Goal: Task Accomplishment & Management: Manage account settings

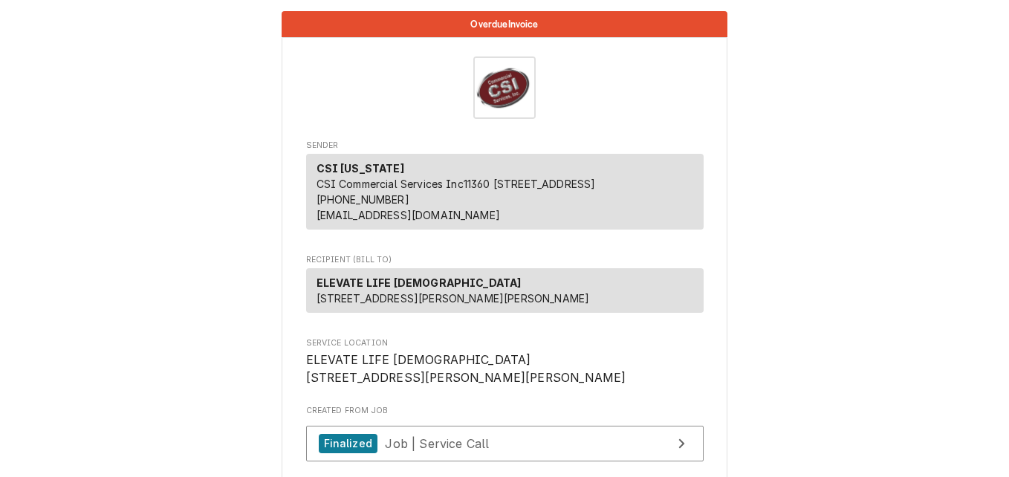
scroll to position [297, 0]
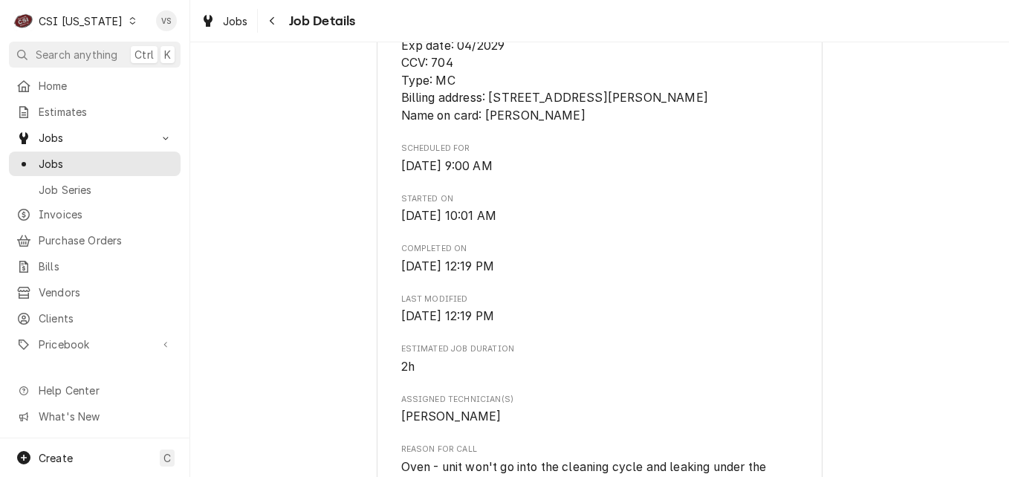
scroll to position [446, 0]
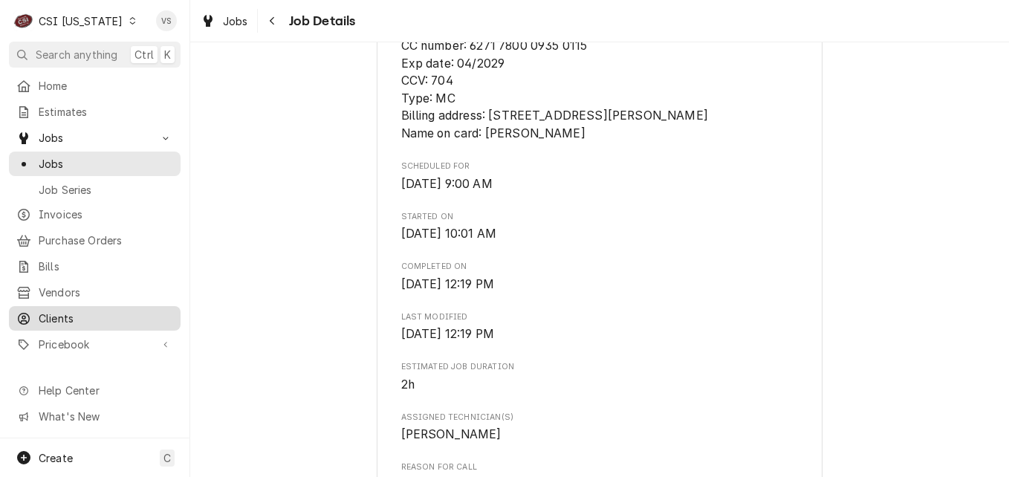
click at [61, 311] on span "Clients" at bounding box center [106, 319] width 134 height 16
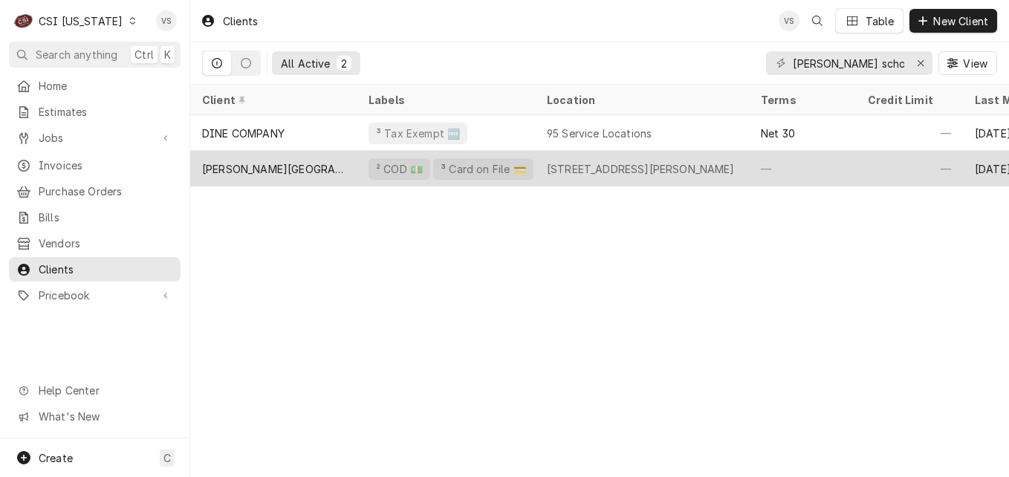
click at [335, 159] on div "[PERSON_NAME][GEOGRAPHIC_DATA]" at bounding box center [273, 169] width 166 height 36
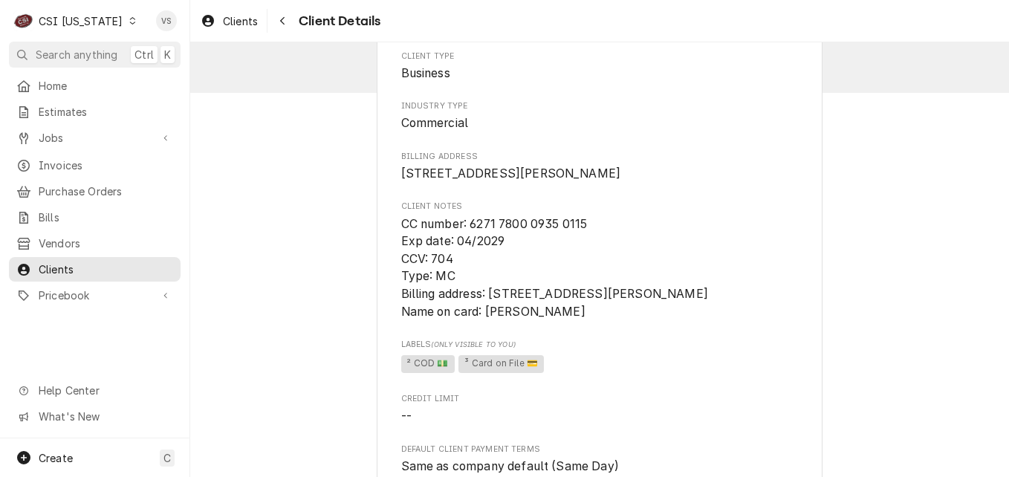
scroll to position [791, 0]
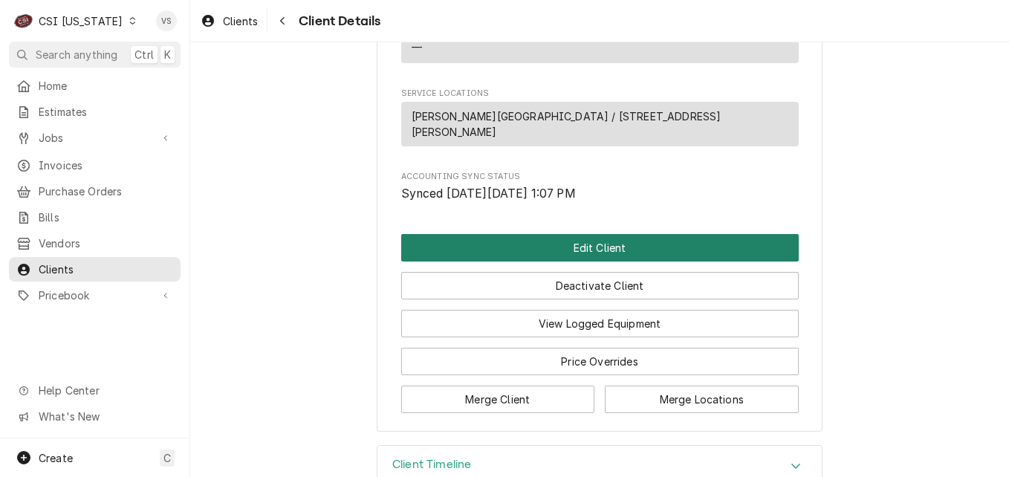
click at [565, 234] on button "Edit Client" at bounding box center [600, 247] width 398 height 27
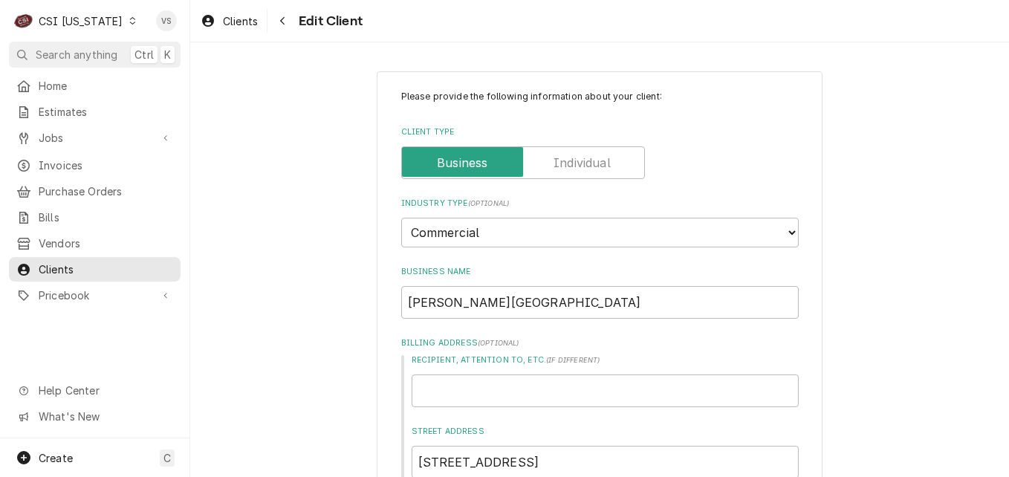
click at [500, 212] on div "C CSI [US_STATE] VS Search anything Ctrl K Home Estimates Jobs Jobs Job Series …" at bounding box center [504, 238] width 1009 height 477
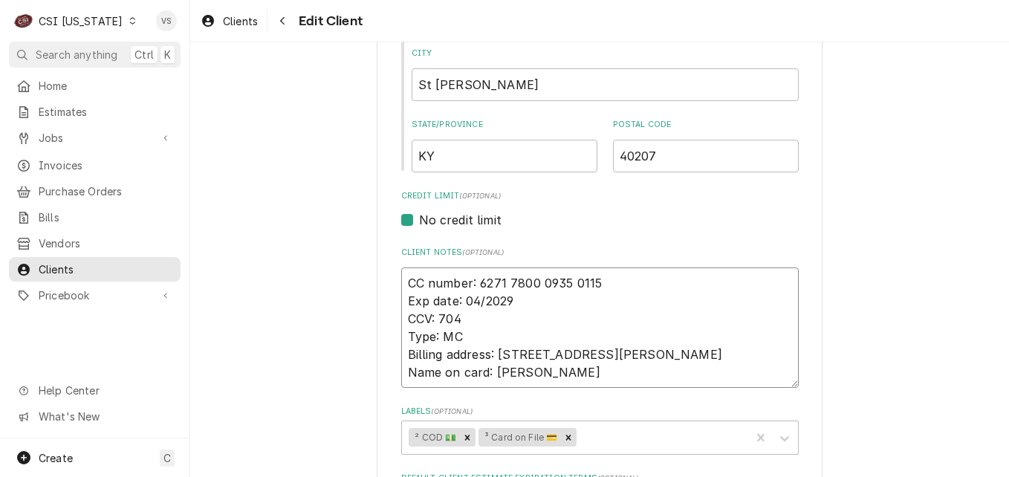
drag, startPoint x: 475, startPoint y: 284, endPoint x: 482, endPoint y: 275, distance: 11.1
click at [482, 275] on textarea "CC number: 6271 7800 0935 0115 Exp date: 04/2029 CCV: 704 Type: MC Billing addr…" at bounding box center [600, 328] width 398 height 120
type textarea "x"
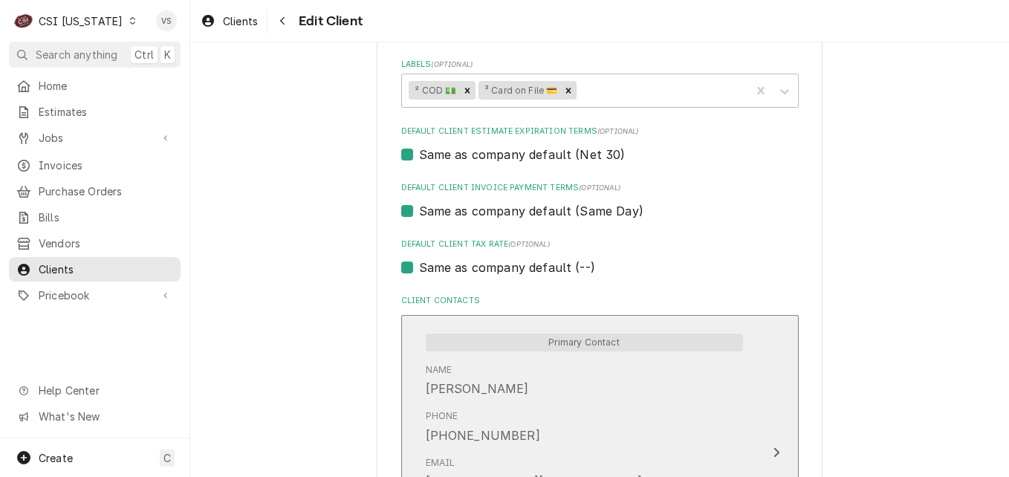
scroll to position [1197, 0]
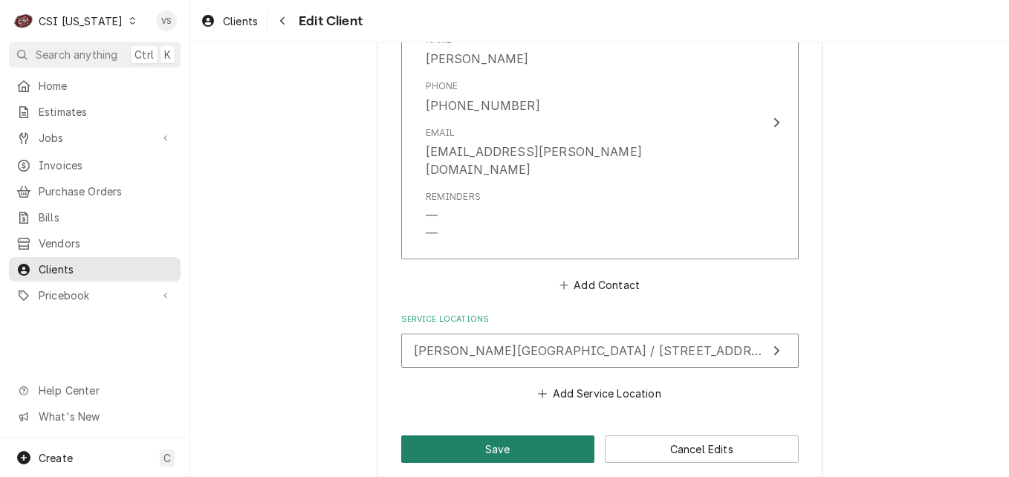
type textarea "CC number: 5271 7800 0935 0115 Exp date: 04/2029 CCV: 704 Type: MC Billing addr…"
click at [512, 435] on button "Save" at bounding box center [498, 448] width 194 height 27
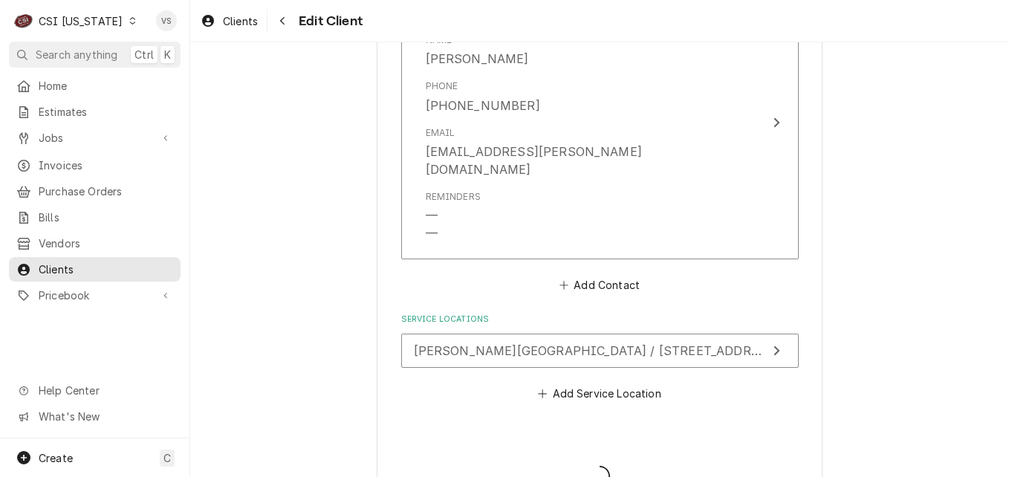
type textarea "x"
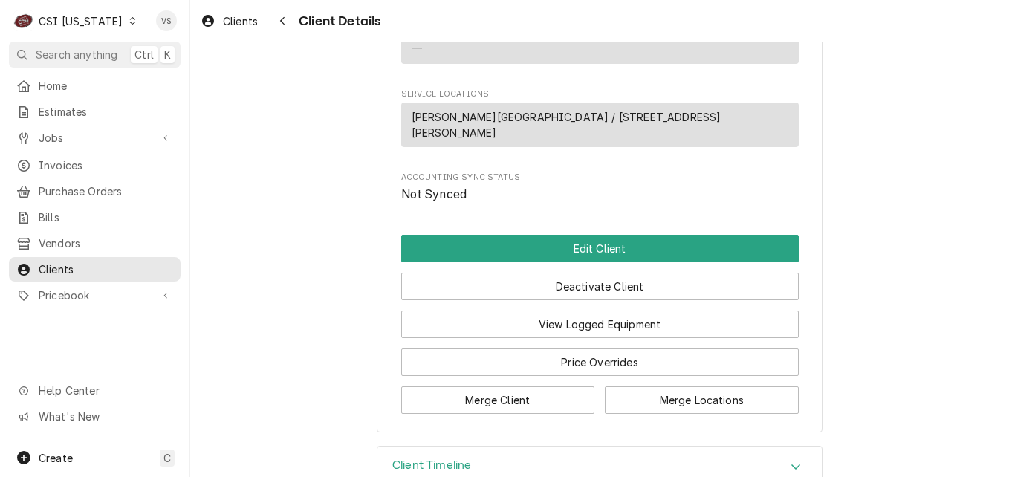
scroll to position [791, 0]
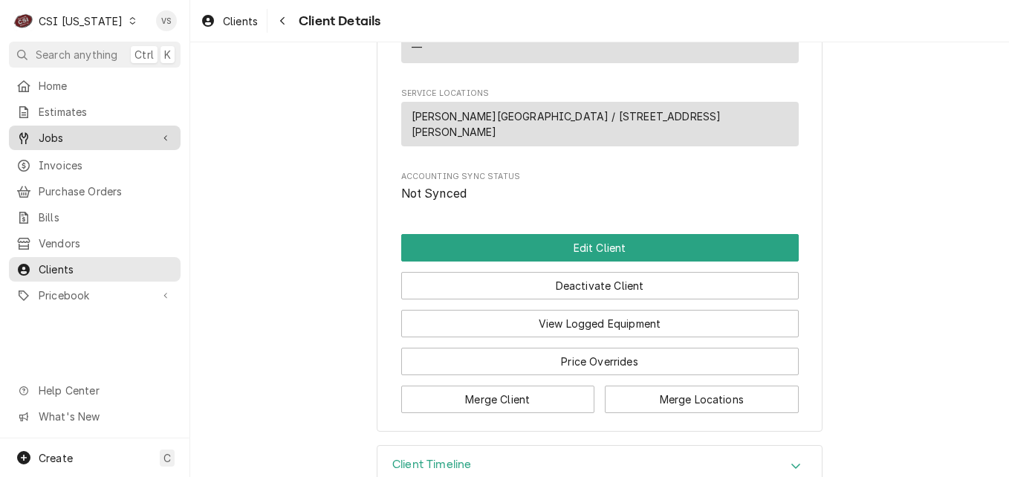
click at [65, 139] on span "Jobs" at bounding box center [95, 138] width 112 height 16
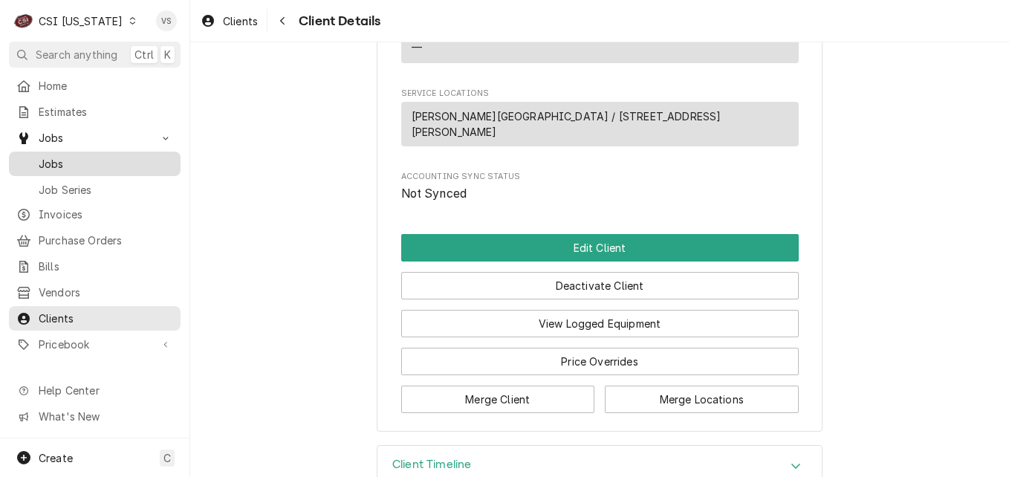
click at [71, 161] on span "Jobs" at bounding box center [106, 164] width 134 height 16
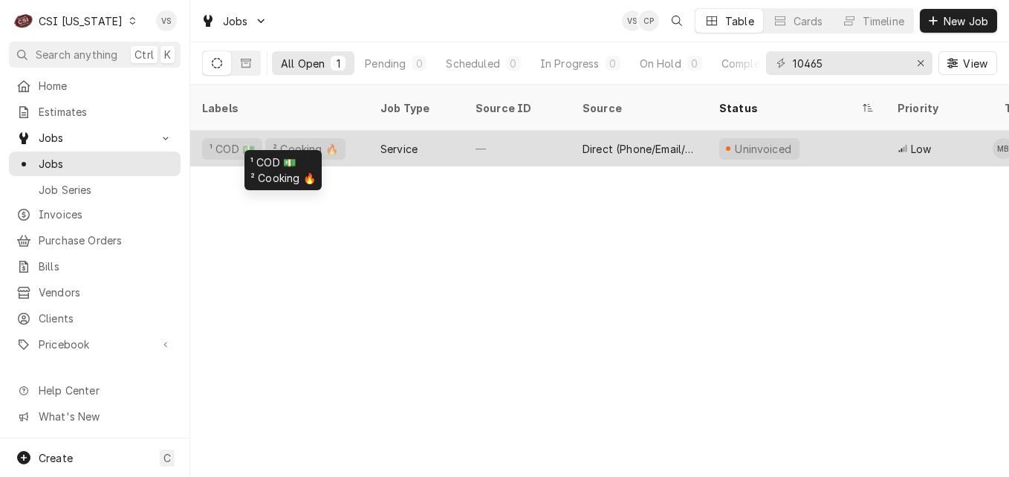
click at [353, 140] on div "¹ COD 💵 ² Cooking 🔥" at bounding box center [279, 149] width 178 height 36
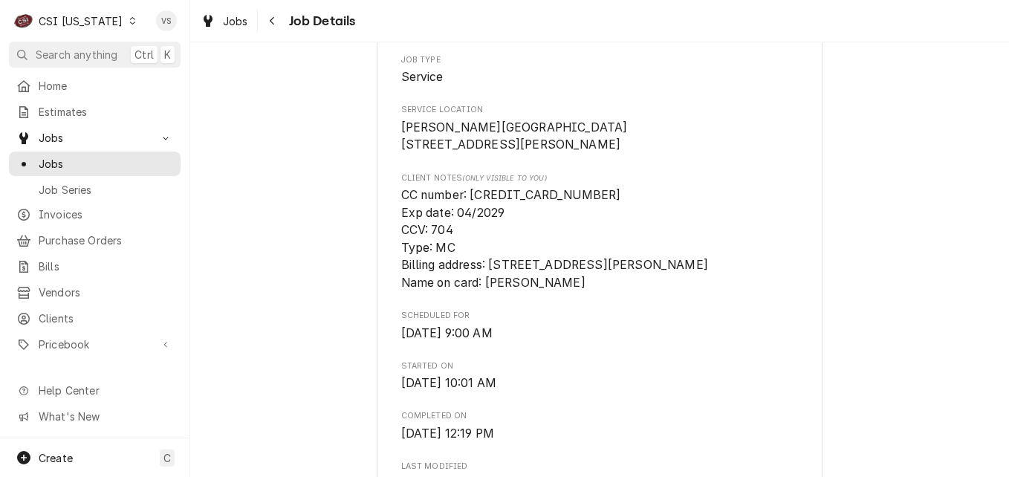
scroll to position [297, 0]
drag, startPoint x: 588, startPoint y: 210, endPoint x: 470, endPoint y: 214, distance: 118.2
click at [470, 214] on span "CC number: [CREDIT_CARD_NUMBER] Exp date: 04/2029 CCV: 704 Type: MC Billing add…" at bounding box center [600, 239] width 398 height 106
copy span "[CREDIT_CARD_NUMBER]"
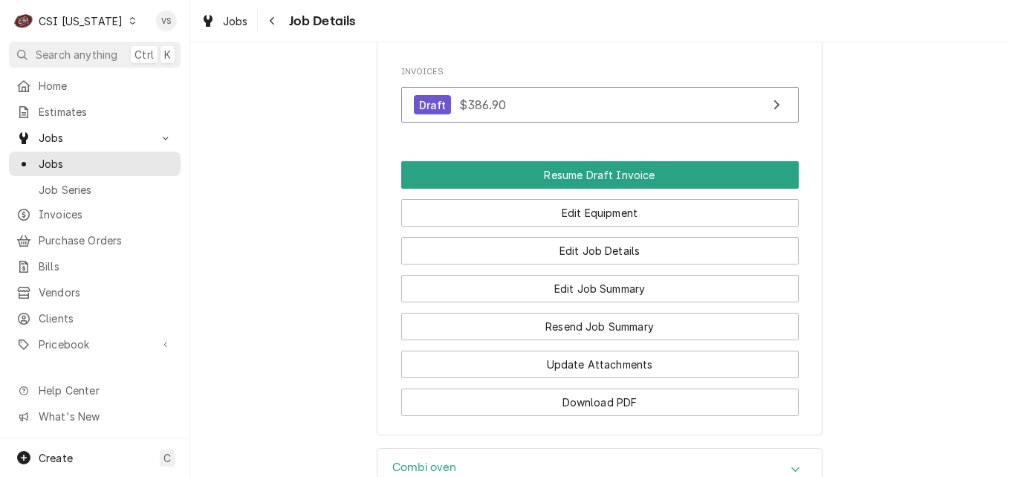
scroll to position [1439, 0]
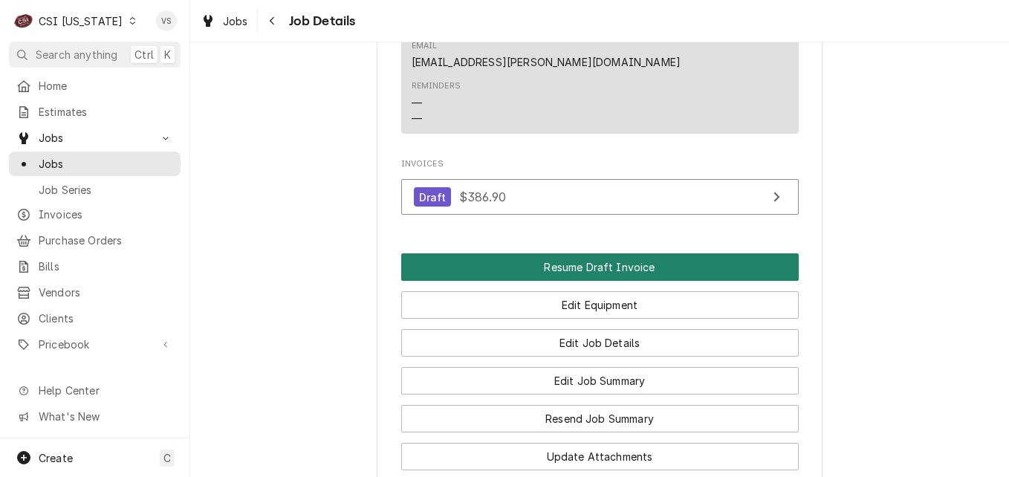
click at [586, 253] on button "Resume Draft Invoice" at bounding box center [600, 266] width 398 height 27
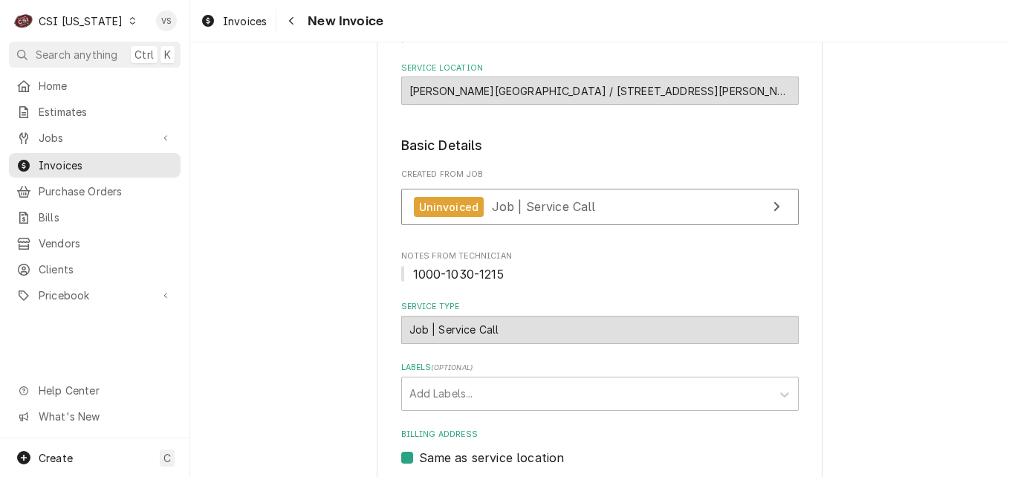
scroll to position [1040, 0]
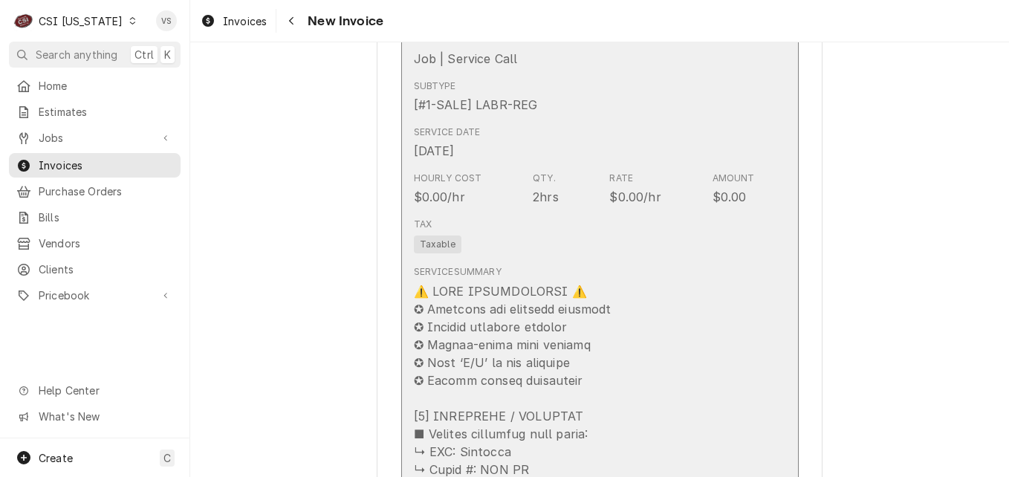
click at [563, 160] on div "Service Date Aug 20, 2025" at bounding box center [584, 143] width 341 height 46
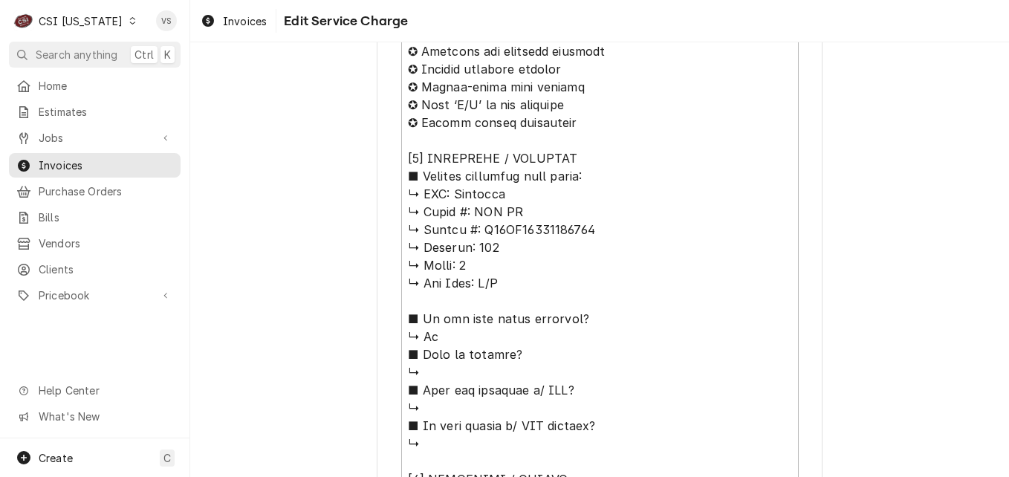
scroll to position [670, 0]
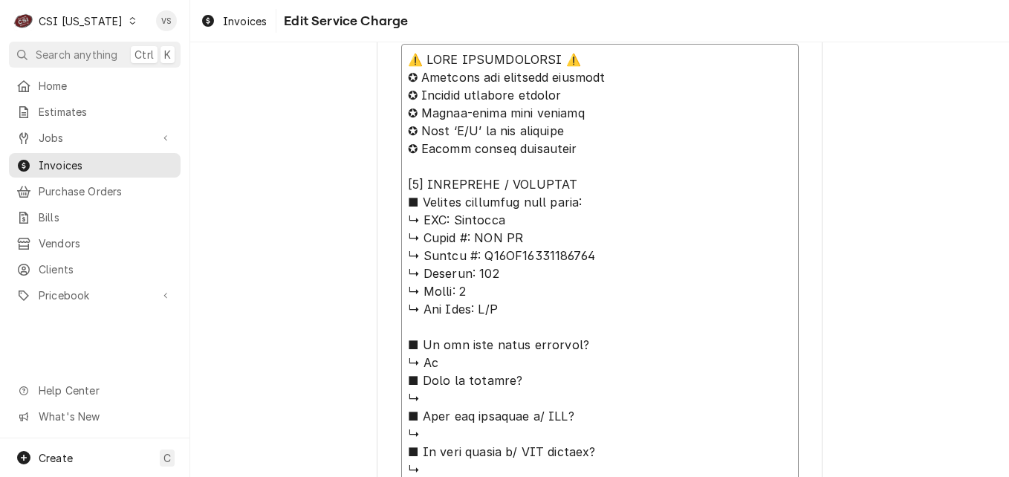
drag, startPoint x: 450, startPoint y: 216, endPoint x: 594, endPoint y: 257, distance: 149.8
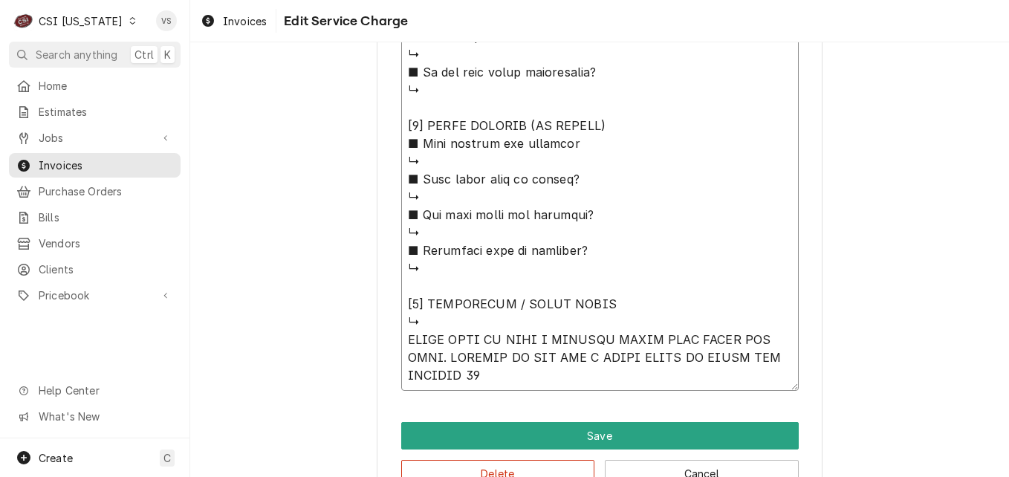
scroll to position [1413, 0]
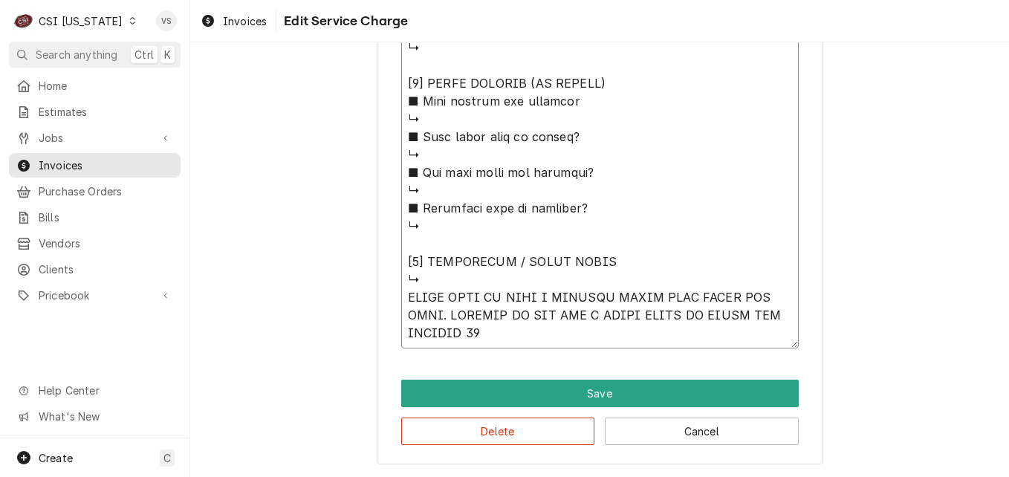
type textarea "x"
type textarea "⚠️ 𝗙𝗢𝗥𝗠 𝗜𝗡𝗦𝗧𝗥𝗨𝗖𝗧𝗜𝗢𝗡𝗦 ⚠️ ✪ 𝗖𝗼𝗺𝗽𝗹𝗲𝘁𝗲 𝗮𝗹𝗹 𝗿𝗲𝗹𝗲𝘃𝗮𝗻𝘁 𝘀𝗲𝗰𝘁𝗶𝗼𝗻𝘀 ✪ 𝗣𝗿𝗼𝘃𝗶𝗱𝗲 𝗱𝗲𝘁𝗮𝗶𝗹𝗲𝗱 𝗮𝗻𝘀…"
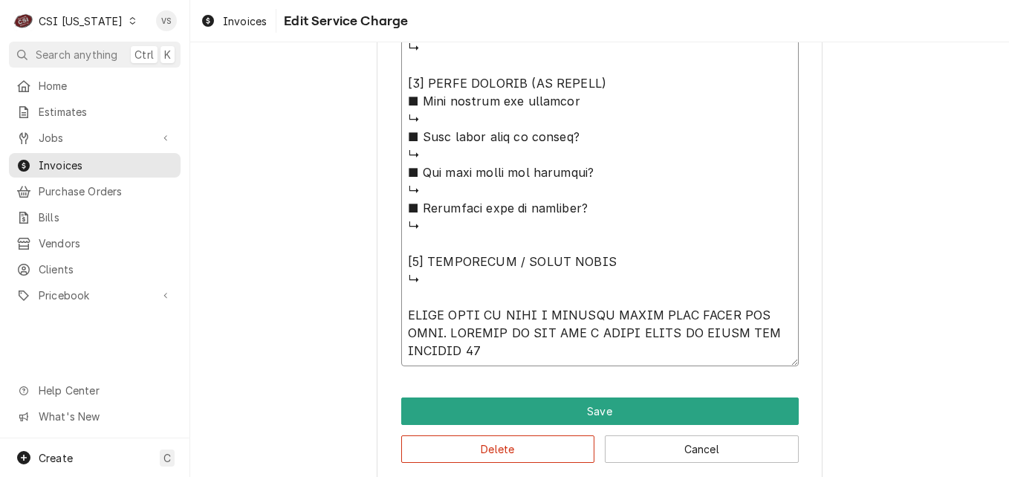
paste textarea "Rational ↳ 𝗠𝗼𝗱𝗲𝗹 #: SCC WE ↳ 𝗦𝗲𝗿𝗶𝗮𝗹 #: E62SI17052591539"
type textarea "x"
type textarea "⚠️ 𝗙𝗢𝗥𝗠 𝗜𝗡𝗦𝗧𝗥𝗨𝗖𝗧𝗜𝗢𝗡𝗦 ⚠️ ✪ 𝗖𝗼𝗺𝗽𝗹𝗲𝘁𝗲 𝗮𝗹𝗹 𝗿𝗲𝗹𝗲𝘃𝗮𝗻𝘁 𝘀𝗲𝗰𝘁𝗶𝗼𝗻𝘀 ✪ 𝗣𝗿𝗼𝘃𝗶𝗱𝗲 𝗱𝗲𝘁𝗮𝗶𝗹𝗲𝗱 𝗮𝗻𝘀…"
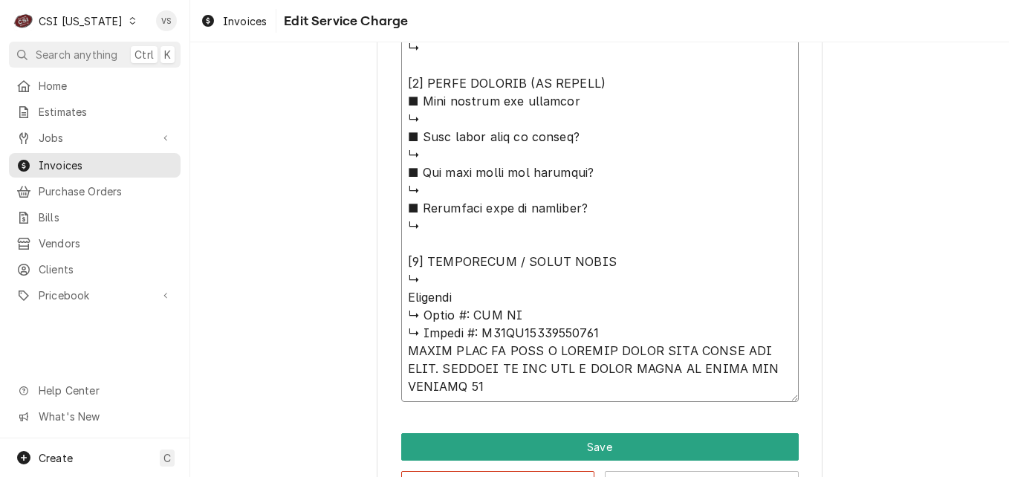
type textarea "x"
type textarea "⚠️ 𝗙𝗢𝗥𝗠 𝗜𝗡𝗦𝗧𝗥𝗨𝗖𝗧𝗜𝗢𝗡𝗦 ⚠️ ✪ 𝗖𝗼𝗺𝗽𝗹𝗲𝘁𝗲 𝗮𝗹𝗹 𝗿𝗲𝗹𝗲𝘃𝗮𝗻𝘁 𝘀𝗲𝗰𝘁𝗶𝗼𝗻𝘀 ✪ 𝗣𝗿𝗼𝘃𝗶𝗱𝗲 𝗱𝗲𝘁𝗮𝗶𝗹𝗲𝗱 𝗮𝗻𝘀…"
type textarea "x"
type textarea "⚠️ 𝗙𝗢𝗥𝗠 𝗜𝗡𝗦𝗧𝗥𝗨𝗖𝗧𝗜𝗢𝗡𝗦 ⚠️ ✪ 𝗖𝗼𝗺𝗽𝗹𝗲𝘁𝗲 𝗮𝗹𝗹 𝗿𝗲𝗹𝗲𝘃𝗮𝗻𝘁 𝘀𝗲𝗰𝘁𝗶𝗼𝗻𝘀 ✪ 𝗣𝗿𝗼𝘃𝗶𝗱𝗲 𝗱𝗲𝘁𝗮𝗶𝗹𝗲𝗱 𝗮𝗻𝘀…"
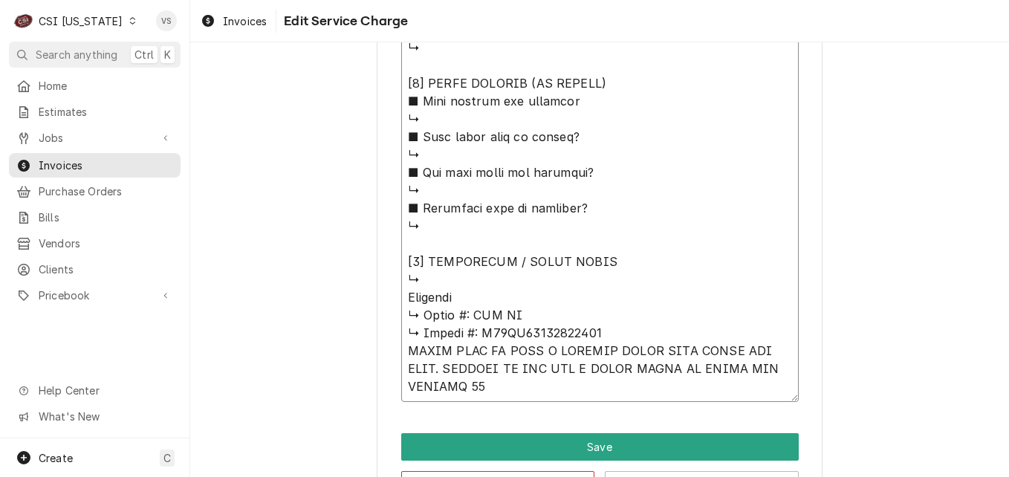
type textarea "x"
type textarea "⚠️ 𝗙𝗢𝗥𝗠 𝗜𝗡𝗦𝗧𝗥𝗨𝗖𝗧𝗜𝗢𝗡𝗦 ⚠️ ✪ 𝗖𝗼𝗺𝗽𝗹𝗲𝘁𝗲 𝗮𝗹𝗹 𝗿𝗲𝗹𝗲𝘃𝗮𝗻𝘁 𝘀𝗲𝗰𝘁𝗶𝗼𝗻𝘀 ✪ 𝗣𝗿𝗼𝘃𝗶𝗱𝗲 𝗱𝗲𝘁𝗮𝗶𝗹𝗲𝗱 𝗮𝗻𝘀…"
type textarea "x"
type textarea "⚠️ 𝗙𝗢𝗥𝗠 𝗜𝗡𝗦𝗧𝗥𝗨𝗖𝗧𝗜𝗢𝗡𝗦 ⚠️ ✪ 𝗖𝗼𝗺𝗽𝗹𝗲𝘁𝗲 𝗮𝗹𝗹 𝗿𝗲𝗹𝗲𝘃𝗮𝗻𝘁 𝘀𝗲𝗰𝘁𝗶𝗼𝗻𝘀 ✪ 𝗣𝗿𝗼𝘃𝗶𝗱𝗲 𝗱𝗲𝘁𝗮𝗶𝗹𝗲𝗱 𝗮𝗻𝘀…"
type textarea "x"
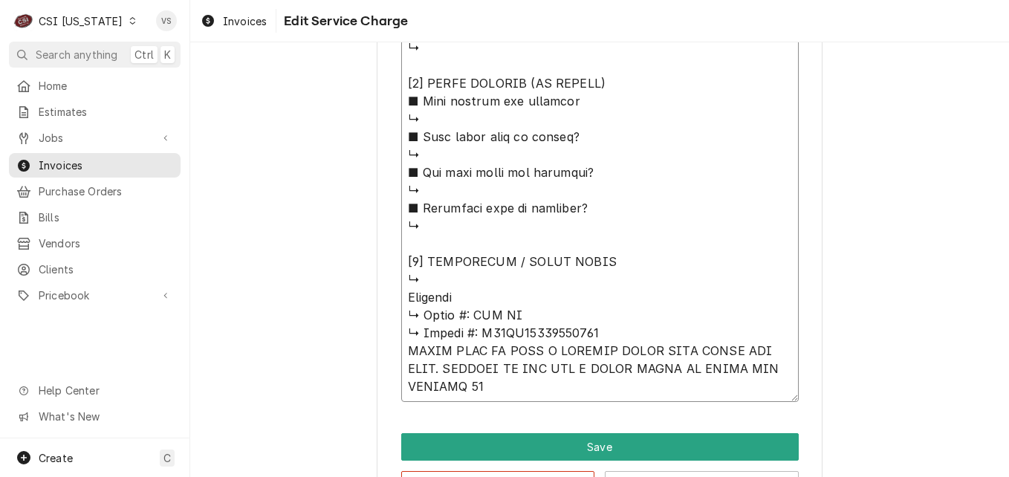
type textarea "⚠️ 𝗙𝗢𝗥𝗠 𝗜𝗡𝗦𝗧𝗥𝗨𝗖𝗧𝗜𝗢𝗡𝗦 ⚠️ ✪ 𝗖𝗼𝗺𝗽𝗹𝗲𝘁𝗲 𝗮𝗹𝗹 𝗿𝗲𝗹𝗲𝘃𝗮𝗻𝘁 𝘀𝗲𝗰𝘁𝗶𝗼𝗻𝘀 ✪ 𝗣𝗿𝗼𝘃𝗶𝗱𝗲 𝗱𝗲𝘁𝗮𝗶𝗹𝗲𝗱 𝗮𝗻𝘀…"
type textarea "x"
type textarea "⚠️ 𝗙𝗢𝗥𝗠 𝗜𝗡𝗦𝗧𝗥𝗨𝗖𝗧𝗜𝗢𝗡𝗦 ⚠️ ✪ 𝗖𝗼𝗺𝗽𝗹𝗲𝘁𝗲 𝗮𝗹𝗹 𝗿𝗲𝗹𝗲𝘃𝗮𝗻𝘁 𝘀𝗲𝗰𝘁𝗶𝗼𝗻𝘀 ✪ 𝗣𝗿𝗼𝘃𝗶𝗱𝗲 𝗱𝗲𝘁𝗮𝗶𝗹𝗲𝗱 𝗮𝗻𝘀…"
type textarea "x"
type textarea "⚠️ 𝗙𝗢𝗥𝗠 𝗜𝗡𝗦𝗧𝗥𝗨𝗖𝗧𝗜𝗢𝗡𝗦 ⚠️ ✪ 𝗖𝗼𝗺𝗽𝗹𝗲𝘁𝗲 𝗮𝗹𝗹 𝗿𝗲𝗹𝗲𝘃𝗮𝗻𝘁 𝘀𝗲𝗰𝘁𝗶𝗼𝗻𝘀 ✪ 𝗣𝗿𝗼𝘃𝗶𝗱𝗲 𝗱𝗲𝘁𝗮𝗶𝗹𝗲𝗱 𝗮𝗻𝘀…"
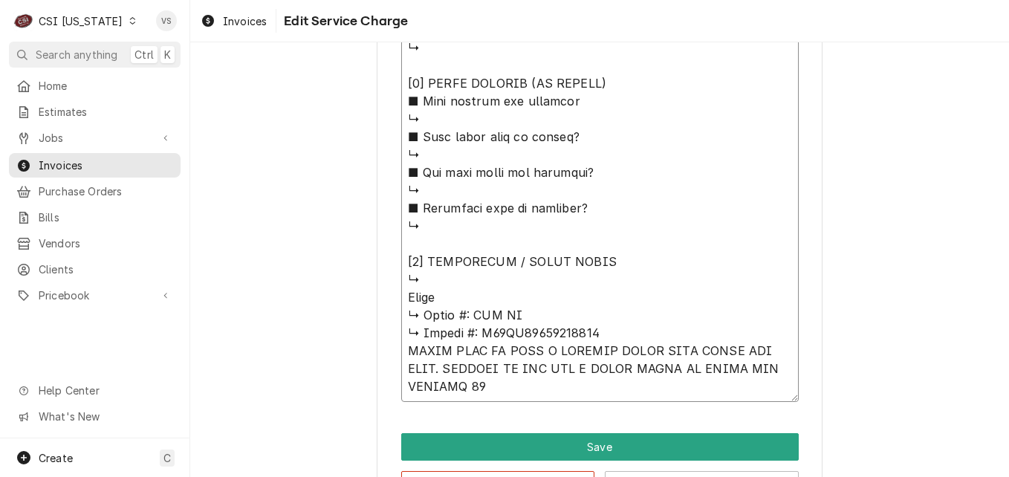
type textarea "x"
type textarea "⚠️ 𝗙𝗢𝗥𝗠 𝗜𝗡𝗦𝗧𝗥𝗨𝗖𝗧𝗜𝗢𝗡𝗦 ⚠️ ✪ 𝗖𝗼𝗺𝗽𝗹𝗲𝘁𝗲 𝗮𝗹𝗹 𝗿𝗲𝗹𝗲𝘃𝗮𝗻𝘁 𝘀𝗲𝗰𝘁𝗶𝗼𝗻𝘀 ✪ 𝗣𝗿𝗼𝘃𝗶𝗱𝗲 𝗱𝗲𝘁𝗮𝗶𝗹𝗲𝗱 𝗮𝗻𝘀…"
type textarea "x"
type textarea "⚠️ 𝗙𝗢𝗥𝗠 𝗜𝗡𝗦𝗧𝗥𝗨𝗖𝗧𝗜𝗢𝗡𝗦 ⚠️ ✪ 𝗖𝗼𝗺𝗽𝗹𝗲𝘁𝗲 𝗮𝗹𝗹 𝗿𝗲𝗹𝗲𝘃𝗮𝗻𝘁 𝘀𝗲𝗰𝘁𝗶𝗼𝗻𝘀 ✪ 𝗣𝗿𝗼𝘃𝗶𝗱𝗲 𝗱𝗲𝘁𝗮𝗶𝗹𝗲𝗱 𝗮𝗻𝘀…"
type textarea "x"
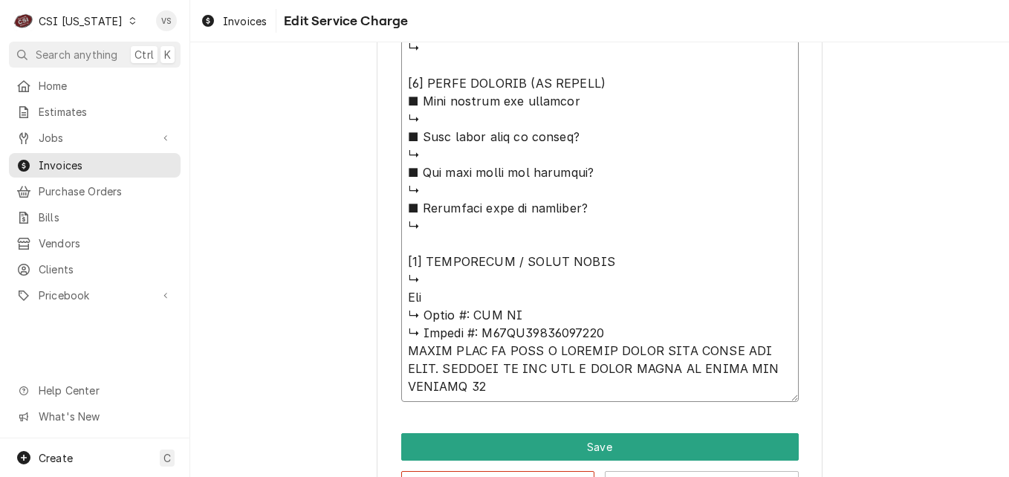
type textarea "⚠️ 𝗙𝗢𝗥𝗠 𝗜𝗡𝗦𝗧𝗥𝗨𝗖𝗧𝗜𝗢𝗡𝗦 ⚠️ ✪ 𝗖𝗼𝗺𝗽𝗹𝗲𝘁𝗲 𝗮𝗹𝗹 𝗿𝗲𝗹𝗲𝘃𝗮𝗻𝘁 𝘀𝗲𝗰𝘁𝗶𝗼𝗻𝘀 ✪ 𝗣𝗿𝗼𝘃𝗶𝗱𝗲 𝗱𝗲𝘁𝗮𝗶𝗹𝗲𝗱 𝗮𝗻𝘀…"
type textarea "x"
type textarea "⚠️ 𝗙𝗢𝗥𝗠 𝗜𝗡𝗦𝗧𝗥𝗨𝗖𝗧𝗜𝗢𝗡𝗦 ⚠️ ✪ 𝗖𝗼𝗺𝗽𝗹𝗲𝘁𝗲 𝗮𝗹𝗹 𝗿𝗲𝗹𝗲𝘃𝗮𝗻𝘁 𝘀𝗲𝗰𝘁𝗶𝗼𝗻𝘀 ✪ 𝗣𝗿𝗼𝘃𝗶𝗱𝗲 𝗱𝗲𝘁𝗮𝗶𝗹𝗲𝗱 𝗮𝗻𝘀…"
type textarea "x"
type textarea "⚠️ 𝗙𝗢𝗥𝗠 𝗜𝗡𝗦𝗧𝗥𝗨𝗖𝗧𝗜𝗢𝗡𝗦 ⚠️ ✪ 𝗖𝗼𝗺𝗽𝗹𝗲𝘁𝗲 𝗮𝗹𝗹 𝗿𝗲𝗹𝗲𝘃𝗮𝗻𝘁 𝘀𝗲𝗰𝘁𝗶𝗼𝗻𝘀 ✪ 𝗣𝗿𝗼𝘃𝗶𝗱𝗲 𝗱𝗲𝘁𝗮𝗶𝗹𝗲𝗱 𝗮𝗻𝘀…"
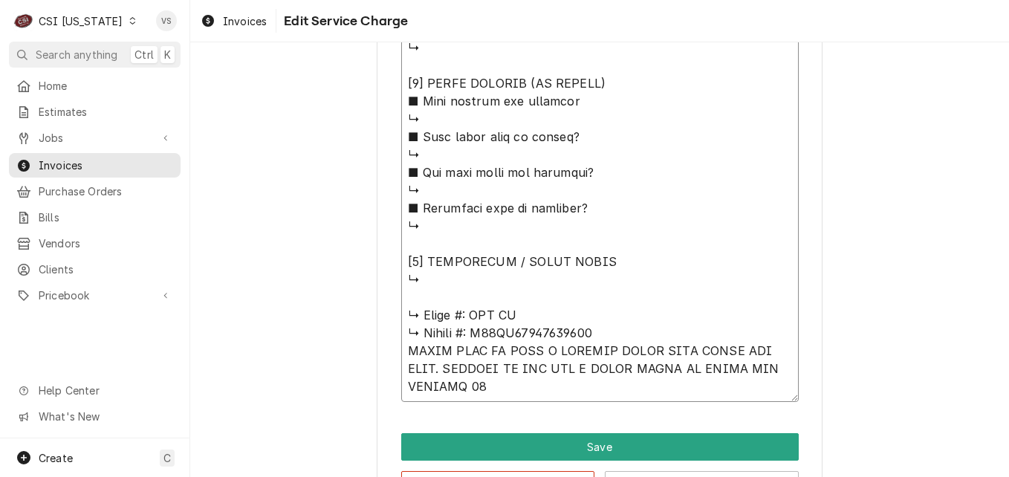
type textarea "x"
type textarea "⚠️ 𝗙𝗢𝗥𝗠 𝗜𝗡𝗦𝗧𝗥𝗨𝗖𝗧𝗜𝗢𝗡𝗦 ⚠️ ✪ 𝗖𝗼𝗺𝗽𝗹𝗲𝘁𝗲 𝗮𝗹𝗹 𝗿𝗲𝗹𝗲𝘃𝗮𝗻𝘁 𝘀𝗲𝗰𝘁𝗶𝗼𝗻𝘀 ✪ 𝗣𝗿𝗼𝘃𝗶𝗱𝗲 𝗱𝗲𝘁𝗮𝗶𝗹𝗲𝗱 𝗮𝗻𝘀…"
type textarea "x"
type textarea "⚠️ 𝗙𝗢𝗥𝗠 𝗜𝗡𝗦𝗧𝗥𝗨𝗖𝗧𝗜𝗢𝗡𝗦 ⚠️ ✪ 𝗖𝗼𝗺𝗽𝗹𝗲𝘁𝗲 𝗮𝗹𝗹 𝗿𝗲𝗹𝗲𝘃𝗮𝗻𝘁 𝘀𝗲𝗰𝘁𝗶𝗼𝗻𝘀 ✪ 𝗣𝗿𝗼𝘃𝗶𝗱𝗲 𝗱𝗲𝘁𝗮𝗶𝗹𝗲𝗱 𝗮𝗻𝘀…"
type textarea "x"
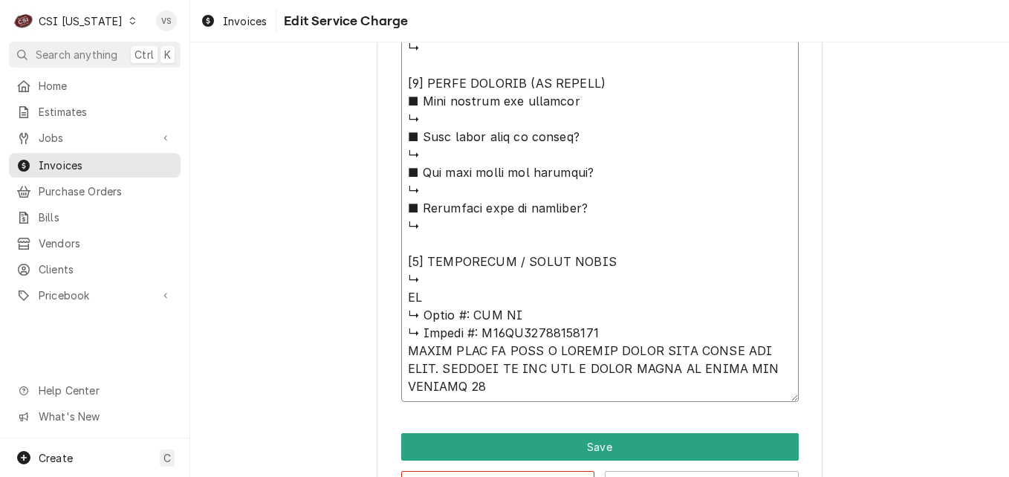
type textarea "⚠️ 𝗙𝗢𝗥𝗠 𝗜𝗡𝗦𝗧𝗥𝗨𝗖𝗧𝗜𝗢𝗡𝗦 ⚠️ ✪ 𝗖𝗼𝗺𝗽𝗹𝗲𝘁𝗲 𝗮𝗹𝗹 𝗿𝗲𝗹𝗲𝘃𝗮𝗻𝘁 𝘀𝗲𝗰𝘁𝗶𝗼𝗻𝘀 ✪ 𝗣𝗿𝗼𝘃𝗶𝗱𝗲 𝗱𝗲𝘁𝗮𝗶𝗹𝗲𝗱 𝗮𝗻𝘀…"
type textarea "x"
type textarea "⚠️ 𝗙𝗢𝗥𝗠 𝗜𝗡𝗦𝗧𝗥𝗨𝗖𝗧𝗜𝗢𝗡𝗦 ⚠️ ✪ 𝗖𝗼𝗺𝗽𝗹𝗲𝘁𝗲 𝗮𝗹𝗹 𝗿𝗲𝗹𝗲𝘃𝗮𝗻𝘁 𝘀𝗲𝗰𝘁𝗶𝗼𝗻𝘀 ✪ 𝗣𝗿𝗼𝘃𝗶𝗱𝗲 𝗱𝗲𝘁𝗮𝗶𝗹𝗲𝗱 𝗮𝗻𝘀…"
type textarea "x"
type textarea "⚠️ 𝗙𝗢𝗥𝗠 𝗜𝗡𝗦𝗧𝗥𝗨𝗖𝗧𝗜𝗢𝗡𝗦 ⚠️ ✪ 𝗖𝗼𝗺𝗽𝗹𝗲𝘁𝗲 𝗮𝗹𝗹 𝗿𝗲𝗹𝗲𝘃𝗮𝗻𝘁 𝘀𝗲𝗰𝘁𝗶𝗼𝗻𝘀 ✪ 𝗣𝗿𝗼𝘃𝗶𝗱𝗲 𝗱𝗲𝘁𝗮𝗶𝗹𝗲𝗱 𝗮𝗻𝘀…"
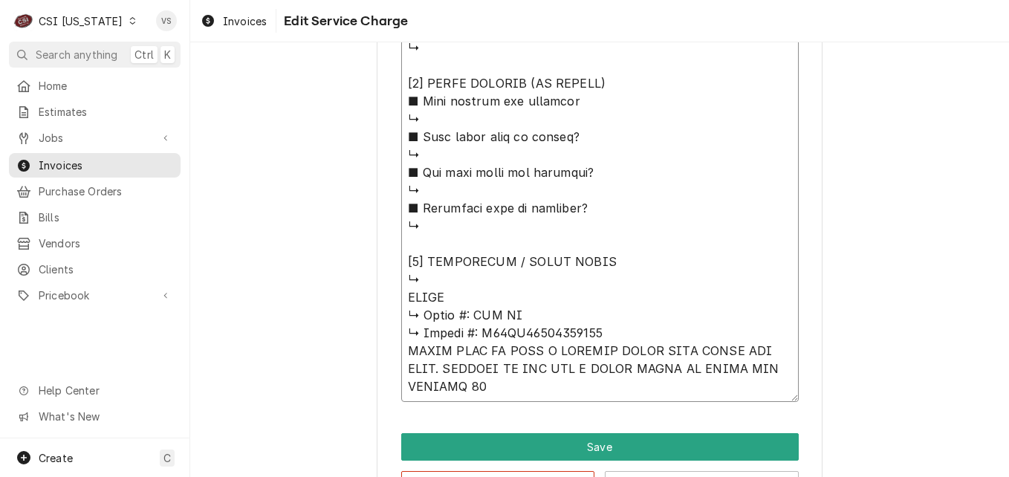
type textarea "x"
type textarea "⚠️ 𝗙𝗢𝗥𝗠 𝗜𝗡𝗦𝗧𝗥𝗨𝗖𝗧𝗜𝗢𝗡𝗦 ⚠️ ✪ 𝗖𝗼𝗺𝗽𝗹𝗲𝘁𝗲 𝗮𝗹𝗹 𝗿𝗲𝗹𝗲𝘃𝗮𝗻𝘁 𝘀𝗲𝗰𝘁𝗶𝗼𝗻𝘀 ✪ 𝗣𝗿𝗼𝘃𝗶𝗱𝗲 𝗱𝗲𝘁𝗮𝗶𝗹𝗲𝗱 𝗮𝗻𝘀…"
type textarea "x"
type textarea "⚠️ 𝗙𝗢𝗥𝗠 𝗜𝗡𝗦𝗧𝗥𝗨𝗖𝗧𝗜𝗢𝗡𝗦 ⚠️ ✪ 𝗖𝗼𝗺𝗽𝗹𝗲𝘁𝗲 𝗮𝗹𝗹 𝗿𝗲𝗹𝗲𝘃𝗮𝗻𝘁 𝘀𝗲𝗰𝘁𝗶𝗼𝗻𝘀 ✪ 𝗣𝗿𝗼𝘃𝗶𝗱𝗲 𝗱𝗲𝘁𝗮𝗶𝗹𝗲𝗱 𝗮𝗻𝘀…"
type textarea "x"
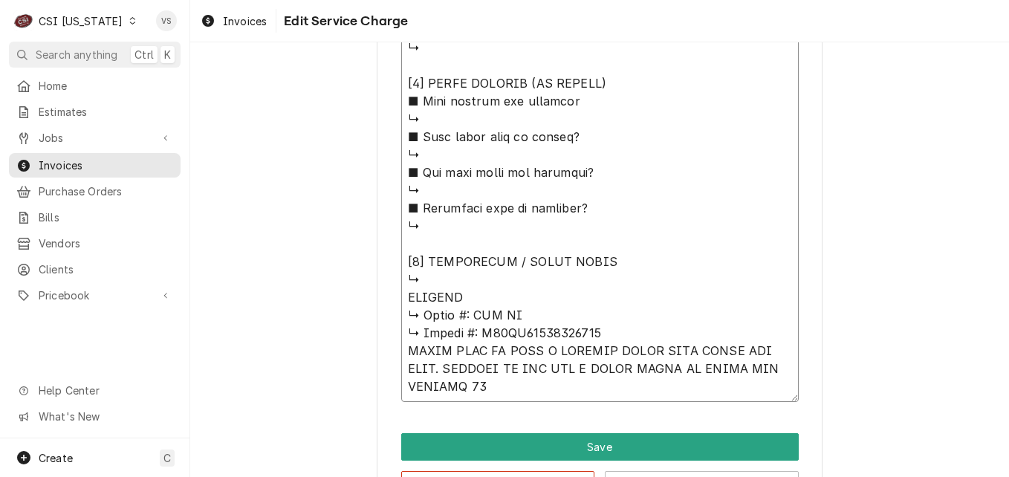
type textarea "⚠️ 𝗙𝗢𝗥𝗠 𝗜𝗡𝗦𝗧𝗥𝗨𝗖𝗧𝗜𝗢𝗡𝗦 ⚠️ ✪ 𝗖𝗼𝗺𝗽𝗹𝗲𝘁𝗲 𝗮𝗹𝗹 𝗿𝗲𝗹𝗲𝘃𝗮𝗻𝘁 𝘀𝗲𝗰𝘁𝗶𝗼𝗻𝘀 ✪ 𝗣𝗿𝗼𝘃𝗶𝗱𝗲 𝗱𝗲𝘁𝗮𝗶𝗹𝗲𝗱 𝗮𝗻𝘀…"
type textarea "x"
type textarea "⚠️ 𝗙𝗢𝗥𝗠 𝗜𝗡𝗦𝗧𝗥𝗨𝗖𝗧𝗜𝗢𝗡𝗦 ⚠️ ✪ 𝗖𝗼𝗺𝗽𝗹𝗲𝘁𝗲 𝗮𝗹𝗹 𝗿𝗲𝗹𝗲𝘃𝗮𝗻𝘁 𝘀𝗲𝗰𝘁𝗶𝗼𝗻𝘀 ✪ 𝗣𝗿𝗼𝘃𝗶𝗱𝗲 𝗱𝗲𝘁𝗮𝗶𝗹𝗲𝗱 𝗮𝗻𝘀…"
type textarea "x"
type textarea "⚠️ 𝗙𝗢𝗥𝗠 𝗜𝗡𝗦𝗧𝗥𝗨𝗖𝗧𝗜𝗢𝗡𝗦 ⚠️ ✪ 𝗖𝗼𝗺𝗽𝗹𝗲𝘁𝗲 𝗮𝗹𝗹 𝗿𝗲𝗹𝗲𝘃𝗮𝗻𝘁 𝘀𝗲𝗰𝘁𝗶𝗼𝗻𝘀 ✪ 𝗣𝗿𝗼𝘃𝗶𝗱𝗲 𝗱𝗲𝘁𝗮𝗶𝗹𝗲𝗱 𝗮𝗻𝘀…"
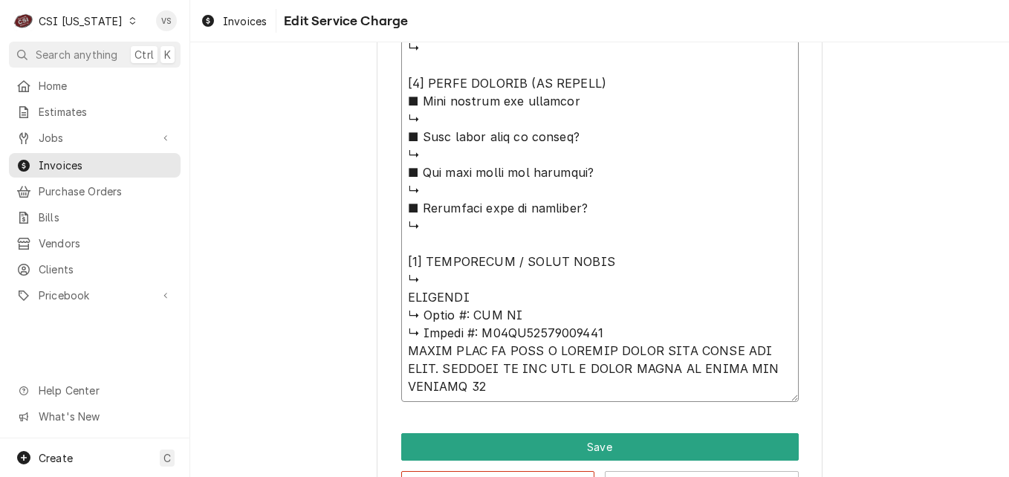
type textarea "x"
type textarea "⚠️ 𝗙𝗢𝗥𝗠 𝗜𝗡𝗦𝗧𝗥𝗨𝗖𝗧𝗜𝗢𝗡𝗦 ⚠️ ✪ 𝗖𝗼𝗺𝗽𝗹𝗲𝘁𝗲 𝗮𝗹𝗹 𝗿𝗲𝗹𝗲𝘃𝗮𝗻𝘁 𝘀𝗲𝗰𝘁𝗶𝗼𝗻𝘀 ✪ 𝗣𝗿𝗼𝘃𝗶𝗱𝗲 𝗱𝗲𝘁𝗮𝗶𝗹𝗲𝗱 𝗮𝗻𝘀…"
type textarea "x"
type textarea "⚠️ 𝗙𝗢𝗥𝗠 𝗜𝗡𝗦𝗧𝗥𝗨𝗖𝗧𝗜𝗢𝗡𝗦 ⚠️ ✪ 𝗖𝗼𝗺𝗽𝗹𝗲𝘁𝗲 𝗮𝗹𝗹 𝗿𝗲𝗹𝗲𝘃𝗮𝗻𝘁 𝘀𝗲𝗰𝘁𝗶𝗼𝗻𝘀 ✪ 𝗣𝗿𝗼𝘃𝗶𝗱𝗲 𝗱𝗲𝘁𝗮𝗶𝗹𝗲𝗱 𝗮𝗻𝘀…"
type textarea "x"
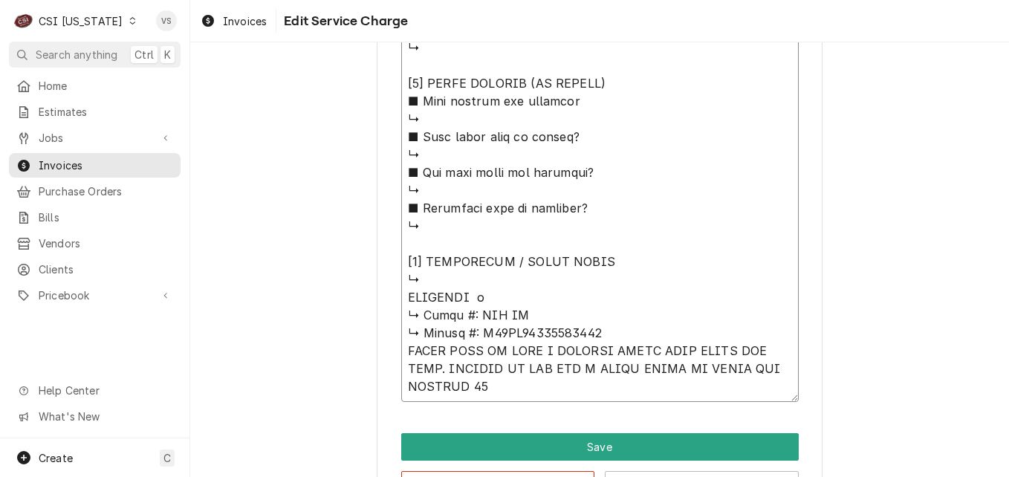
type textarea "⚠️ 𝗙𝗢𝗥𝗠 𝗜𝗡𝗦𝗧𝗥𝗨𝗖𝗧𝗜𝗢𝗡𝗦 ⚠️ ✪ 𝗖𝗼𝗺𝗽𝗹𝗲𝘁𝗲 𝗮𝗹𝗹 𝗿𝗲𝗹𝗲𝘃𝗮𝗻𝘁 𝘀𝗲𝗰𝘁𝗶𝗼𝗻𝘀 ✪ 𝗣𝗿𝗼𝘃𝗶𝗱𝗲 𝗱𝗲𝘁𝗮𝗶𝗹𝗲𝗱 𝗮𝗻𝘀…"
type textarea "x"
type textarea "⚠️ 𝗙𝗢𝗥𝗠 𝗜𝗡𝗦𝗧𝗥𝗨𝗖𝗧𝗜𝗢𝗡𝗦 ⚠️ ✪ 𝗖𝗼𝗺𝗽𝗹𝗲𝘁𝗲 𝗮𝗹𝗹 𝗿𝗲𝗹𝗲𝘃𝗮𝗻𝘁 𝘀𝗲𝗰𝘁𝗶𝗼𝗻𝘀 ✪ 𝗣𝗿𝗼𝘃𝗶𝗱𝗲 𝗱𝗲𝘁𝗮𝗶𝗹𝗲𝗱 𝗮𝗻𝘀…"
type textarea "x"
type textarea "⚠️ 𝗙𝗢𝗥𝗠 𝗜𝗡𝗦𝗧𝗥𝗨𝗖𝗧𝗜𝗢𝗡𝗦 ⚠️ ✪ 𝗖𝗼𝗺𝗽𝗹𝗲𝘁𝗲 𝗮𝗹𝗹 𝗿𝗲𝗹𝗲𝘃𝗮𝗻𝘁 𝘀𝗲𝗰𝘁𝗶𝗼𝗻𝘀 ✪ 𝗣𝗿𝗼𝘃𝗶𝗱𝗲 𝗱𝗲𝘁𝗮𝗶𝗹𝗲𝗱 𝗮𝗻𝘀…"
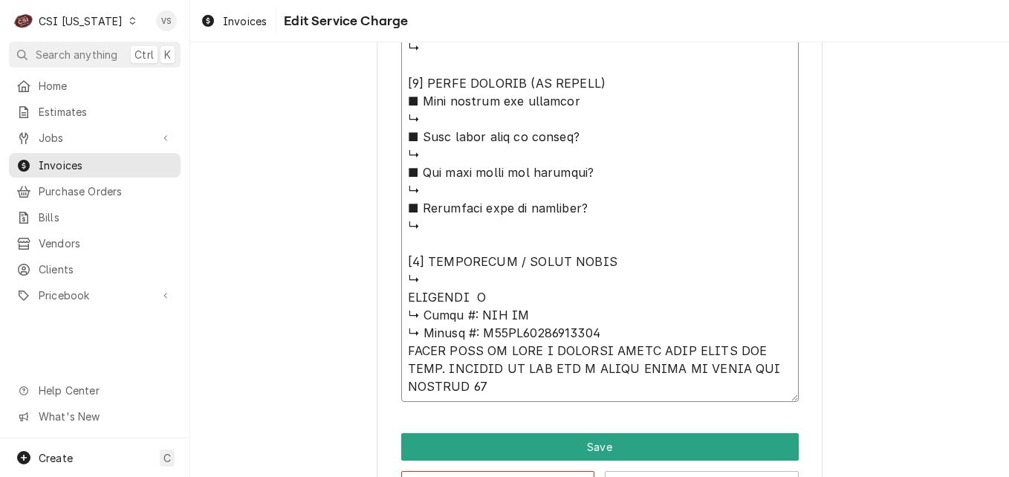
type textarea "x"
type textarea "⚠️ 𝗙𝗢𝗥𝗠 𝗜𝗡𝗦𝗧𝗥𝗨𝗖𝗧𝗜𝗢𝗡𝗦 ⚠️ ✪ 𝗖𝗼𝗺𝗽𝗹𝗲𝘁𝗲 𝗮𝗹𝗹 𝗿𝗲𝗹𝗲𝘃𝗮𝗻𝘁 𝘀𝗲𝗰𝘁𝗶𝗼𝗻𝘀 ✪ 𝗣𝗿𝗼𝘃𝗶𝗱𝗲 𝗱𝗲𝘁𝗮𝗶𝗹𝗲𝗱 𝗮𝗻𝘀…"
type textarea "x"
type textarea "⚠️ 𝗙𝗢𝗥𝗠 𝗜𝗡𝗦𝗧𝗥𝗨𝗖𝗧𝗜𝗢𝗡𝗦 ⚠️ ✪ 𝗖𝗼𝗺𝗽𝗹𝗲𝘁𝗲 𝗮𝗹𝗹 𝗿𝗲𝗹𝗲𝘃𝗮𝗻𝘁 𝘀𝗲𝗰𝘁𝗶𝗼𝗻𝘀 ✪ 𝗣𝗿𝗼𝘃𝗶𝗱𝗲 𝗱𝗲𝘁𝗮𝗶𝗹𝗲𝗱 𝗮𝗻𝘀…"
type textarea "x"
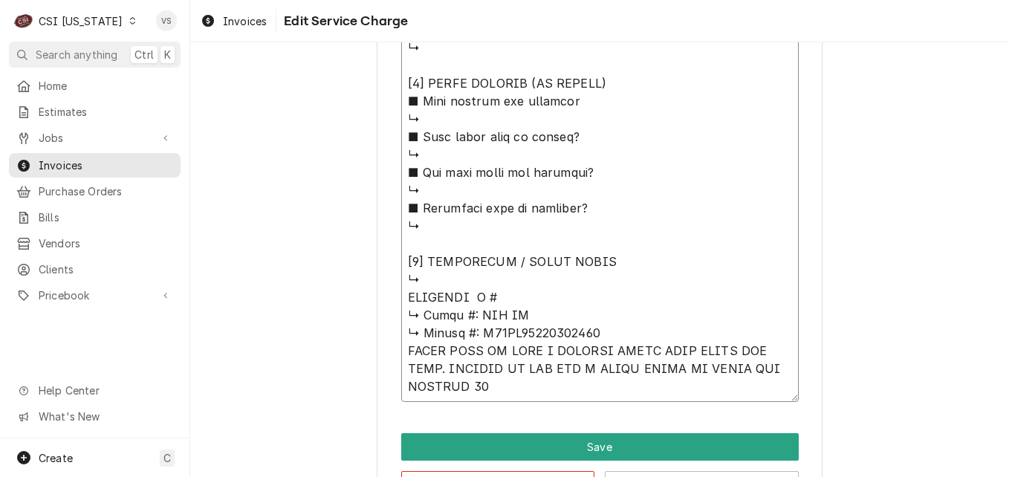
type textarea "⚠️ 𝗙𝗢𝗥𝗠 𝗜𝗡𝗦𝗧𝗥𝗨𝗖𝗧𝗜𝗢𝗡𝗦 ⚠️ ✪ 𝗖𝗼𝗺𝗽𝗹𝗲𝘁𝗲 𝗮𝗹𝗹 𝗿𝗲𝗹𝗲𝘃𝗮𝗻𝘁 𝘀𝗲𝗰𝘁𝗶𝗼𝗻𝘀 ✪ 𝗣𝗿𝗼𝘃𝗶𝗱𝗲 𝗱𝗲𝘁𝗮𝗶𝗹𝗲𝗱 𝗮𝗻𝘀…"
type textarea "x"
type textarea "⚠️ 𝗙𝗢𝗥𝗠 𝗜𝗡𝗦𝗧𝗥𝗨𝗖𝗧𝗜𝗢𝗡𝗦 ⚠️ ✪ 𝗖𝗼𝗺𝗽𝗹𝗲𝘁𝗲 𝗮𝗹𝗹 𝗿𝗲𝗹𝗲𝘃𝗮𝗻𝘁 𝘀𝗲𝗰𝘁𝗶𝗼𝗻𝘀 ✪ 𝗣𝗿𝗼𝘃𝗶𝗱𝗲 𝗱𝗲𝘁𝗮𝗶𝗹𝗲𝗱 𝗮𝗻𝘀…"
type textarea "x"
type textarea "⚠️ 𝗙𝗢𝗥𝗠 𝗜𝗡𝗦𝗧𝗥𝗨𝗖𝗧𝗜𝗢𝗡𝗦 ⚠️ ✪ 𝗖𝗼𝗺𝗽𝗹𝗲𝘁𝗲 𝗮𝗹𝗹 𝗿𝗲𝗹𝗲𝘃𝗮𝗻𝘁 𝘀𝗲𝗰𝘁𝗶𝗼𝗻𝘀 ✪ 𝗣𝗿𝗼𝘃𝗶𝗱𝗲 𝗱𝗲𝘁𝗮𝗶𝗹𝗲𝗱 𝗮𝗻𝘀…"
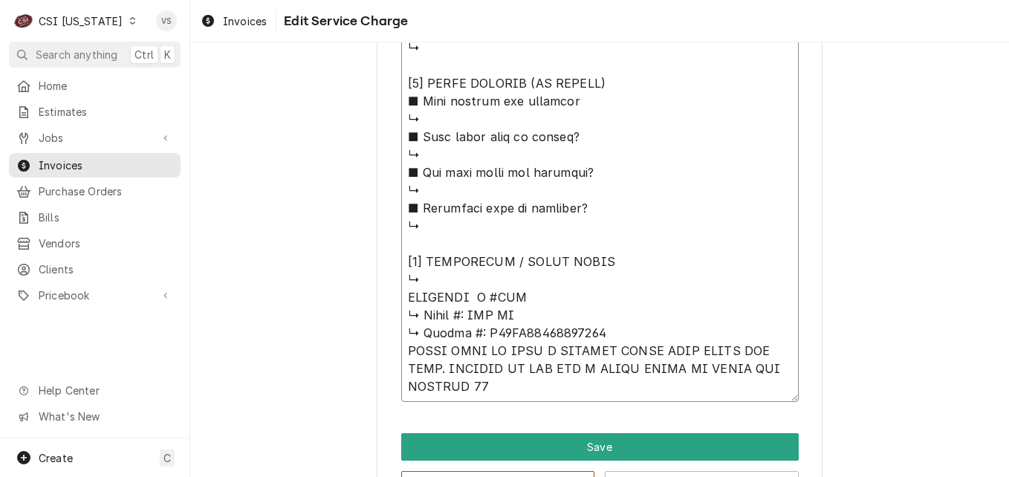
type textarea "x"
type textarea "⚠️ 𝗙𝗢𝗥𝗠 𝗜𝗡𝗦𝗧𝗥𝗨𝗖𝗧𝗜𝗢𝗡𝗦 ⚠️ ✪ 𝗖𝗼𝗺𝗽𝗹𝗲𝘁𝗲 𝗮𝗹𝗹 𝗿𝗲𝗹𝗲𝘃𝗮𝗻𝘁 𝘀𝗲𝗰𝘁𝗶𝗼𝗻𝘀 ✪ 𝗣𝗿𝗼𝘃𝗶𝗱𝗲 𝗱𝗲𝘁𝗮𝗶𝗹𝗲𝗱 𝗮𝗻𝘀…"
type textarea "x"
type textarea "⚠️ 𝗙𝗢𝗥𝗠 𝗜𝗡𝗦𝗧𝗥𝗨𝗖𝗧𝗜𝗢𝗡𝗦 ⚠️ ✪ 𝗖𝗼𝗺𝗽𝗹𝗲𝘁𝗲 𝗮𝗹𝗹 𝗿𝗲𝗹𝗲𝘃𝗮𝗻𝘁 𝘀𝗲𝗰𝘁𝗶𝗼𝗻𝘀 ✪ 𝗣𝗿𝗼𝘃𝗶𝗱𝗲 𝗱𝗲𝘁𝗮𝗶𝗹𝗲𝗱 𝗮𝗻𝘀…"
type textarea "x"
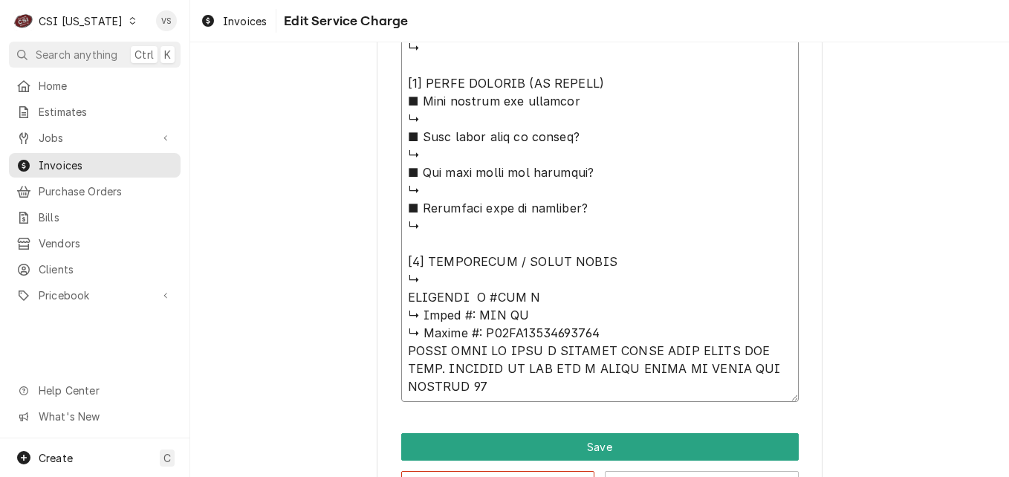
type textarea "⚠️ 𝗙𝗢𝗥𝗠 𝗜𝗡𝗦𝗧𝗥𝗨𝗖𝗧𝗜𝗢𝗡𝗦 ⚠️ ✪ 𝗖𝗼𝗺𝗽𝗹𝗲𝘁𝗲 𝗮𝗹𝗹 𝗿𝗲𝗹𝗲𝘃𝗮𝗻𝘁 𝘀𝗲𝗰𝘁𝗶𝗼𝗻𝘀 ✪ 𝗣𝗿𝗼𝘃𝗶𝗱𝗲 𝗱𝗲𝘁𝗮𝗶𝗹𝗲𝗱 𝗮𝗻𝘀…"
type textarea "x"
type textarea "⚠️ 𝗙𝗢𝗥𝗠 𝗜𝗡𝗦𝗧𝗥𝗨𝗖𝗧𝗜𝗢𝗡𝗦 ⚠️ ✪ 𝗖𝗼𝗺𝗽𝗹𝗲𝘁𝗲 𝗮𝗹𝗹 𝗿𝗲𝗹𝗲𝘃𝗮𝗻𝘁 𝘀𝗲𝗰𝘁𝗶𝗼𝗻𝘀 ✪ 𝗣𝗿𝗼𝘃𝗶𝗱𝗲 𝗱𝗲𝘁𝗮𝗶𝗹𝗲𝗱 𝗮𝗻𝘀…"
type textarea "x"
type textarea "⚠️ 𝗙𝗢𝗥𝗠 𝗜𝗡𝗦𝗧𝗥𝗨𝗖𝗧𝗜𝗢𝗡𝗦 ⚠️ ✪ 𝗖𝗼𝗺𝗽𝗹𝗲𝘁𝗲 𝗮𝗹𝗹 𝗿𝗲𝗹𝗲𝘃𝗮𝗻𝘁 𝘀𝗲𝗰𝘁𝗶𝗼𝗻𝘀 ✪ 𝗣𝗿𝗼𝘃𝗶𝗱𝗲 𝗱𝗲𝘁𝗮𝗶𝗹𝗲𝗱 𝗮𝗻𝘀…"
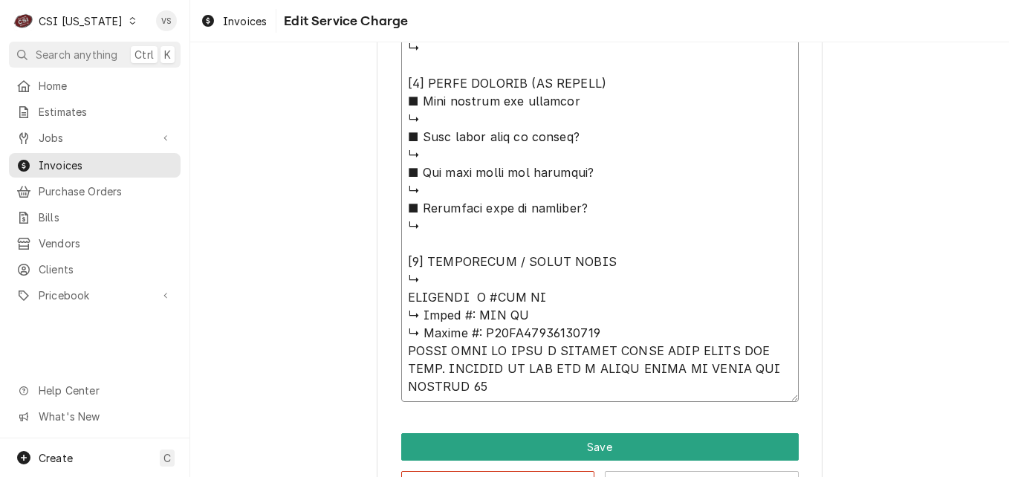
type textarea "x"
type textarea "⚠️ 𝗙𝗢𝗥𝗠 𝗜𝗡𝗦𝗧𝗥𝗨𝗖𝗧𝗜𝗢𝗡𝗦 ⚠️ ✪ 𝗖𝗼𝗺𝗽𝗹𝗲𝘁𝗲 𝗮𝗹𝗹 𝗿𝗲𝗹𝗲𝘃𝗮𝗻𝘁 𝘀𝗲𝗰𝘁𝗶𝗼𝗻𝘀 ✪ 𝗣𝗿𝗼𝘃𝗶𝗱𝗲 𝗱𝗲𝘁𝗮𝗶𝗹𝗲𝗱 𝗮𝗻𝘀…"
type textarea "x"
type textarea "⚠️ 𝗙𝗢𝗥𝗠 𝗜𝗡𝗦𝗧𝗥𝗨𝗖𝗧𝗜𝗢𝗡𝗦 ⚠️ ✪ 𝗖𝗼𝗺𝗽𝗹𝗲𝘁𝗲 𝗮𝗹𝗹 𝗿𝗲𝗹𝗲𝘃𝗮𝗻𝘁 𝘀𝗲𝗰𝘁𝗶𝗼𝗻𝘀 ✪ 𝗣𝗿𝗼𝘃𝗶𝗱𝗲 𝗱𝗲𝘁𝗮𝗶𝗹𝗲𝗱 𝗮𝗻𝘀…"
type textarea "x"
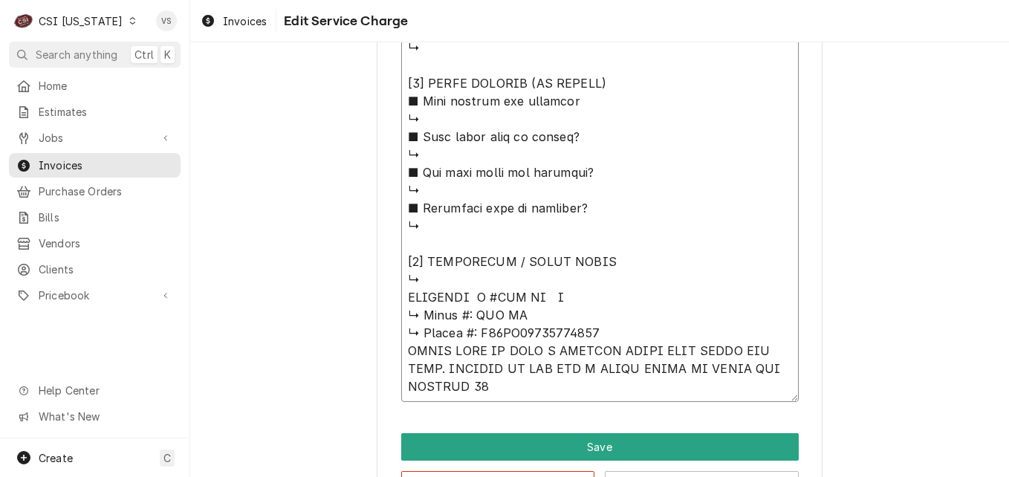
type textarea "⚠️ 𝗙𝗢𝗥𝗠 𝗜𝗡𝗦𝗧𝗥𝗨𝗖𝗧𝗜𝗢𝗡𝗦 ⚠️ ✪ 𝗖𝗼𝗺𝗽𝗹𝗲𝘁𝗲 𝗮𝗹𝗹 𝗿𝗲𝗹𝗲𝘃𝗮𝗻𝘁 𝘀𝗲𝗰𝘁𝗶𝗼𝗻𝘀 ✪ 𝗣𝗿𝗼𝘃𝗶𝗱𝗲 𝗱𝗲𝘁𝗮𝗶𝗹𝗲𝗱 𝗮𝗻𝘀…"
type textarea "x"
type textarea "⚠️ 𝗙𝗢𝗥𝗠 𝗜𝗡𝗦𝗧𝗥𝗨𝗖𝗧𝗜𝗢𝗡𝗦 ⚠️ ✪ 𝗖𝗼𝗺𝗽𝗹𝗲𝘁𝗲 𝗮𝗹𝗹 𝗿𝗲𝗹𝗲𝘃𝗮𝗻𝘁 𝘀𝗲𝗰𝘁𝗶𝗼𝗻𝘀 ✪ 𝗣𝗿𝗼𝘃𝗶𝗱𝗲 𝗱𝗲𝘁𝗮𝗶𝗹𝗲𝗱 𝗮𝗻𝘀…"
drag, startPoint x: 581, startPoint y: 331, endPoint x: 470, endPoint y: 335, distance: 111.5
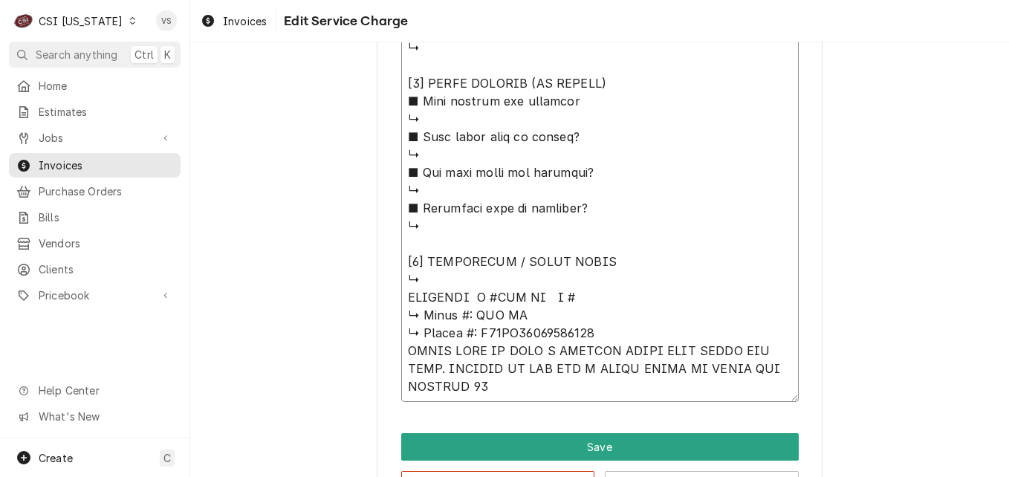
paste textarea "E62SI17052591539"
type textarea "x"
type textarea "⚠️ 𝗙𝗢𝗥𝗠 𝗜𝗡𝗦𝗧𝗥𝗨𝗖𝗧𝗜𝗢𝗡𝗦 ⚠️ ✪ 𝗖𝗼𝗺𝗽𝗹𝗲𝘁𝗲 𝗮𝗹𝗹 𝗿𝗲𝗹𝗲𝘃𝗮𝗻𝘁 𝘀𝗲𝗰𝘁𝗶𝗼𝗻𝘀 ✪ 𝗣𝗿𝗼𝘃𝗶𝗱𝗲 𝗱𝗲𝘁𝗮𝗶𝗹𝗲𝗱 𝗮𝗻𝘀…"
drag, startPoint x: 403, startPoint y: 314, endPoint x: 589, endPoint y: 332, distance: 187.4
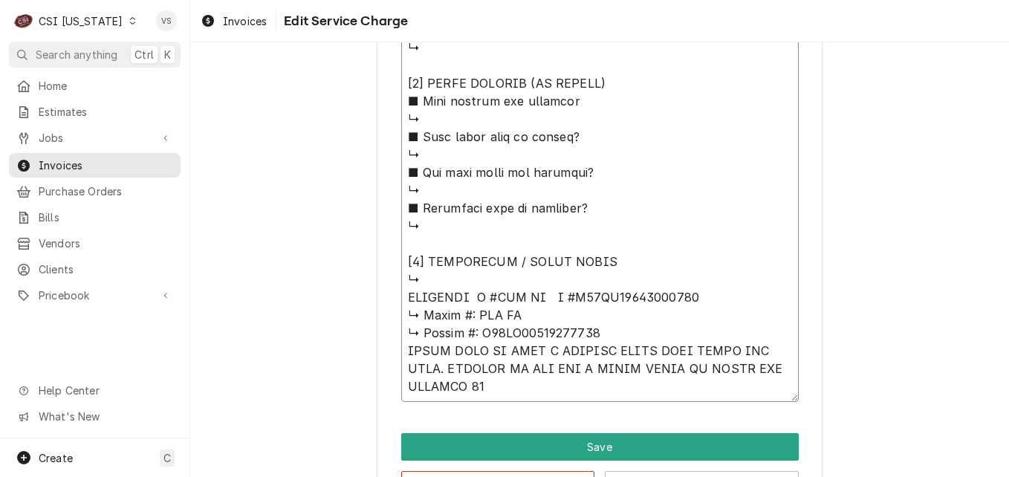
type textarea "x"
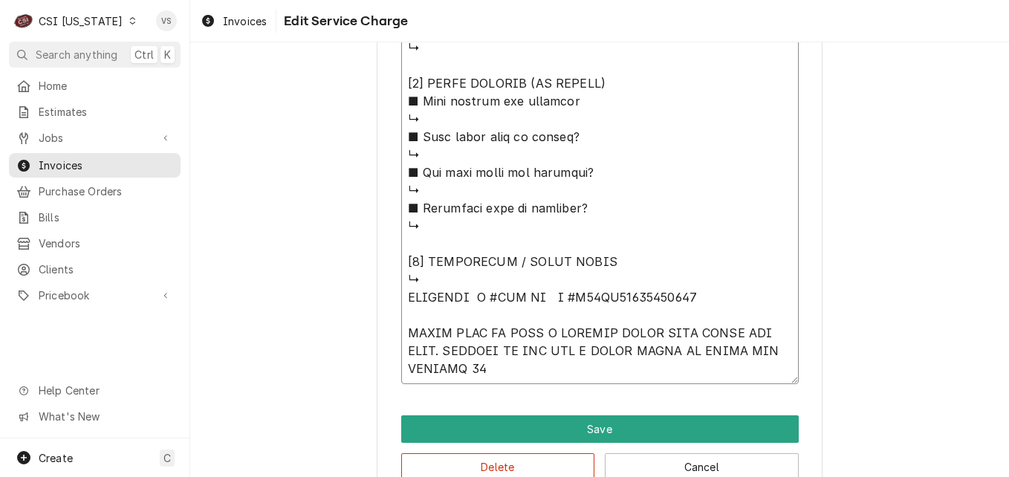
scroll to position [1448, 0]
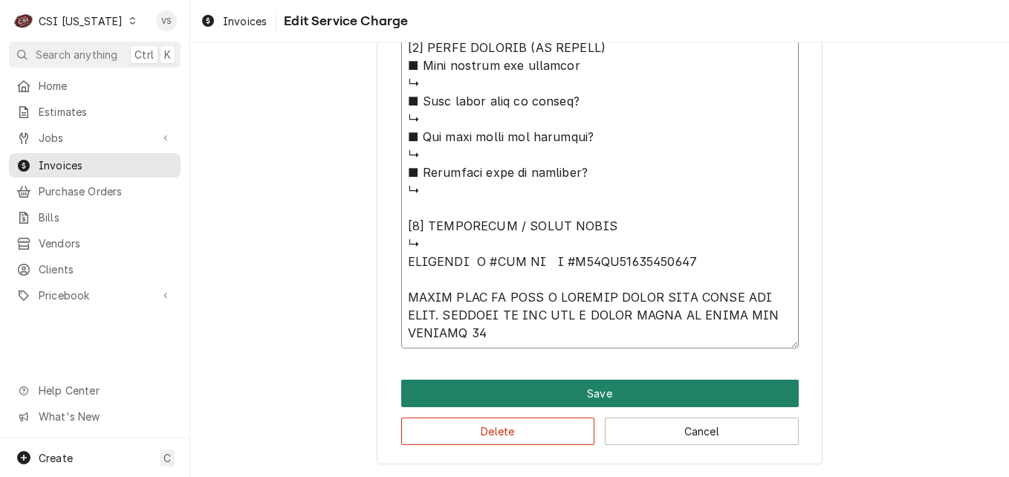
type textarea "⚠️ 𝗙𝗢𝗥𝗠 𝗜𝗡𝗦𝗧𝗥𝗨𝗖𝗧𝗜𝗢𝗡𝗦 ⚠️ ✪ 𝗖𝗼𝗺𝗽𝗹𝗲𝘁𝗲 𝗮𝗹𝗹 𝗿𝗲𝗹𝗲𝘃𝗮𝗻𝘁 𝘀𝗲𝗰𝘁𝗶𝗼𝗻𝘀 ✪ 𝗣𝗿𝗼𝘃𝗶𝗱𝗲 𝗱𝗲𝘁𝗮𝗶𝗹𝗲𝗱 𝗮𝗻𝘀…"
click at [541, 389] on button "Save" at bounding box center [600, 393] width 398 height 27
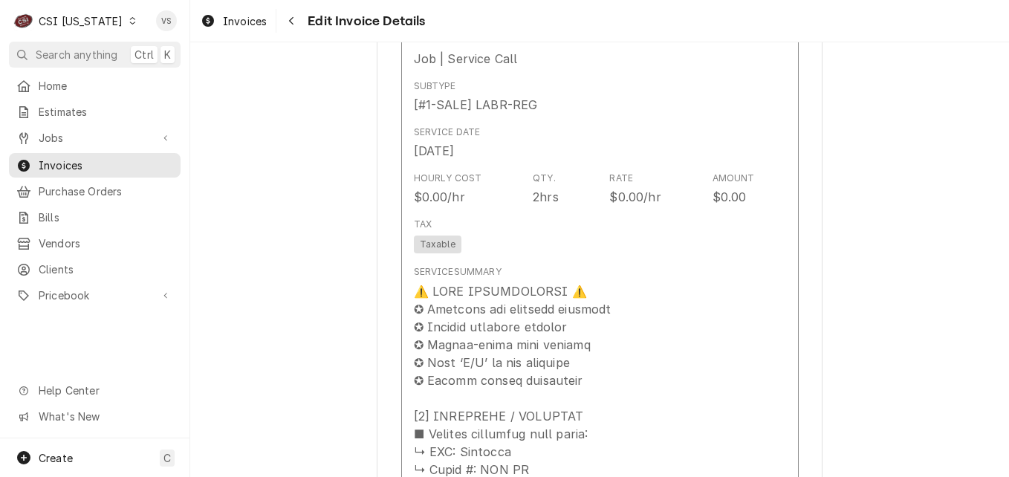
scroll to position [1022, 0]
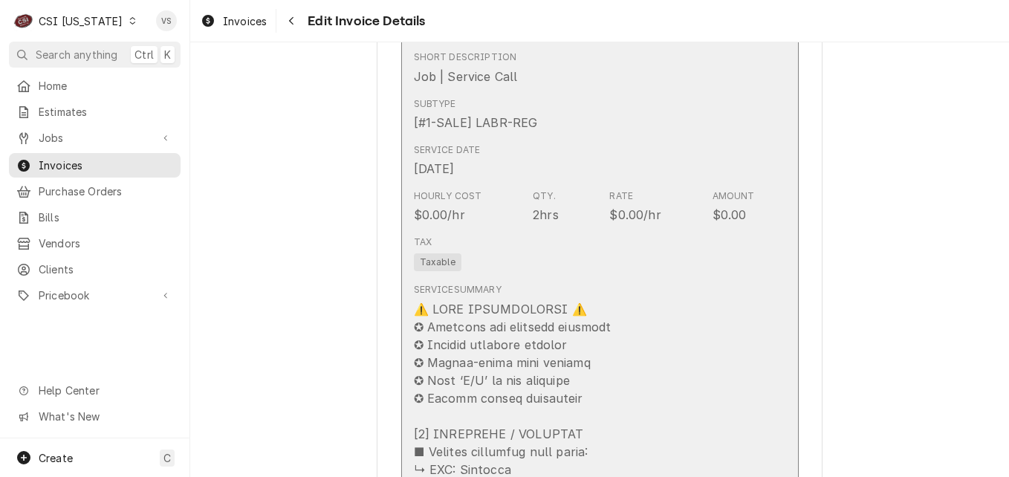
click at [528, 271] on div "Tax Taxable" at bounding box center [584, 254] width 341 height 48
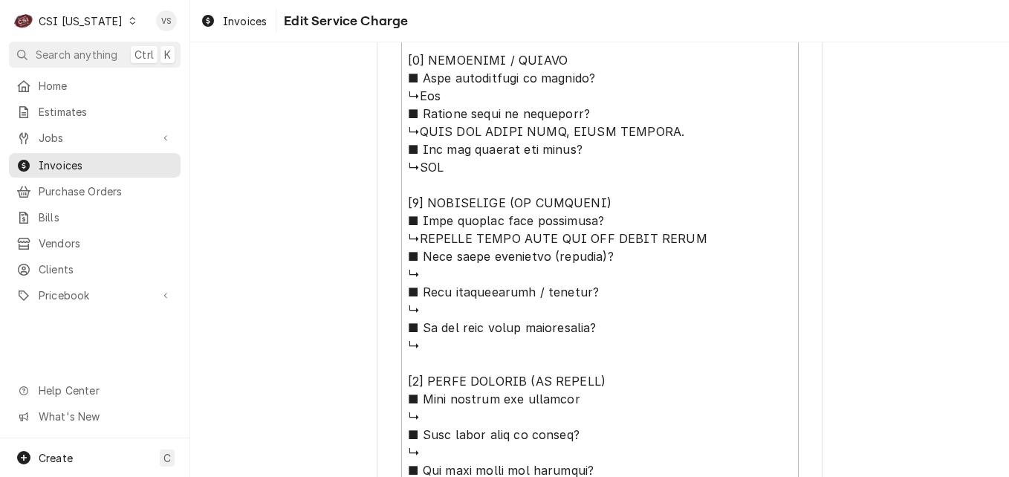
scroll to position [1448, 0]
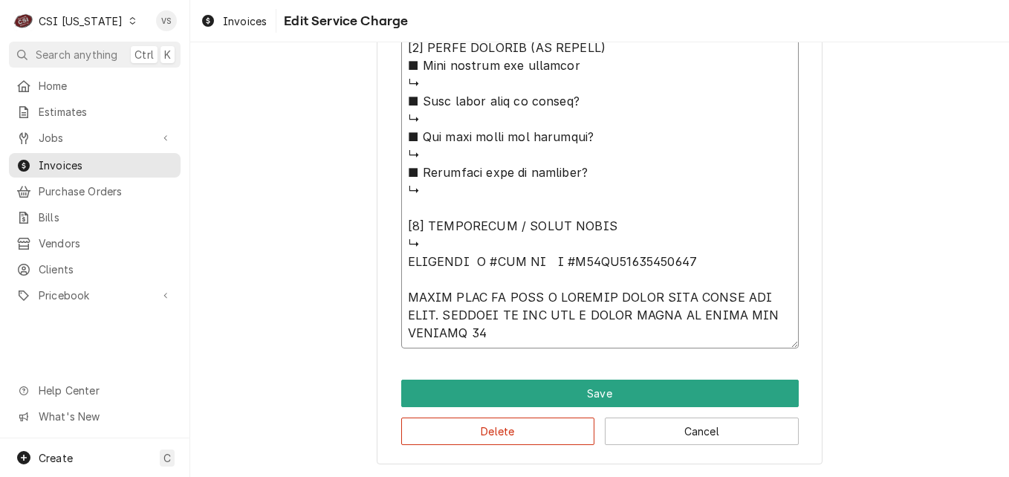
drag, startPoint x: 403, startPoint y: 259, endPoint x: 565, endPoint y: 331, distance: 177.3
click at [503, 432] on button "Delete" at bounding box center [498, 431] width 194 height 27
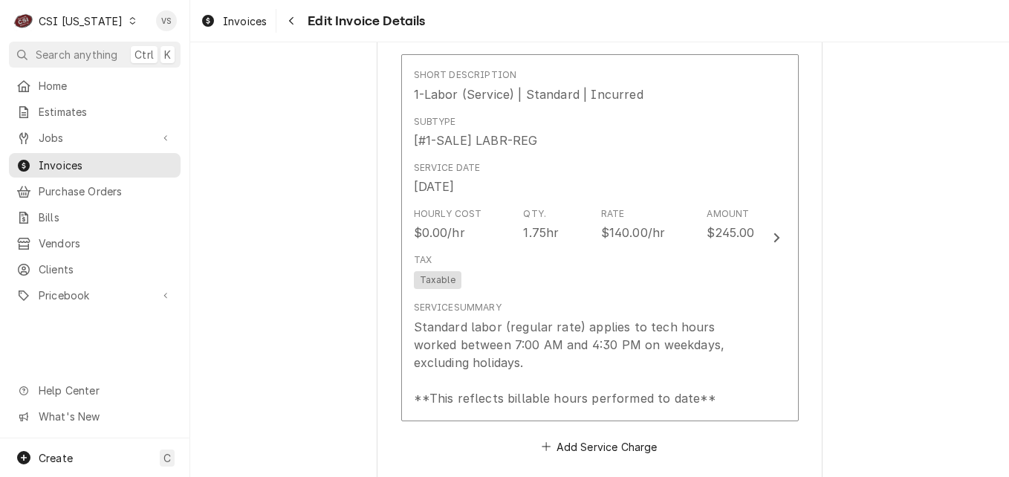
scroll to position [1079, 0]
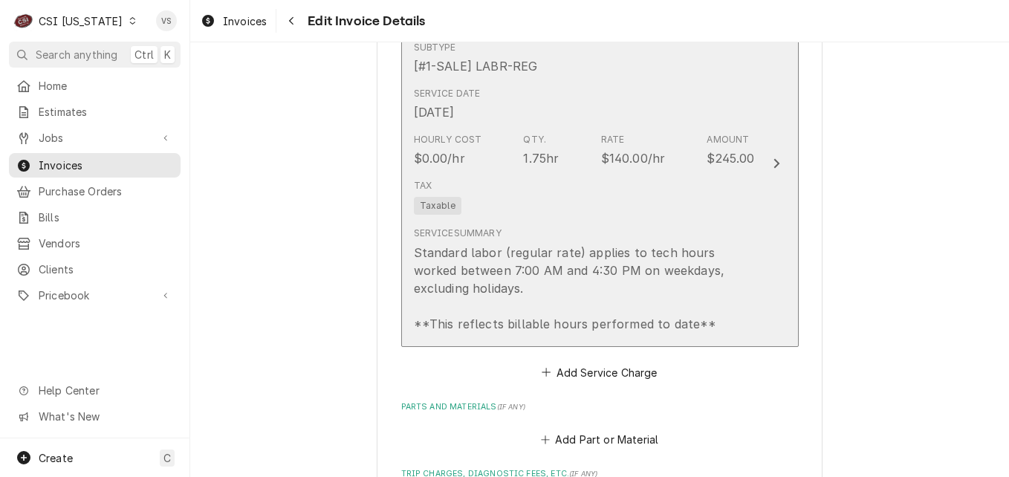
click at [583, 225] on div "Service Summary Standard labor (regular rate) applies to tech hours worked betw…" at bounding box center [584, 279] width 341 height 117
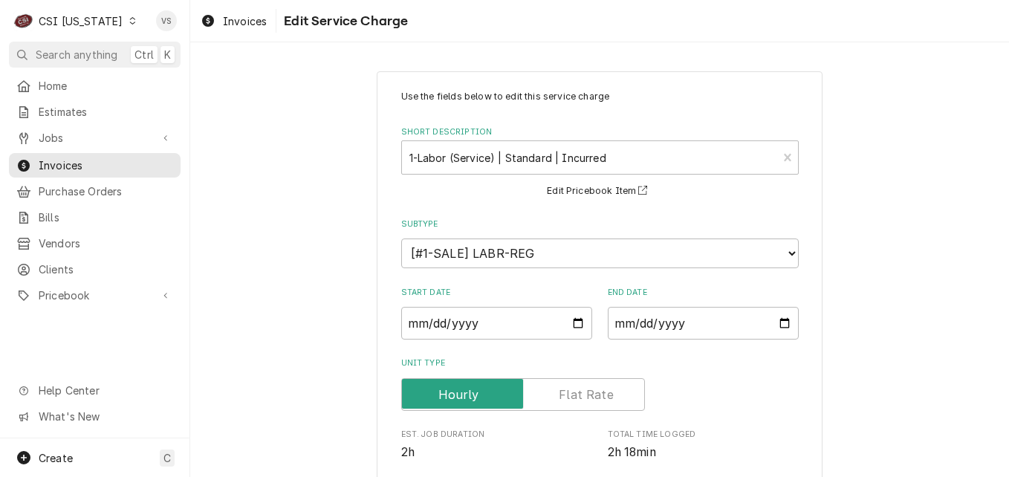
scroll to position [450, 0]
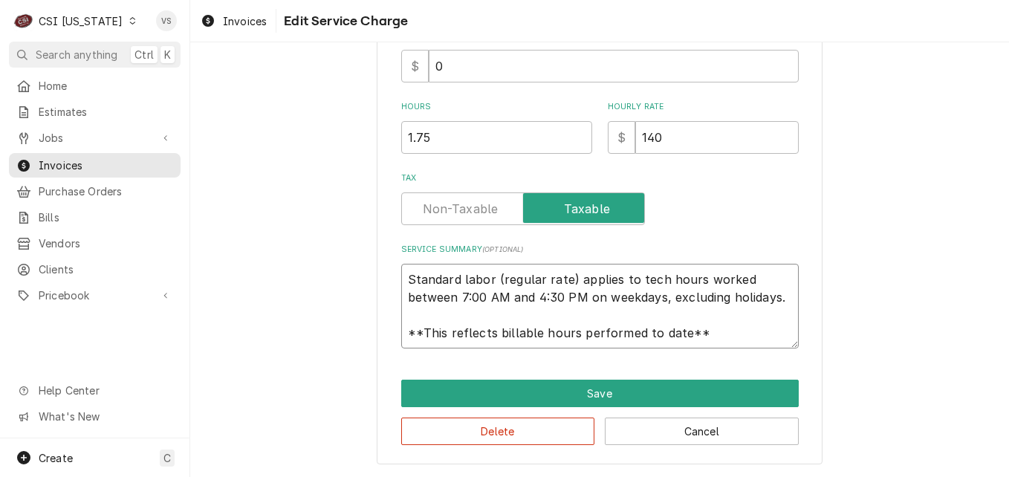
click at [403, 276] on textarea "Standard labor (regular rate) applies to tech hours worked between 7:00 AM and …" at bounding box center [600, 306] width 398 height 85
drag, startPoint x: 403, startPoint y: 276, endPoint x: 735, endPoint y: 338, distance: 337.8
click at [735, 338] on textarea "Standard labor (regular rate) applies to tech hours worked between 7:00 AM and …" at bounding box center [600, 306] width 398 height 85
paste textarea "RATIONAL M #SCC WE S #E62SI17052591539 FOUND UNIT TO HAVE A CLOGGED DRAIN TUBE …"
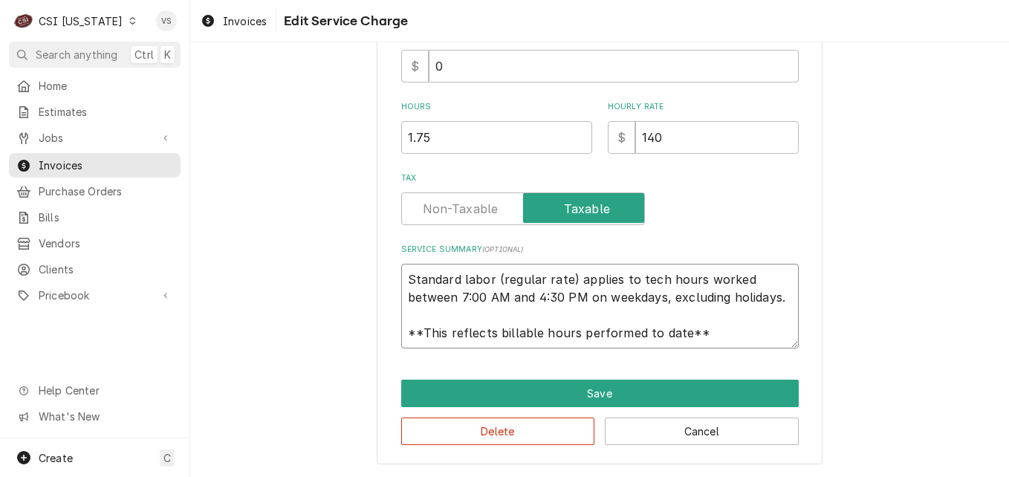
type textarea "x"
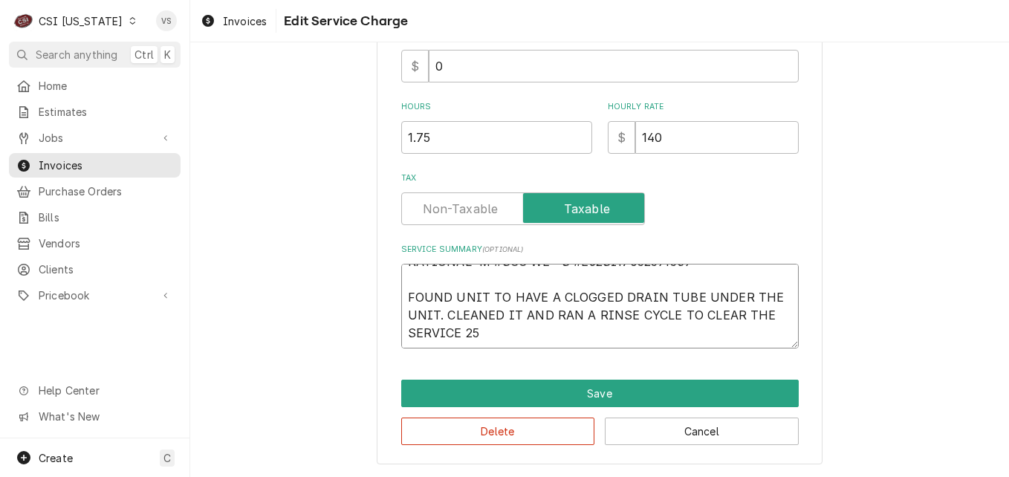
scroll to position [0, 0]
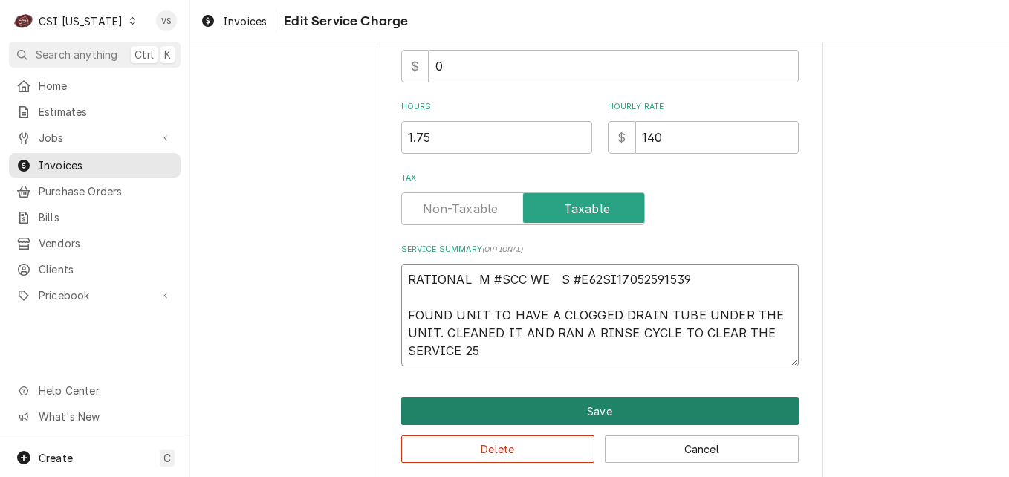
type textarea "RATIONAL M #SCC WE S #E62SI17052591539 FOUND UNIT TO HAVE A CLOGGED DRAIN TUBE …"
click at [617, 415] on button "Save" at bounding box center [600, 411] width 398 height 27
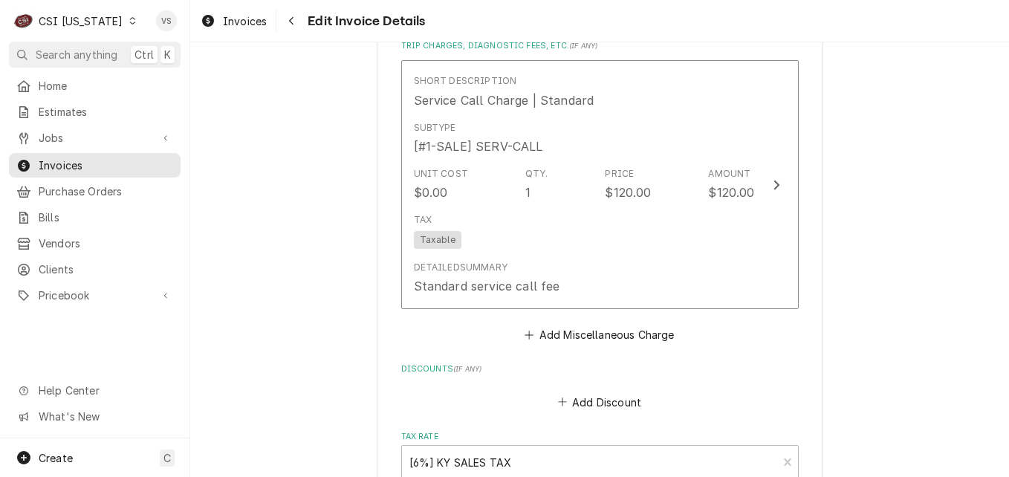
scroll to position [2129, 0]
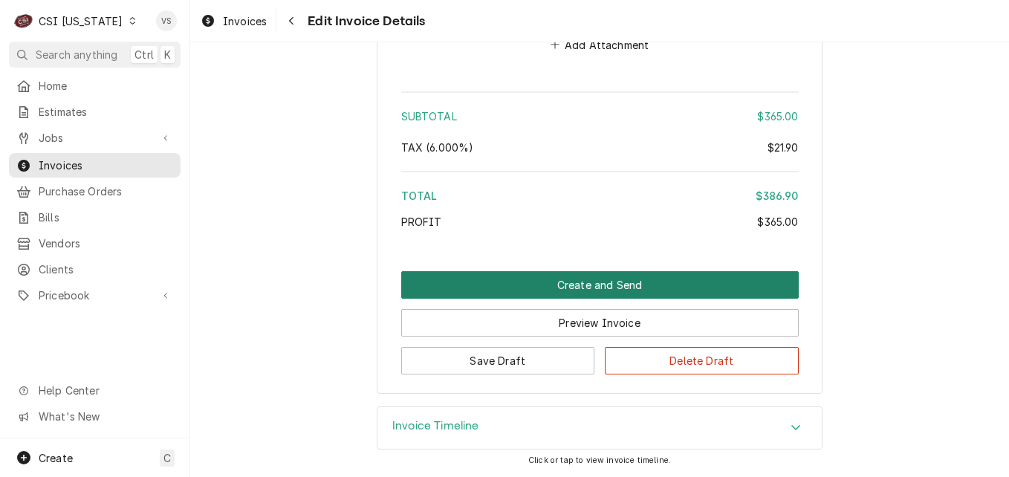
click at [575, 278] on button "Create and Send" at bounding box center [600, 284] width 398 height 27
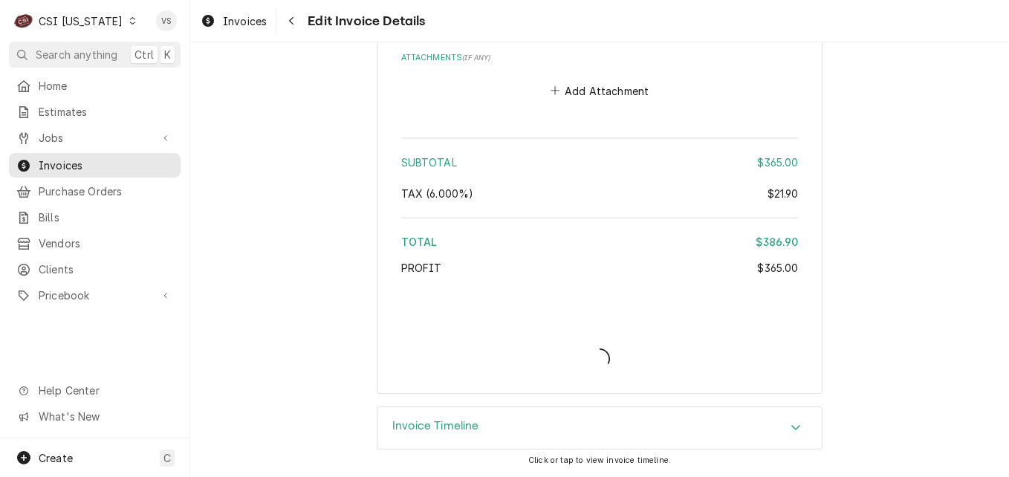
type textarea "x"
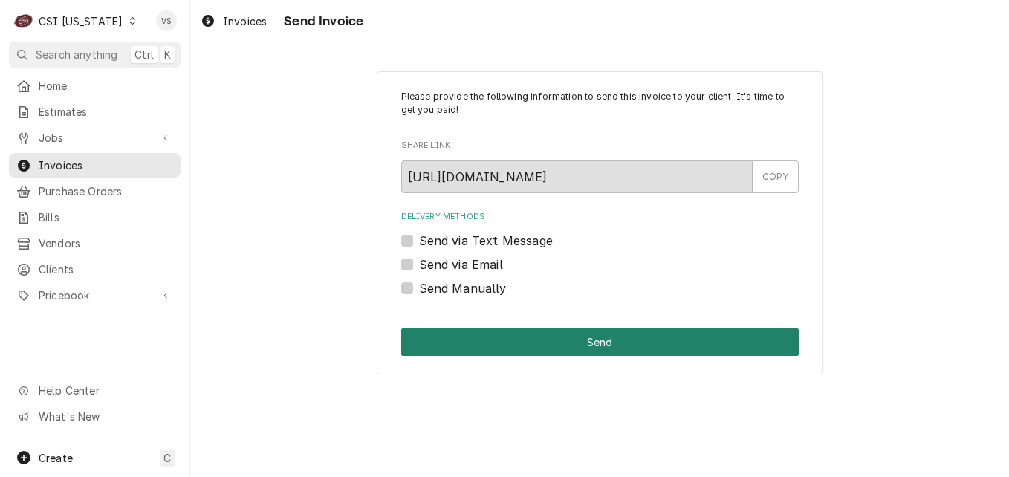
click at [419, 288] on label "Send Manually" at bounding box center [463, 288] width 88 height 18
click at [419, 288] on input "Send Manually" at bounding box center [618, 295] width 398 height 33
checkbox input "true"
click at [496, 341] on button "Send" at bounding box center [600, 341] width 398 height 27
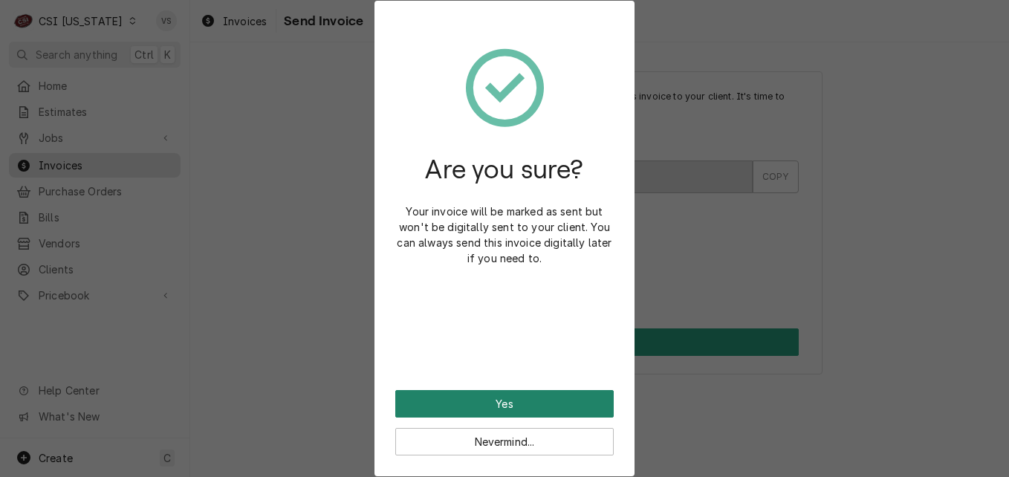
click at [501, 403] on button "Yes" at bounding box center [504, 403] width 218 height 27
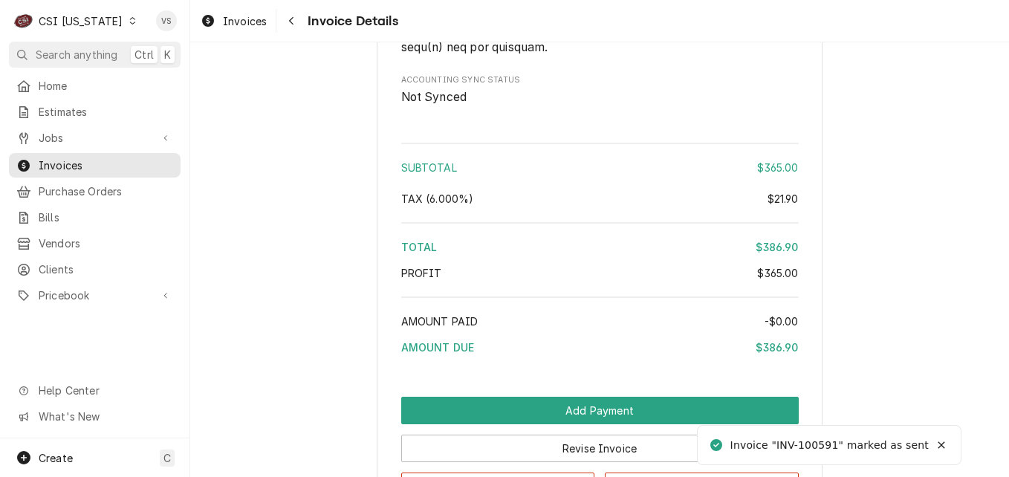
scroll to position [2479, 0]
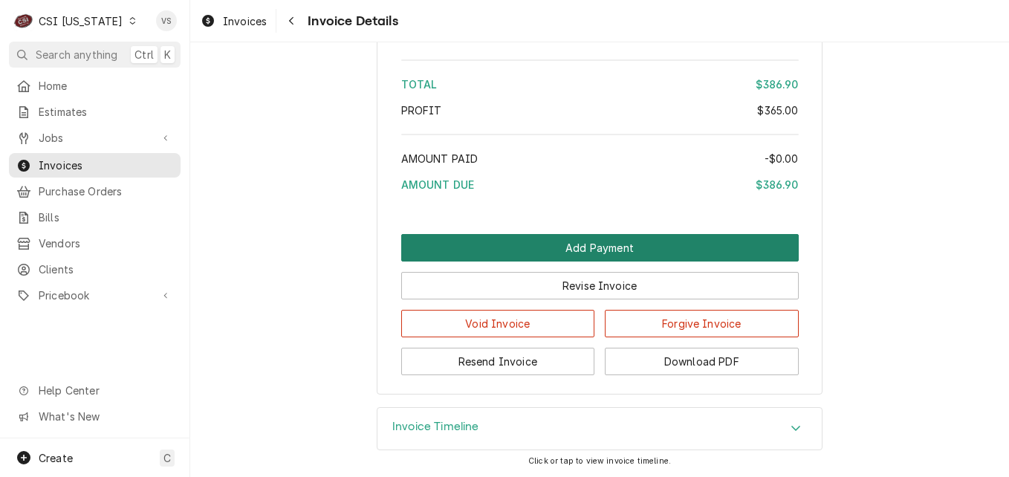
click at [562, 247] on button "Add Payment" at bounding box center [600, 247] width 398 height 27
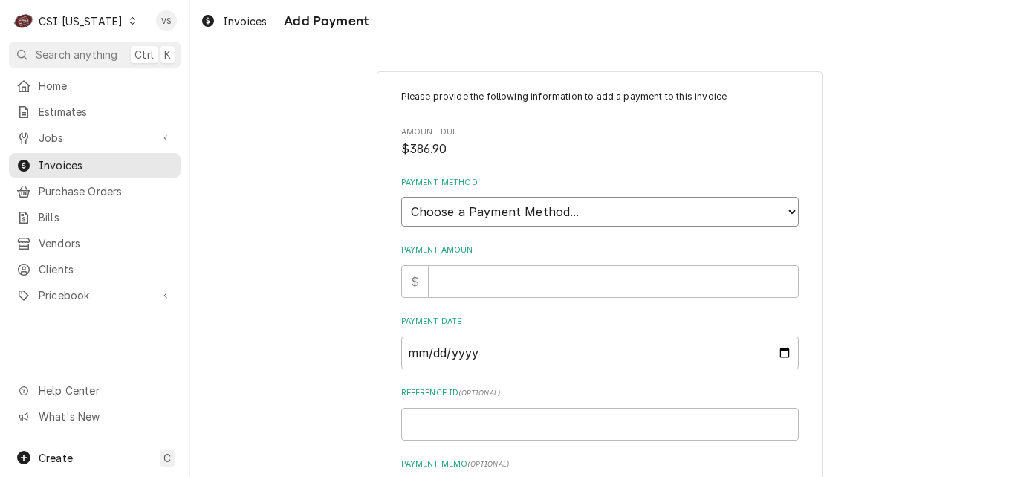
click at [546, 213] on select "Choose a Payment Method... Cash Check Credit/Debit Card ACH/eCheck Other" at bounding box center [600, 212] width 398 height 30
select select "3"
click at [401, 197] on select "Choose a Payment Method... Cash Check Credit/Debit Card ACH/eCheck Other" at bounding box center [600, 212] width 398 height 30
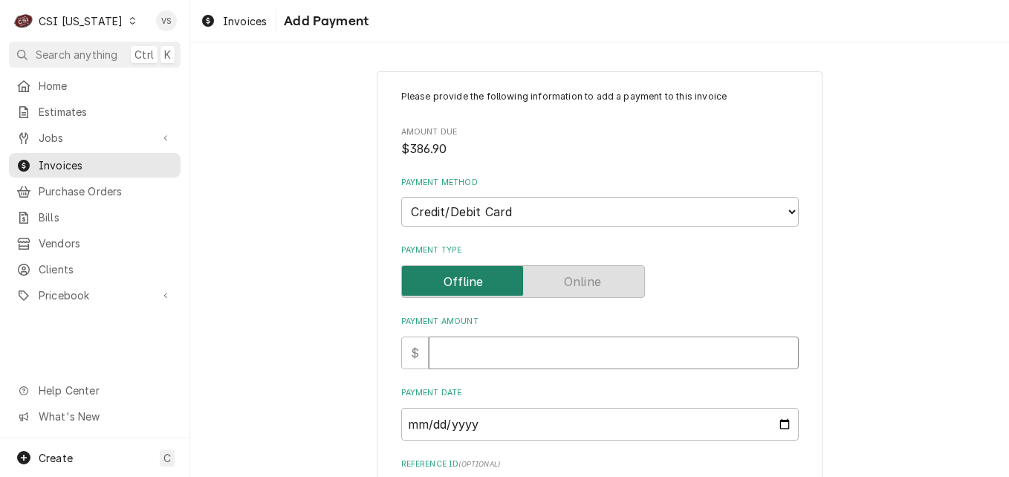
click at [439, 354] on input "Payment Amount" at bounding box center [614, 353] width 370 height 33
type textarea "x"
type input "3"
type textarea "x"
type input "38"
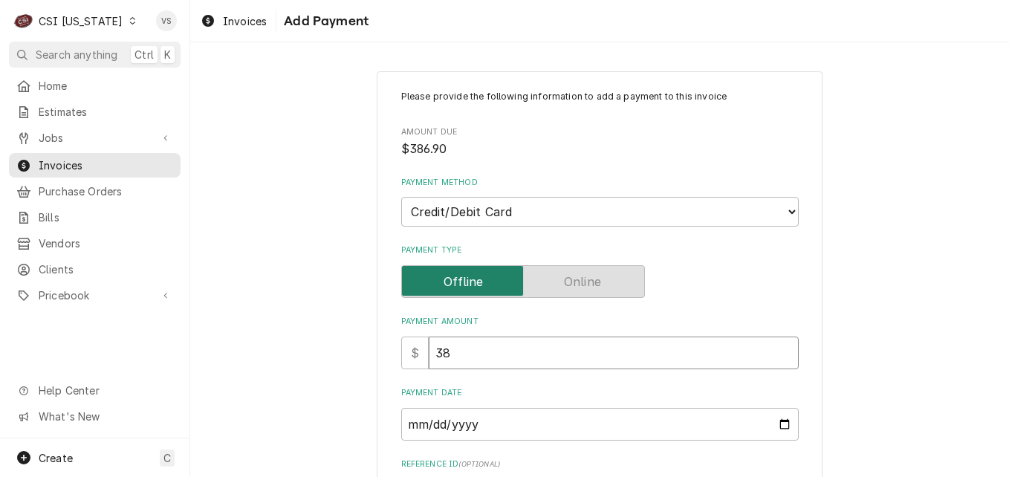
type textarea "x"
type input "386"
type textarea "x"
type input "386.9"
type textarea "x"
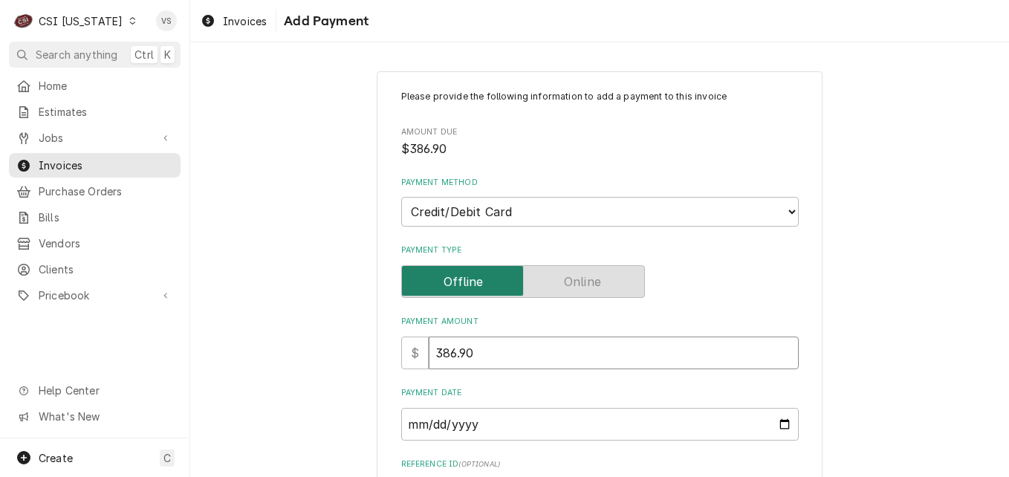
type input "386.90"
click at [482, 426] on input "Payment Date" at bounding box center [600, 424] width 398 height 33
click at [779, 422] on input "Payment Date" at bounding box center [600, 424] width 398 height 33
type textarea "x"
type input "2025-08-20"
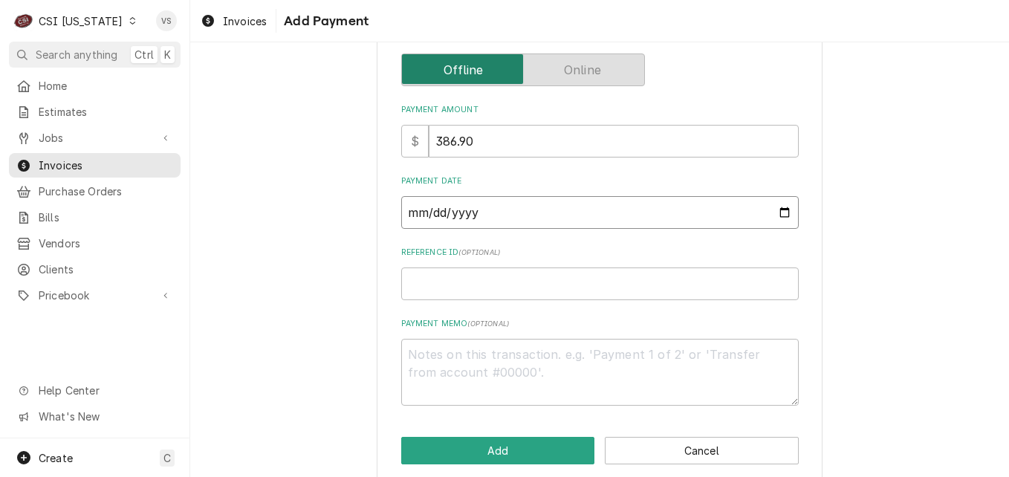
scroll to position [231, 0]
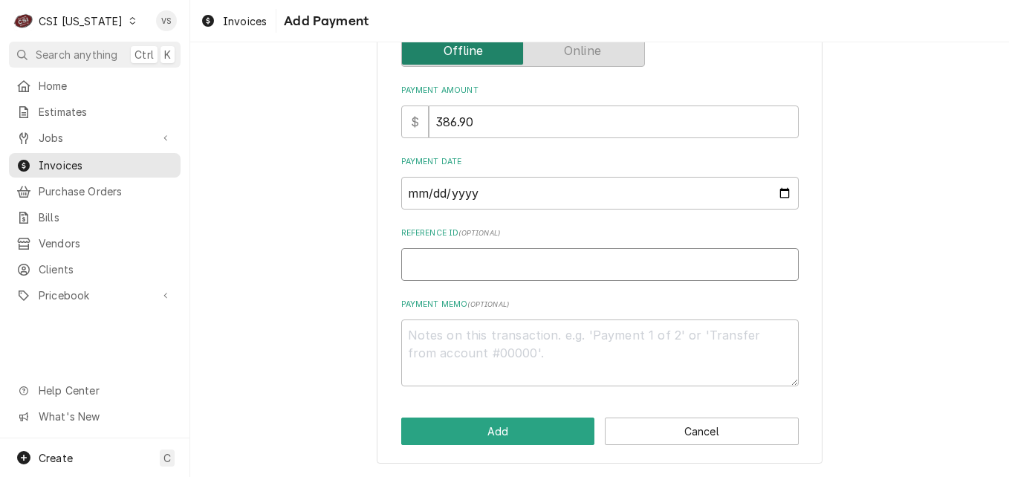
click at [418, 265] on input "Reference ID ( optional )" at bounding box center [600, 264] width 398 height 33
type textarea "x"
type input "6"
type textarea "x"
type input "67"
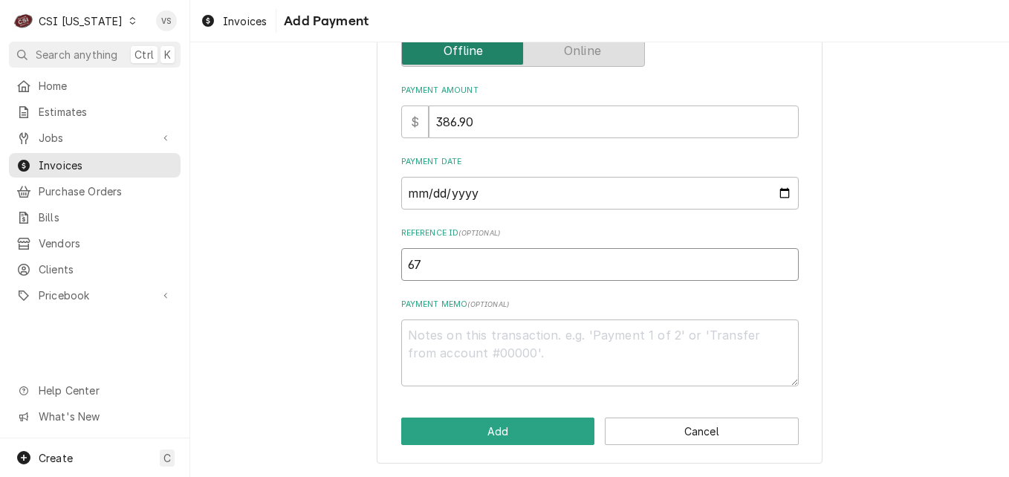
type textarea "x"
type input "673"
type textarea "x"
type input "6736"
type textarea "x"
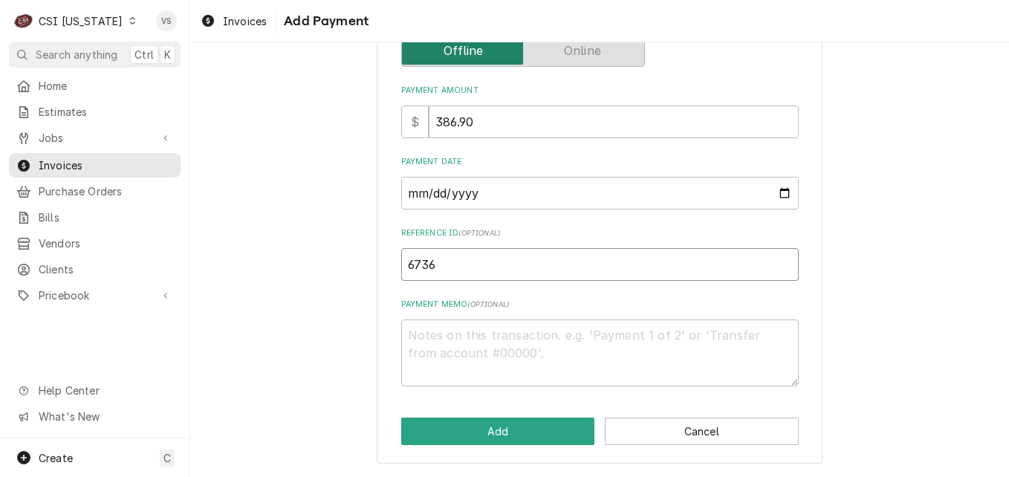
type input "67366"
type textarea "x"
type input "673665"
type textarea "x"
type textarea "m"
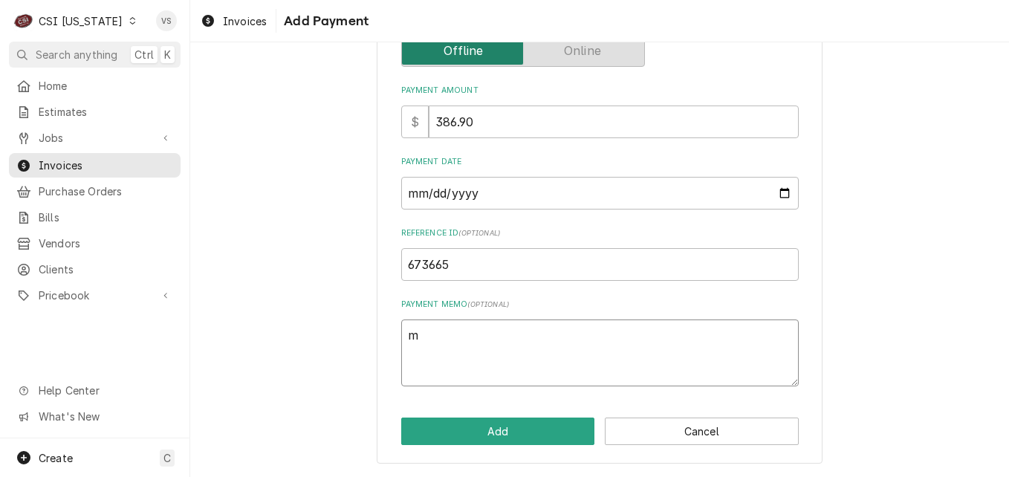
type textarea "x"
type textarea "m"
type textarea "x"
type textarea "mc"
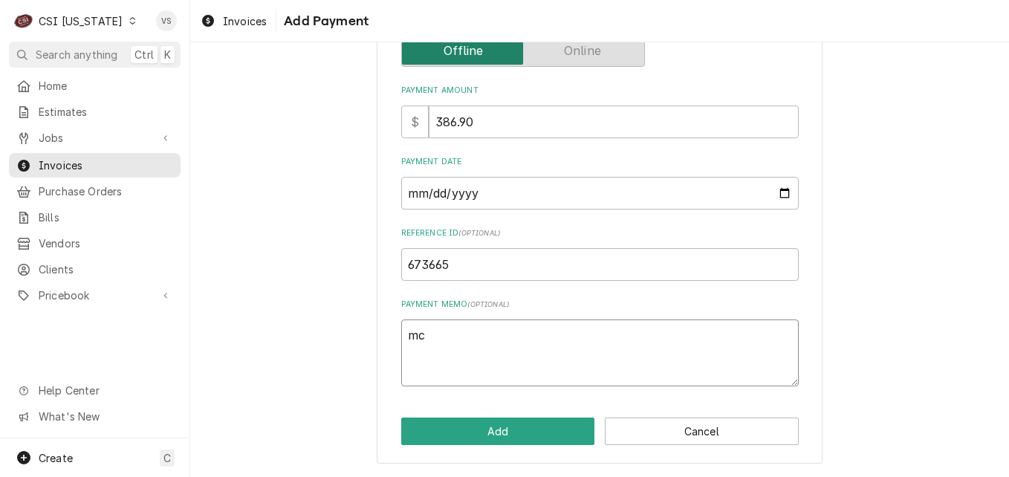
type textarea "x"
type textarea "m"
type textarea "x"
type textarea "M"
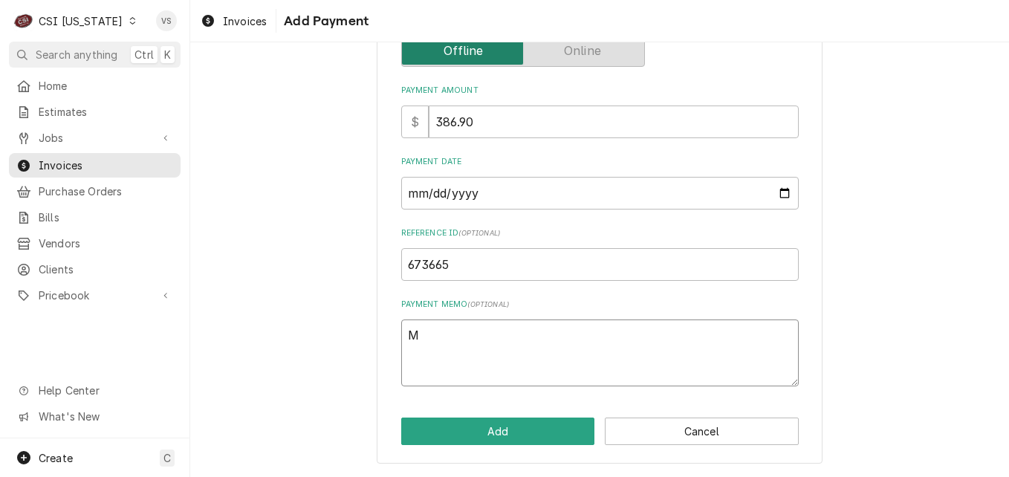
type textarea "x"
type textarea "MC"
type textarea "x"
type textarea "MC"
type textarea "x"
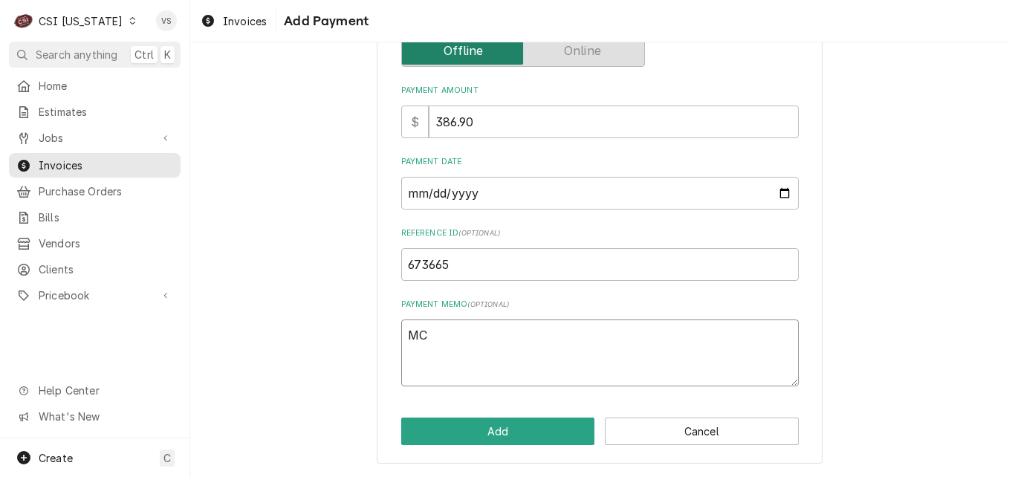
type textarea "MC 0"
type textarea "x"
type textarea "MC 01"
type textarea "x"
type textarea "MC 011"
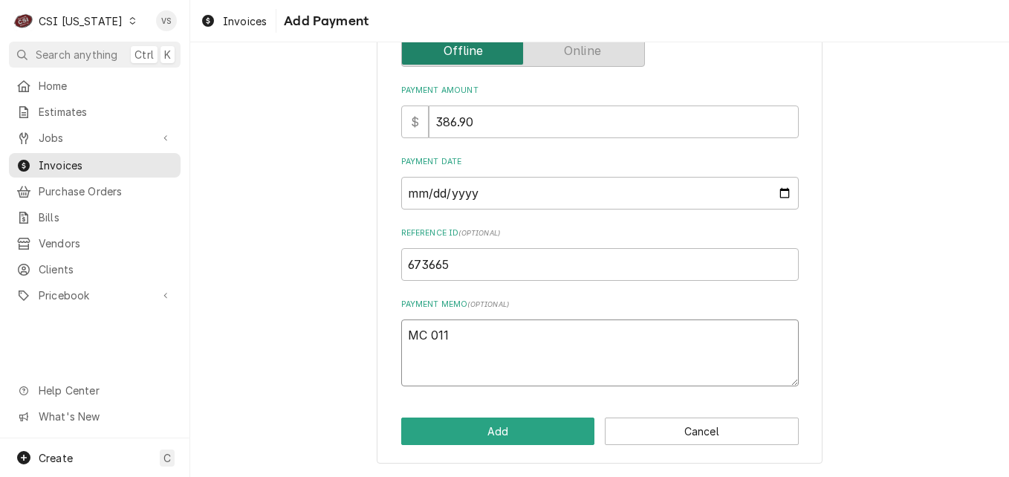
type textarea "x"
type textarea "MC 0115"
click at [519, 437] on button "Add" at bounding box center [498, 431] width 194 height 27
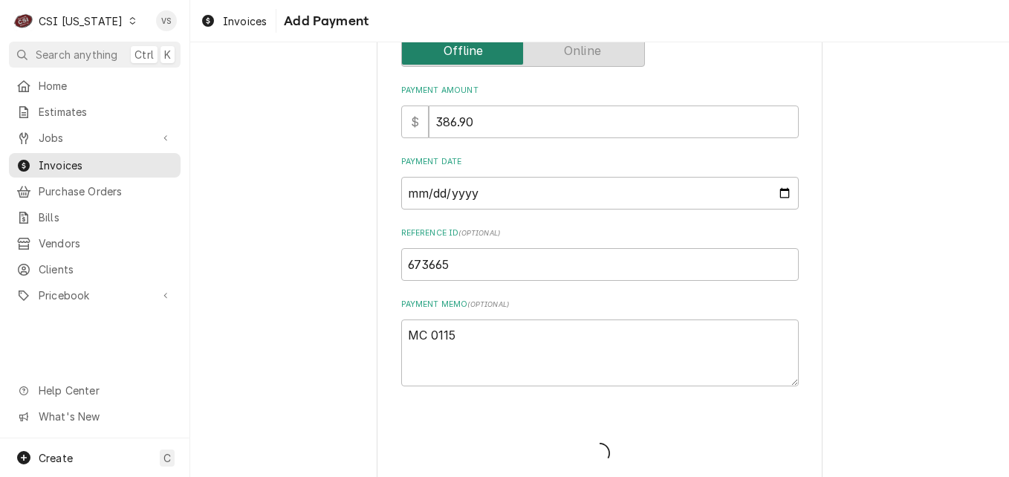
type textarea "x"
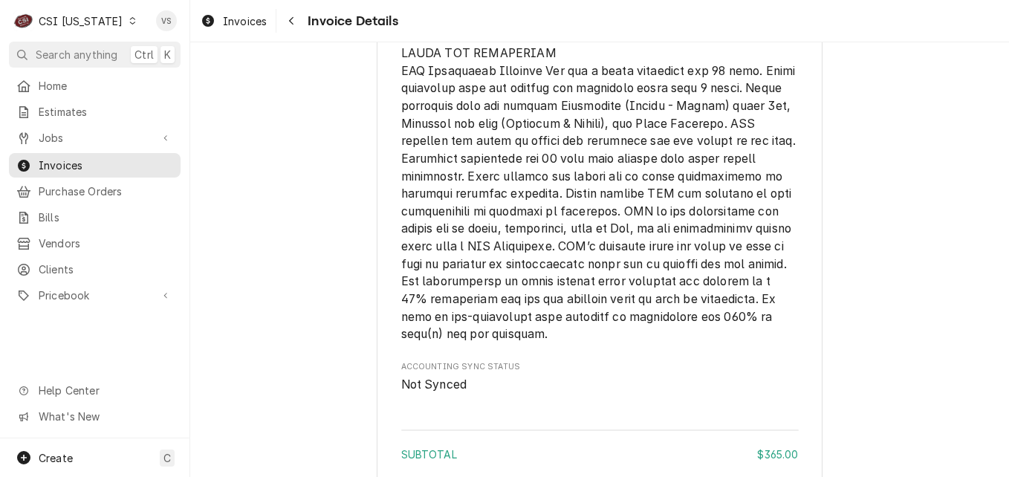
scroll to position [2652, 0]
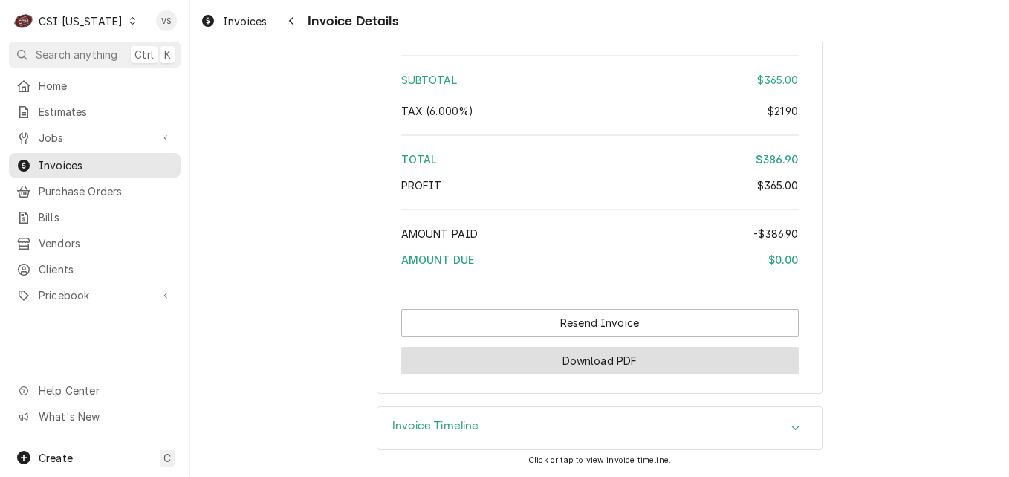
click at [584, 364] on button "Download PDF" at bounding box center [600, 360] width 398 height 27
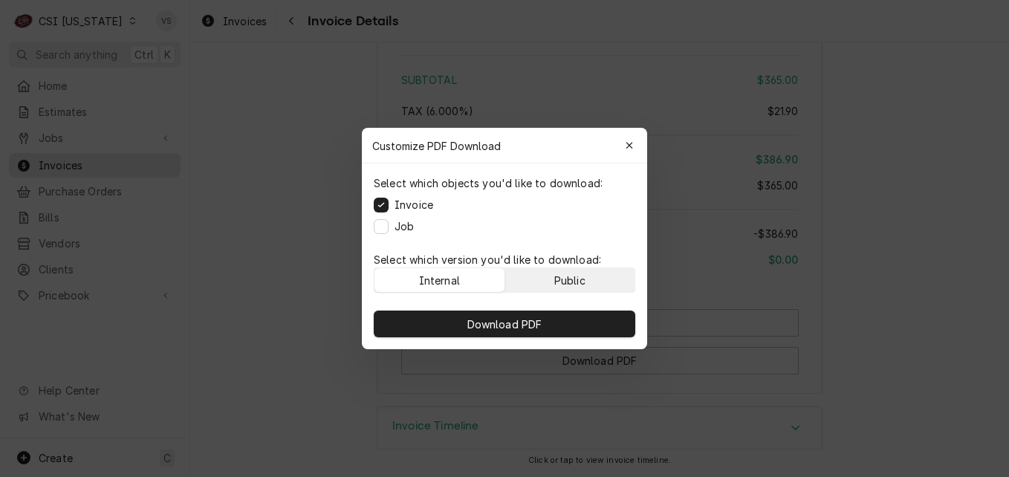
click at [545, 276] on button "Public" at bounding box center [570, 280] width 130 height 24
click at [628, 149] on icon "button" at bounding box center [630, 145] width 8 height 10
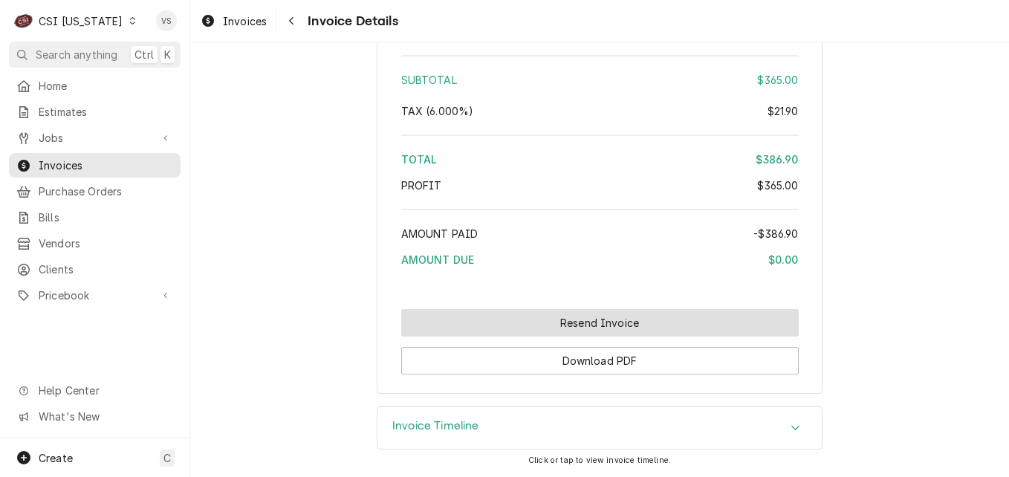
click at [529, 327] on button "Resend Invoice" at bounding box center [600, 322] width 398 height 27
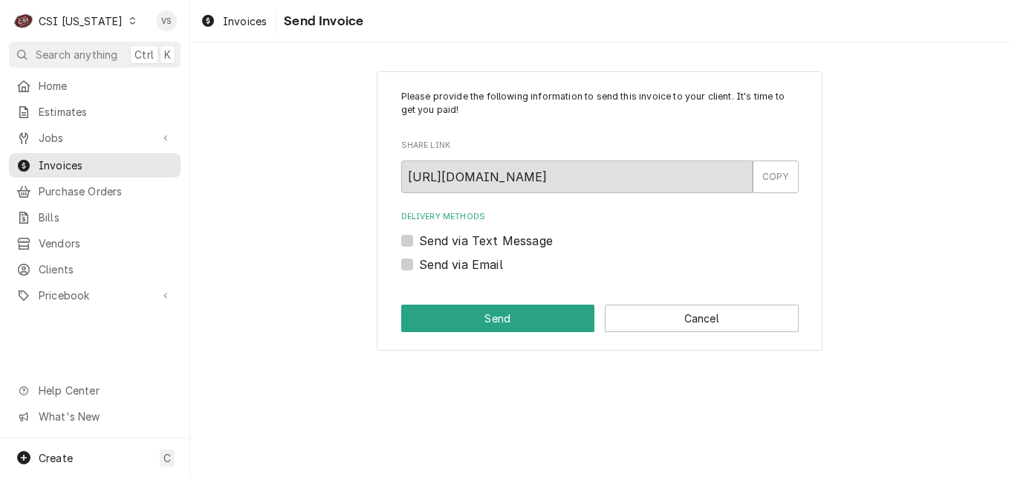
click at [419, 261] on label "Send via Email" at bounding box center [461, 265] width 84 height 18
click at [419, 261] on input "Send via Email" at bounding box center [618, 272] width 398 height 33
checkbox input "true"
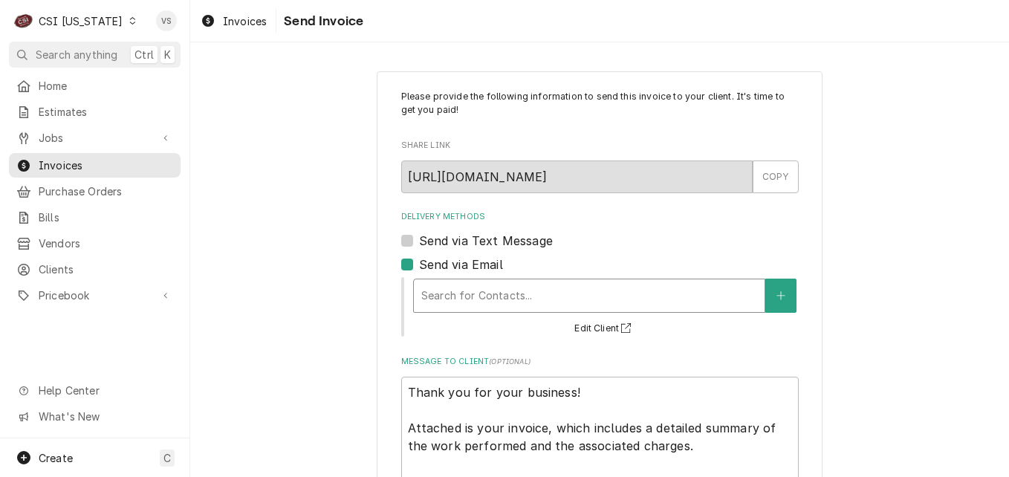
click at [470, 301] on div "Delivery Methods" at bounding box center [589, 295] width 336 height 27
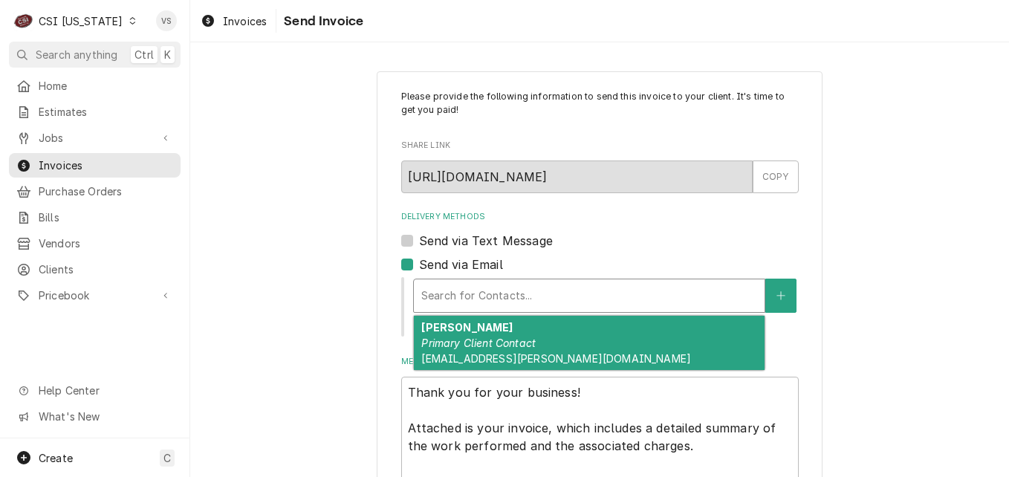
click at [479, 339] on em "Primary Client Contact" at bounding box center [478, 343] width 114 height 13
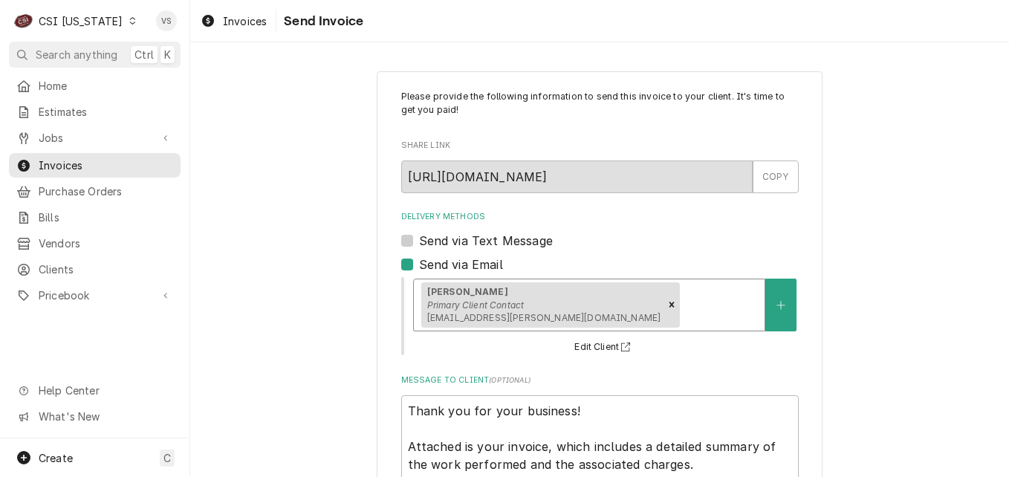
scroll to position [129, 0]
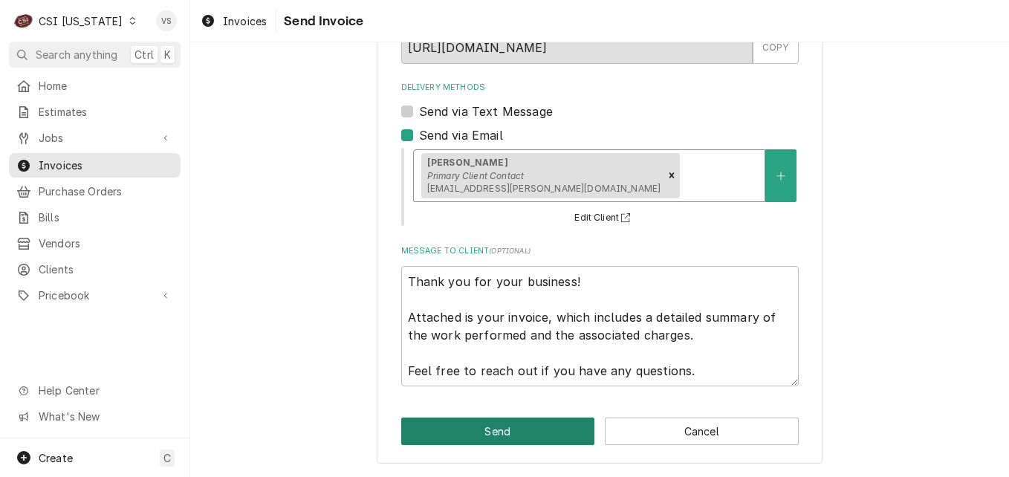
click at [488, 424] on button "Send" at bounding box center [498, 431] width 194 height 27
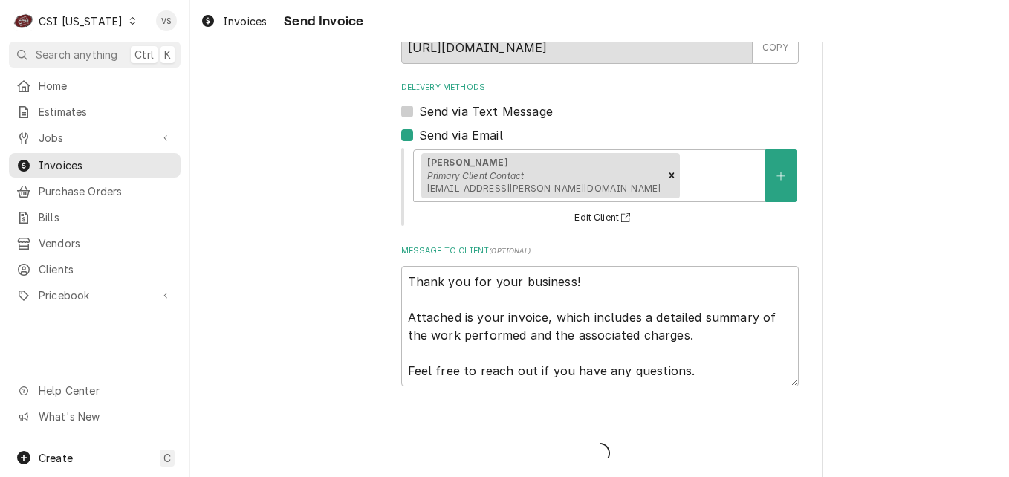
type textarea "x"
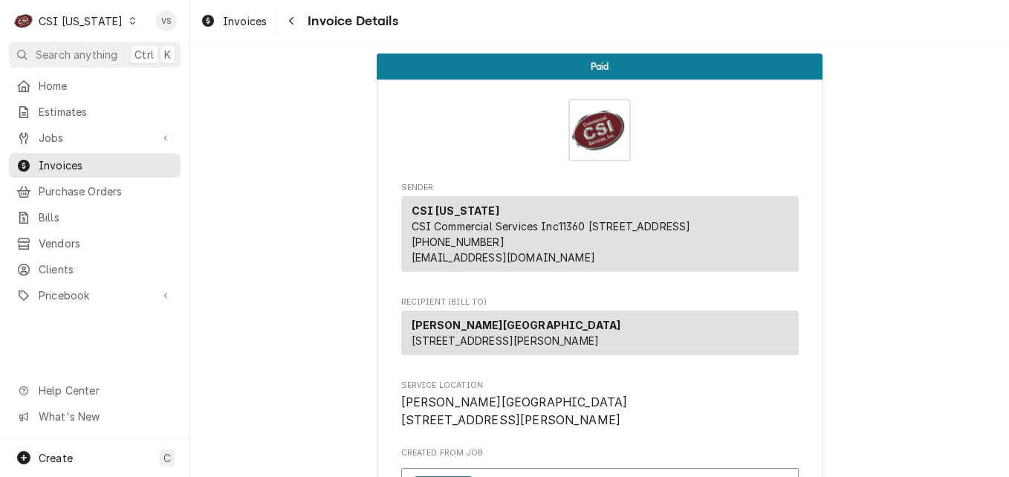
click at [129, 21] on icon "Dynamic Content Wrapper" at bounding box center [132, 20] width 7 height 7
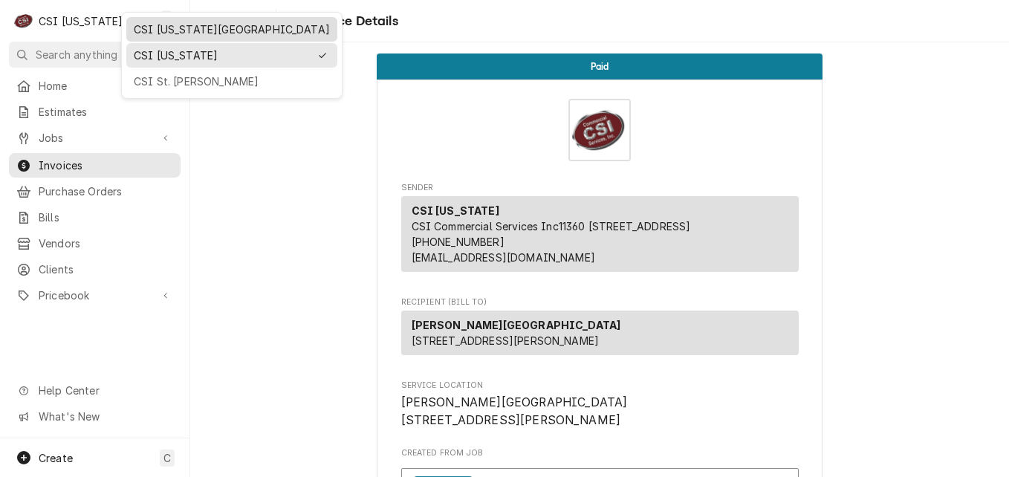
click at [161, 30] on div "CSI [US_STATE][GEOGRAPHIC_DATA]" at bounding box center [232, 30] width 196 height 16
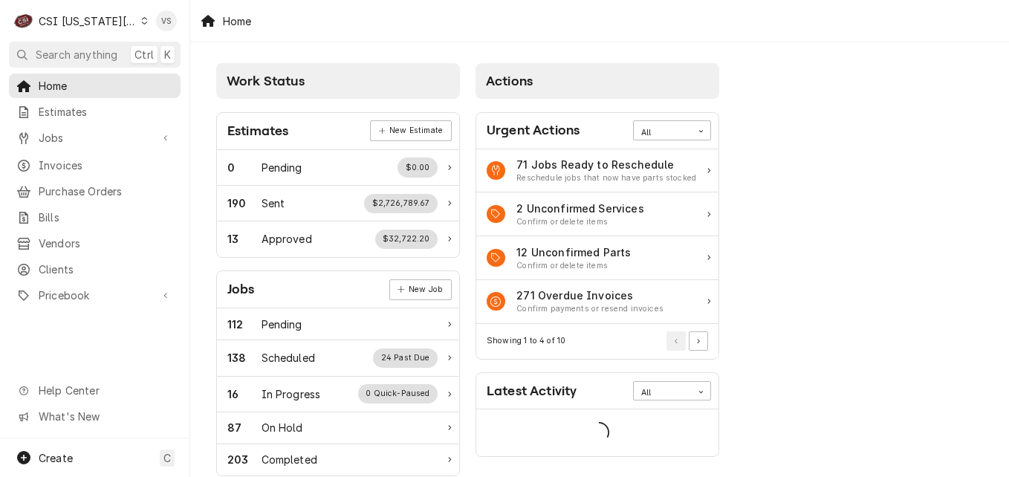
click at [53, 262] on span "Clients" at bounding box center [106, 270] width 134 height 16
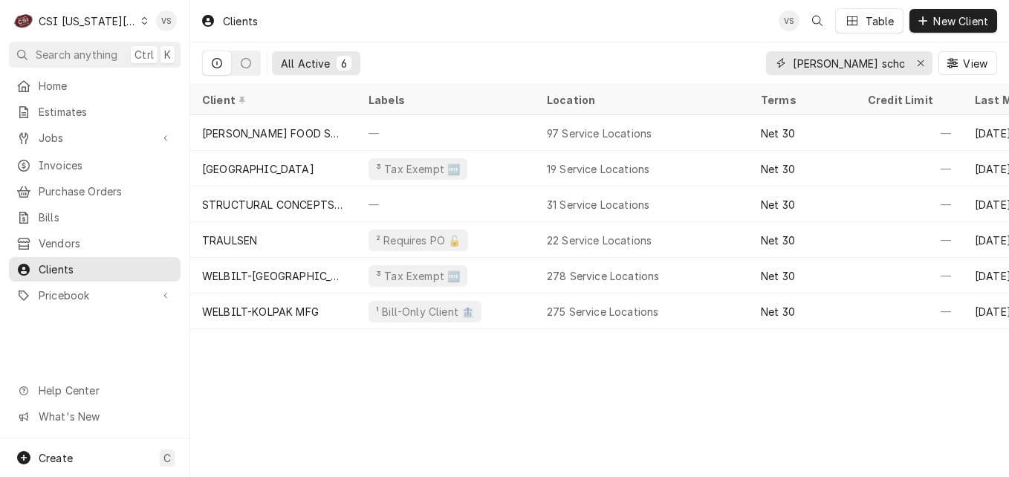
drag, startPoint x: 863, startPoint y: 64, endPoint x: 783, endPoint y: 62, distance: 80.3
click at [783, 62] on div "[PERSON_NAME] scho" at bounding box center [849, 63] width 166 height 24
type input "n"
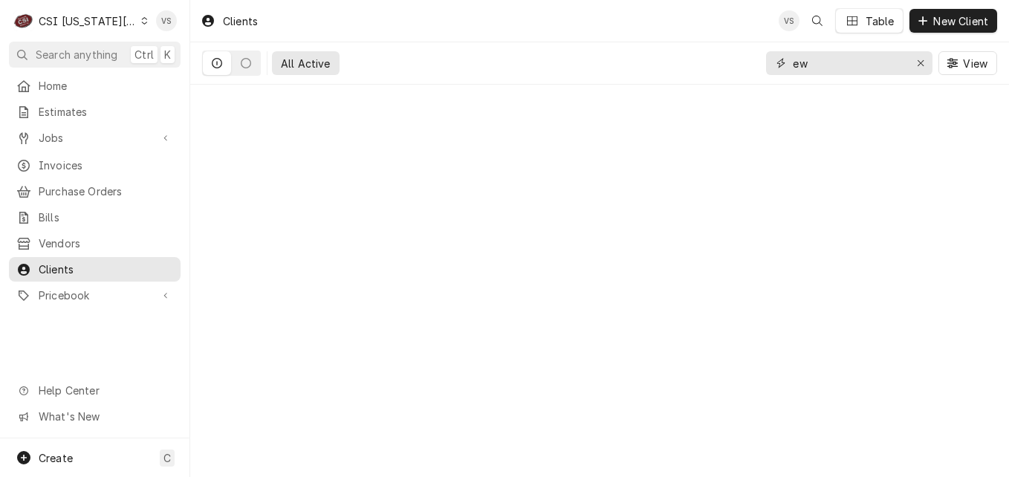
type input "e"
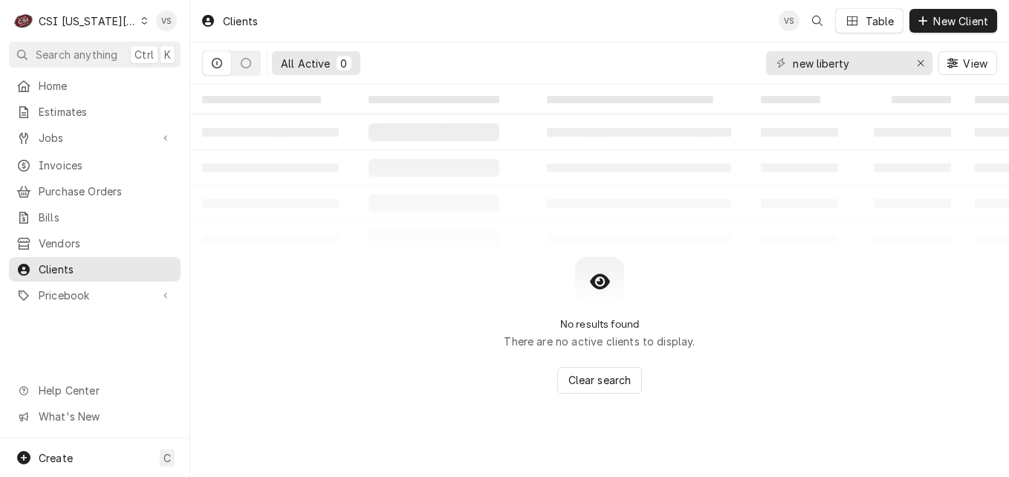
click at [218, 66] on icon "Dynamic Content Wrapper" at bounding box center [217, 63] width 10 height 10
drag, startPoint x: 879, startPoint y: 65, endPoint x: 761, endPoint y: 68, distance: 118.2
click at [761, 68] on div "All Active 0 new liberty View" at bounding box center [599, 63] width 795 height 42
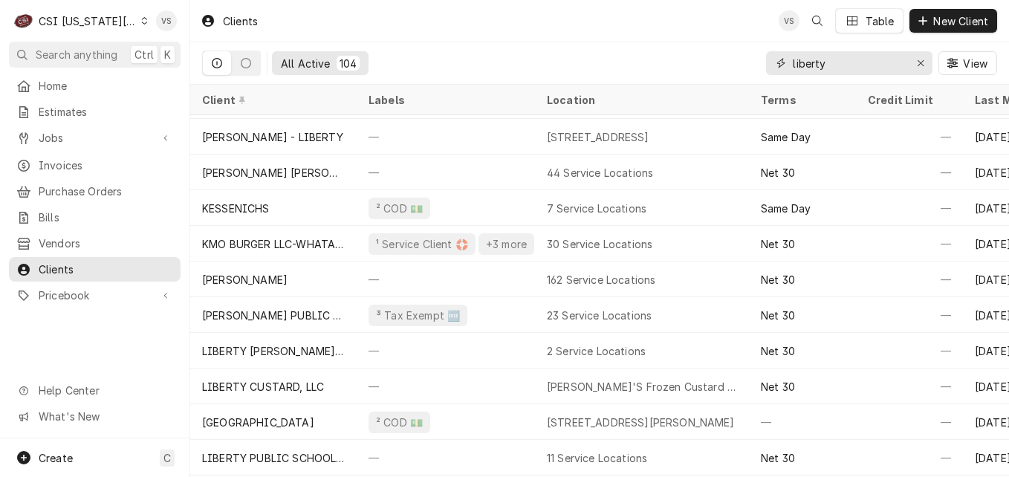
scroll to position [1857, 0]
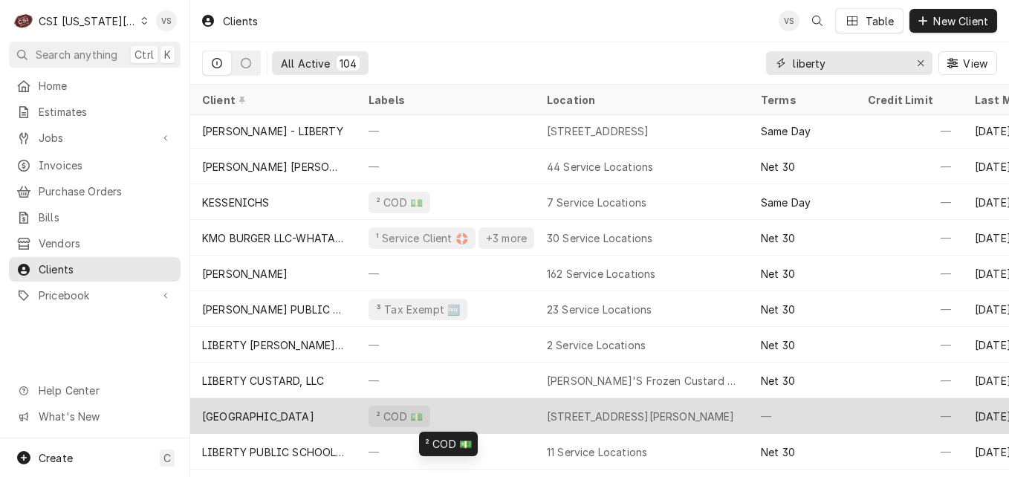
type input "liberty"
click at [481, 409] on div "² COD 💵" at bounding box center [446, 416] width 178 height 36
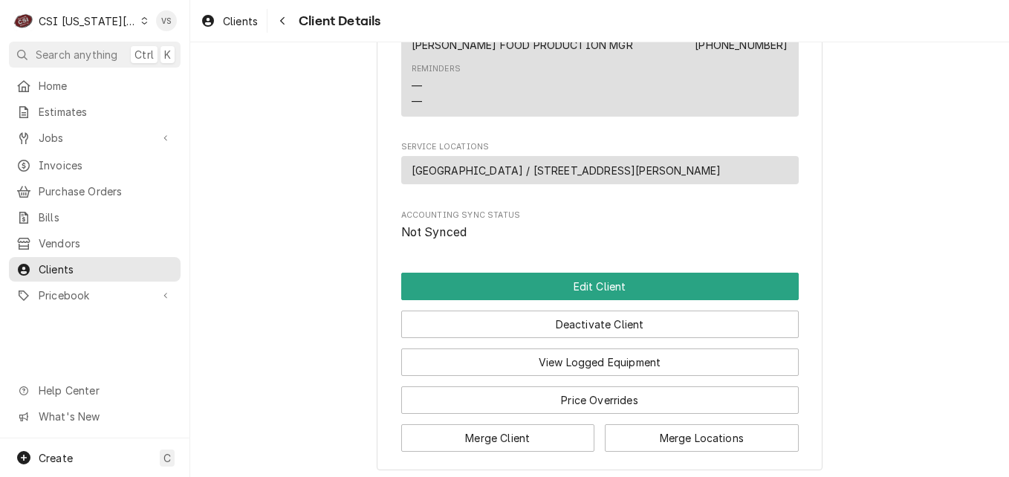
scroll to position [738, 0]
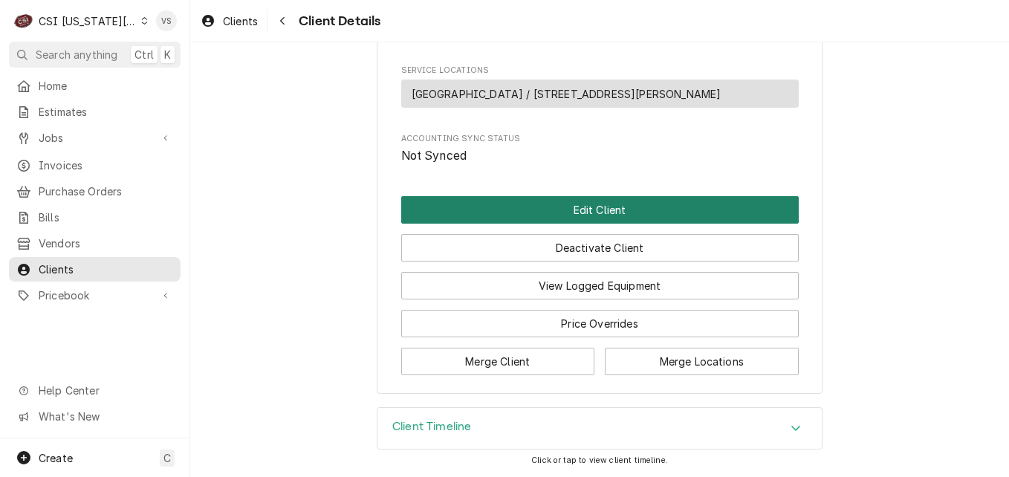
click at [492, 208] on button "Edit Client" at bounding box center [600, 209] width 398 height 27
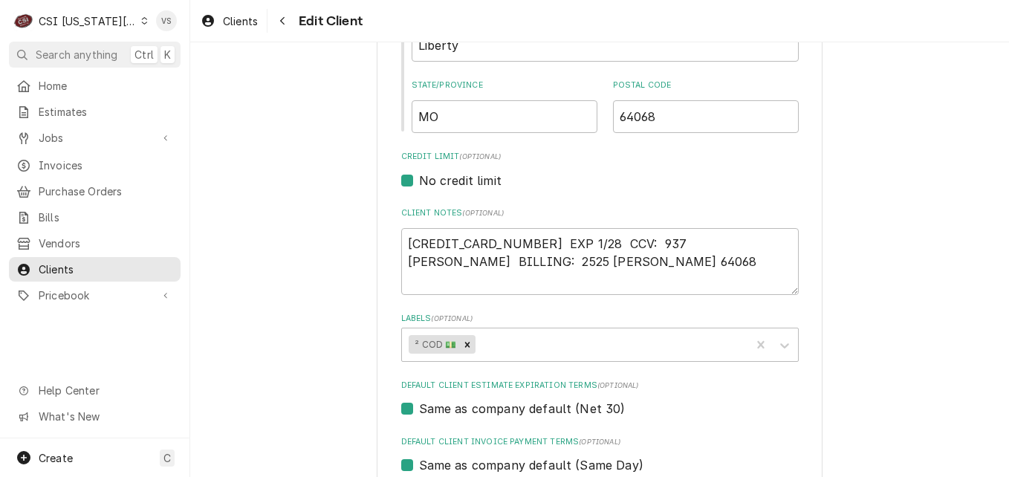
scroll to position [594, 0]
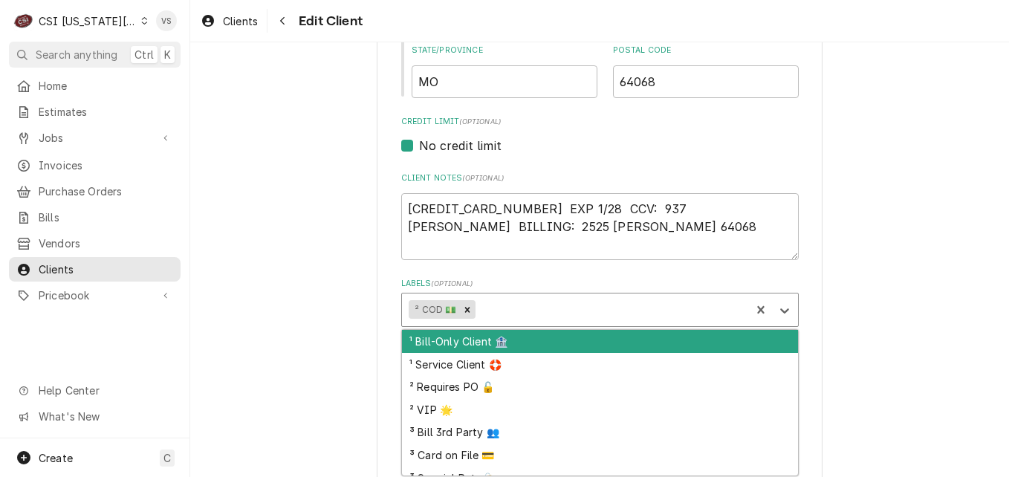
click at [511, 308] on div "Labels" at bounding box center [611, 309] width 265 height 27
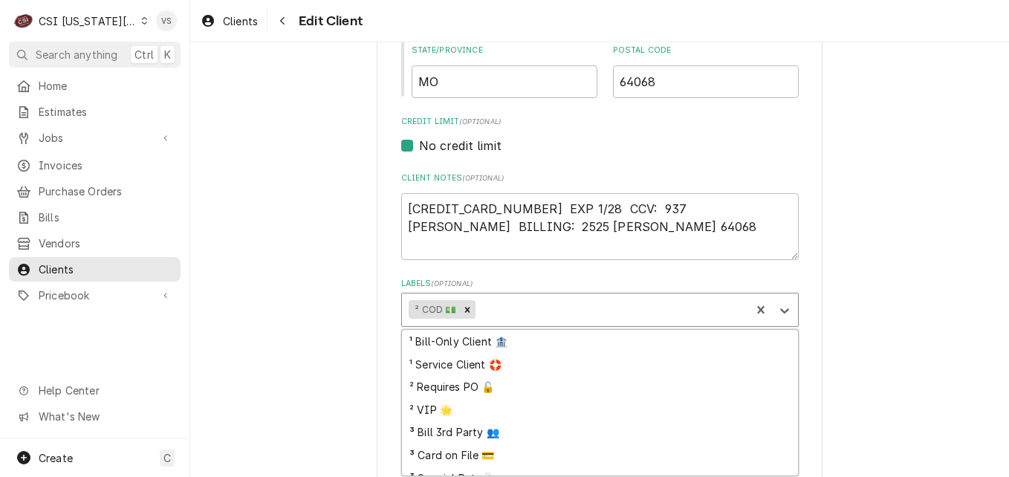
scroll to position [105, 0]
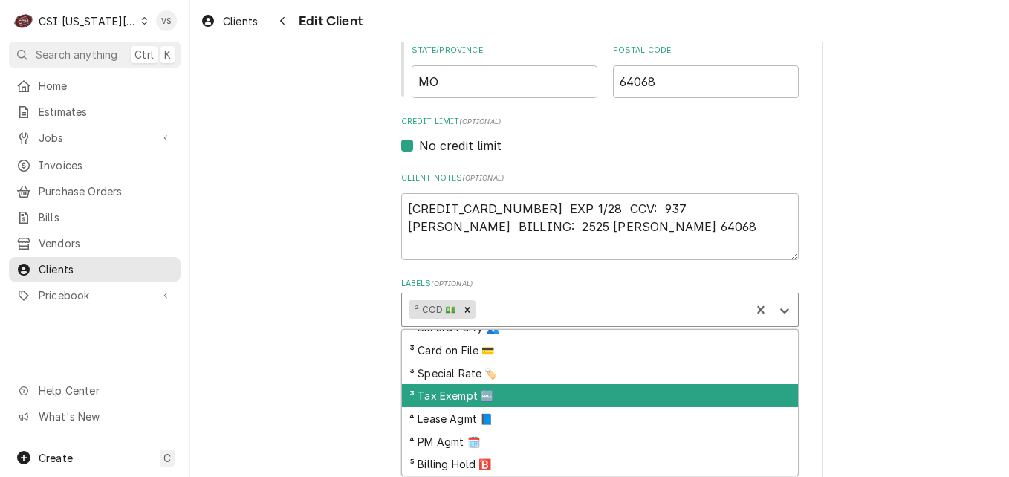
click at [438, 391] on div "³ Tax Exempt 🆓" at bounding box center [600, 395] width 396 height 23
type textarea "x"
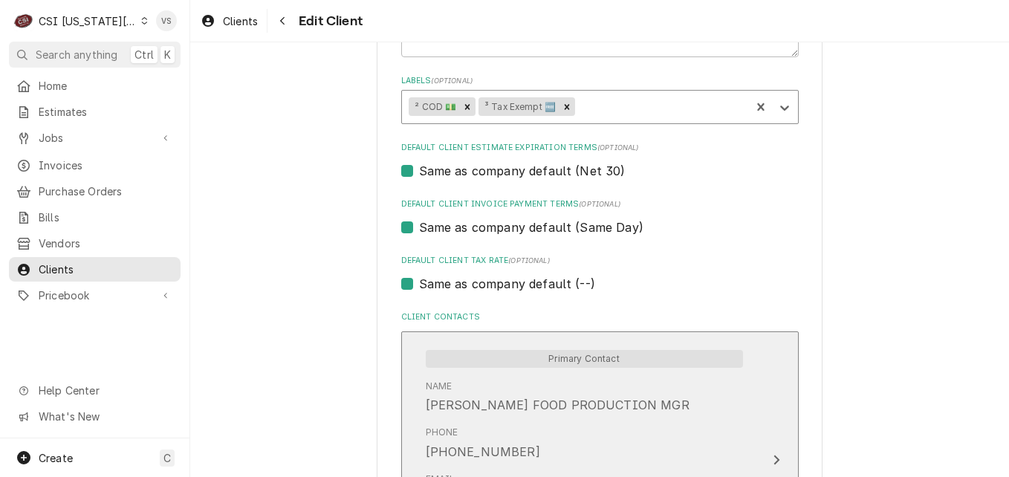
scroll to position [817, 0]
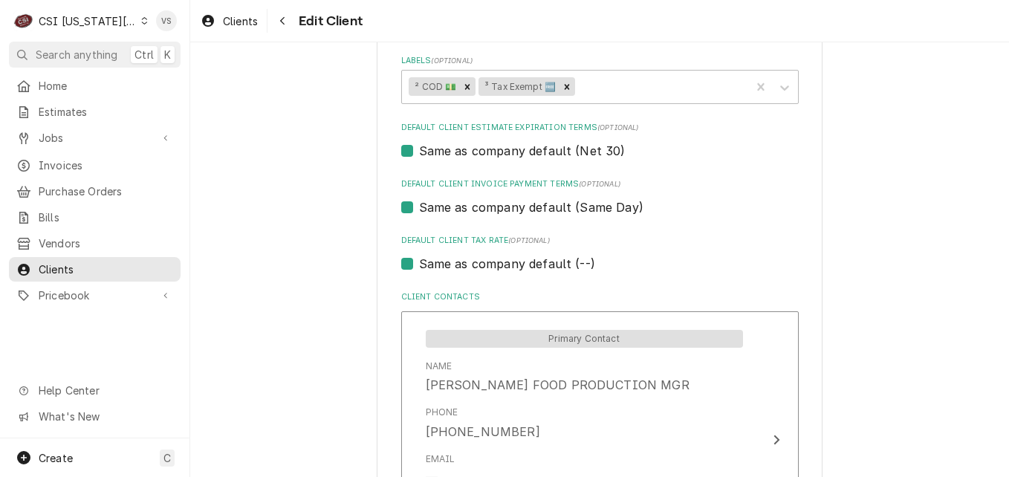
click at [419, 269] on label "Same as company default (--)" at bounding box center [507, 264] width 176 height 18
click at [419, 269] on input "Same as company default (--)" at bounding box center [618, 271] width 398 height 33
checkbox input "false"
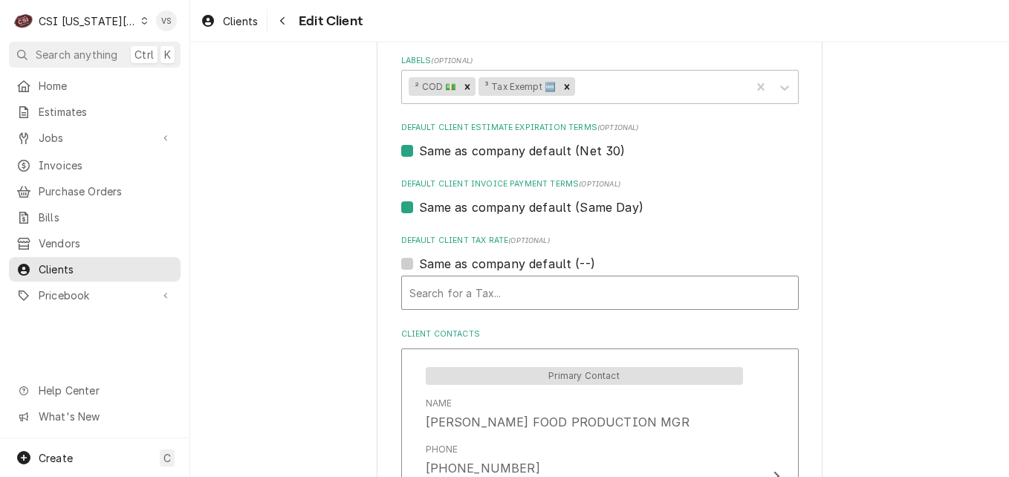
click at [447, 295] on div "Default Client Tax Rate" at bounding box center [599, 292] width 381 height 27
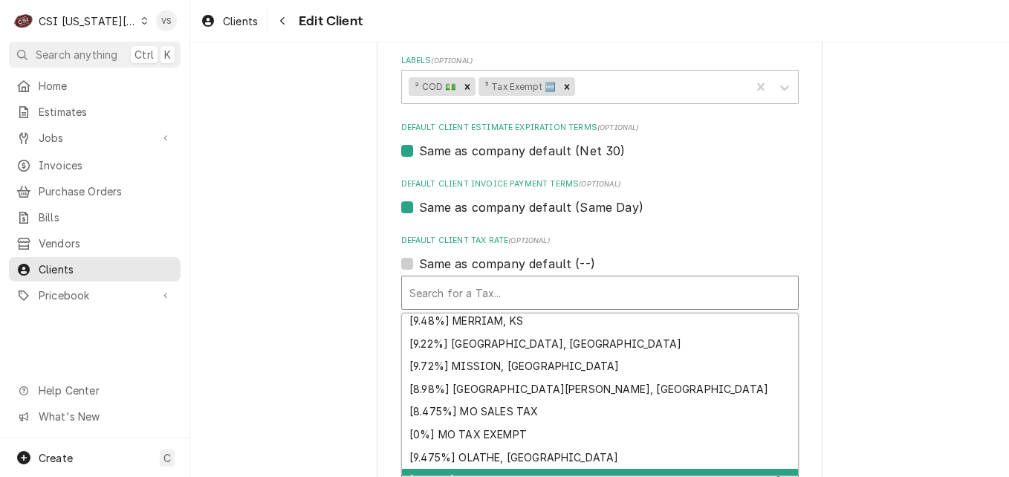
scroll to position [1356, 0]
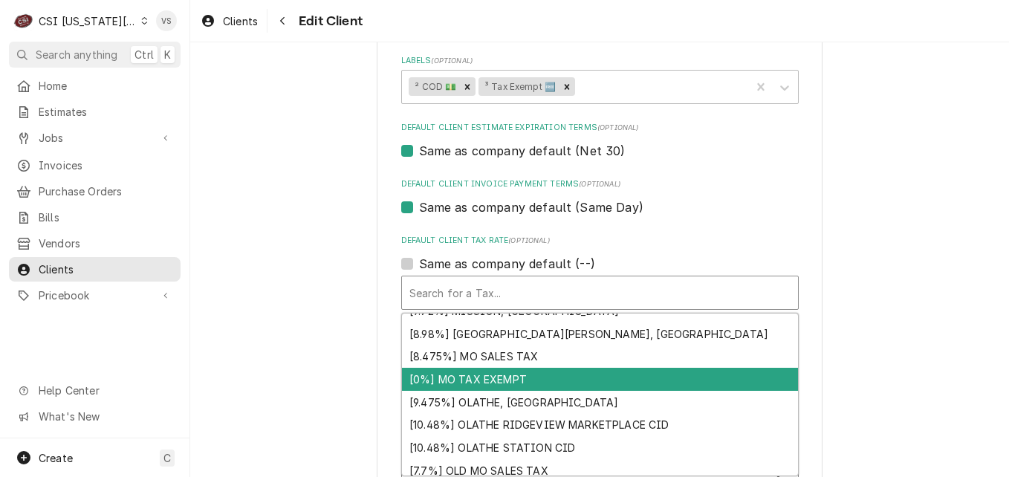
click at [473, 373] on div "[0%] MO TAX EXEMPT" at bounding box center [600, 379] width 396 height 23
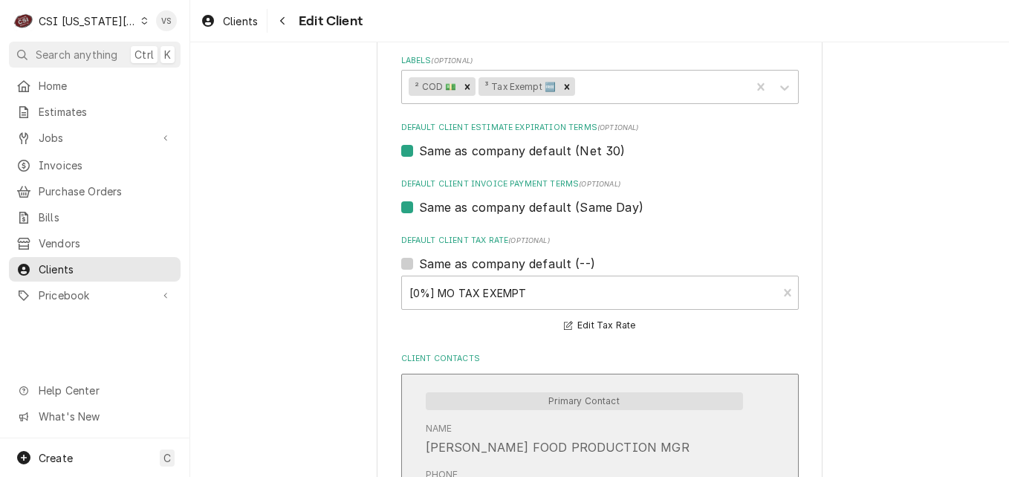
scroll to position [1205, 0]
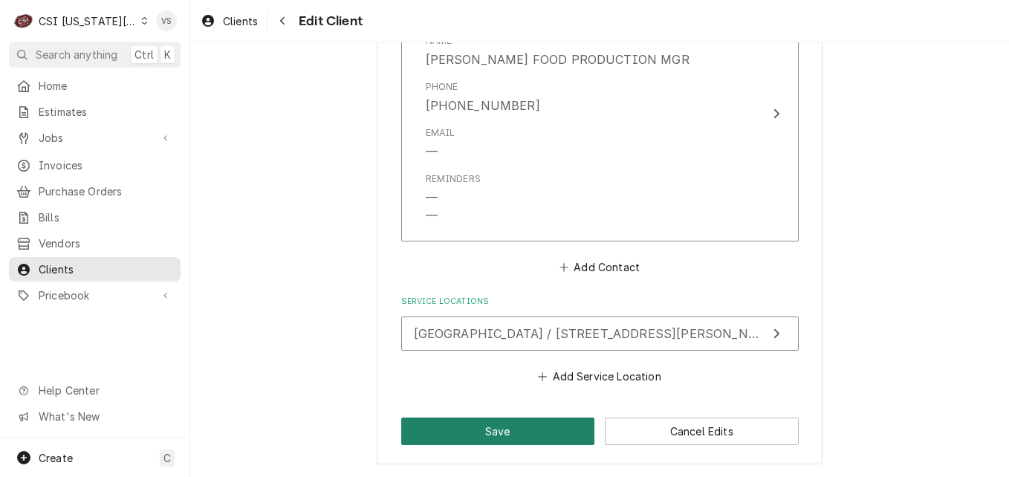
click at [546, 426] on button "Save" at bounding box center [498, 431] width 194 height 27
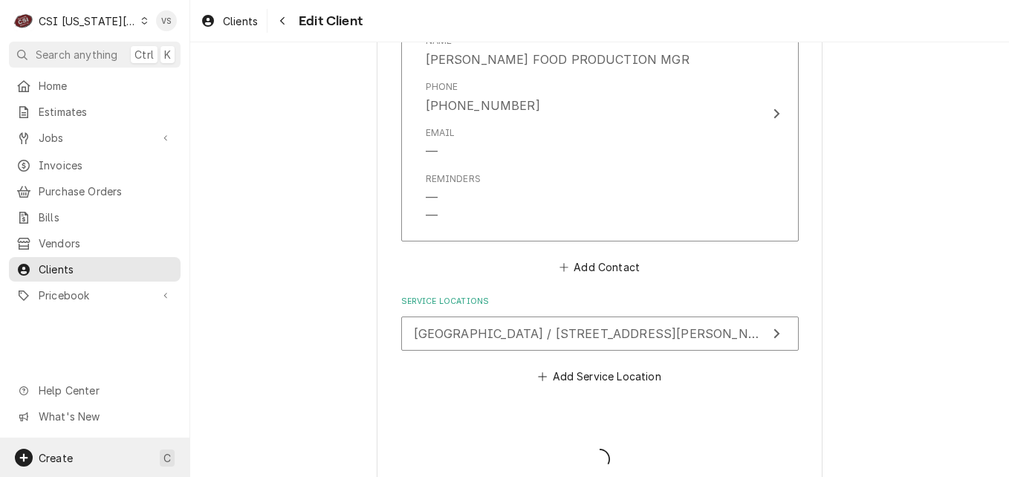
type textarea "x"
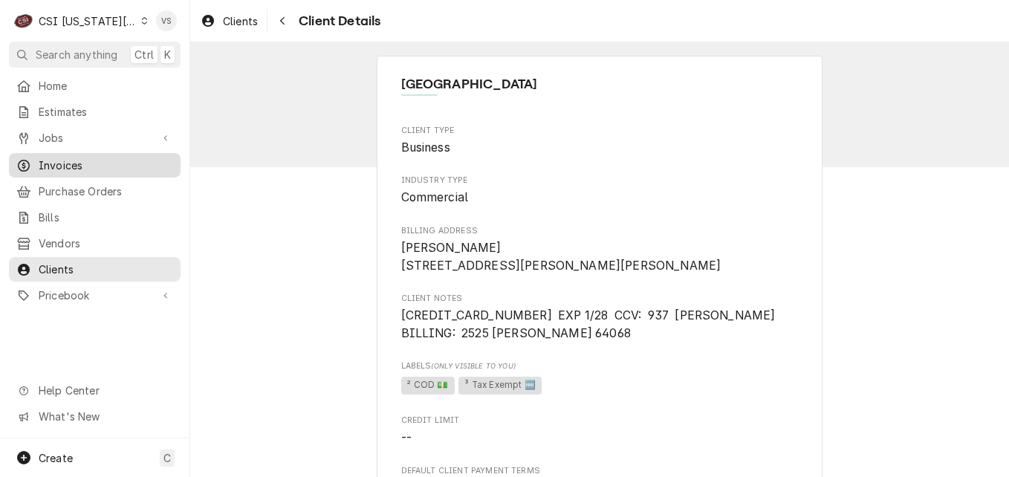
click at [82, 166] on span "Invoices" at bounding box center [106, 166] width 134 height 16
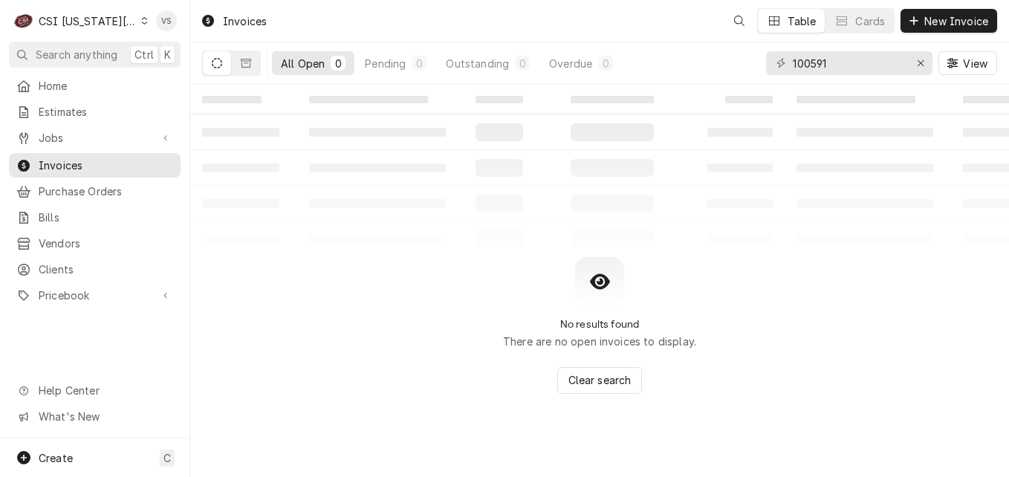
click at [141, 19] on div "Dynamic Content Wrapper" at bounding box center [144, 21] width 7 height 10
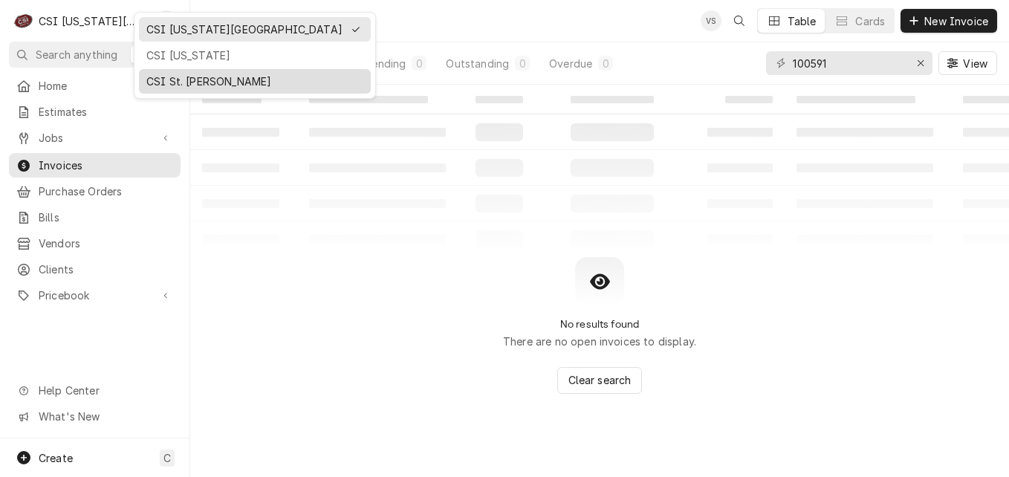
click at [169, 74] on div "CSI St. Louis" at bounding box center [254, 82] width 217 height 16
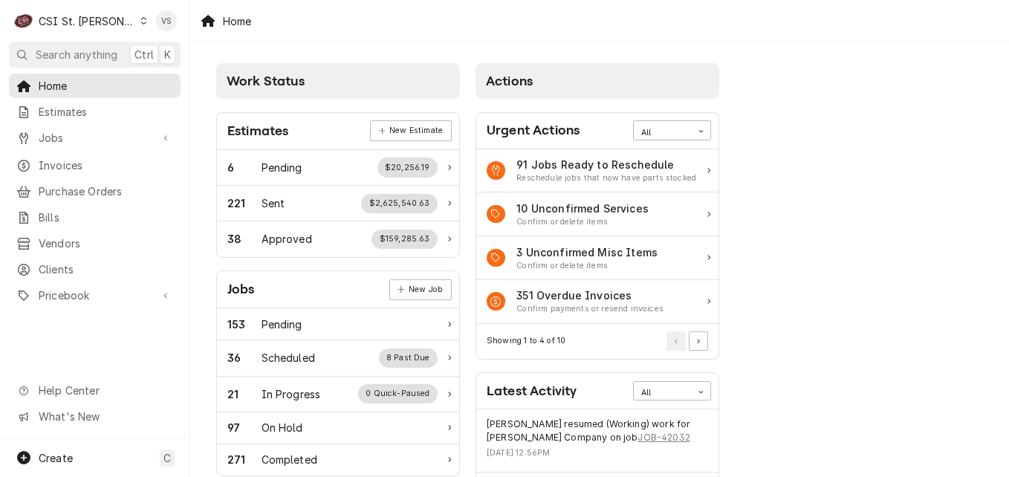
click at [98, 163] on div "C CSI St. [PERSON_NAME] VS Search anything Ctrl K Home Estimates Jobs Jobs Job …" at bounding box center [504, 238] width 1009 height 477
click at [98, 163] on span "Invoices" at bounding box center [106, 166] width 134 height 16
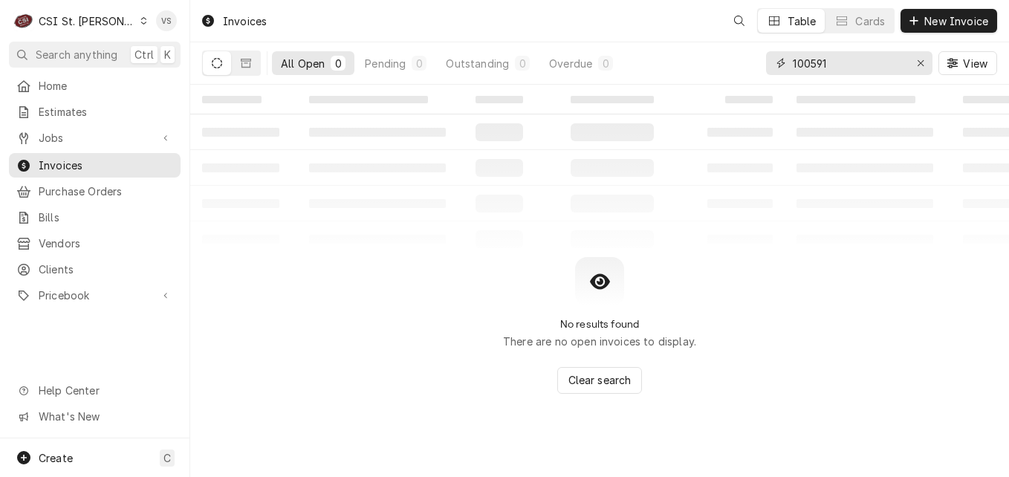
click at [771, 64] on div "100591" at bounding box center [849, 63] width 166 height 24
type input "4"
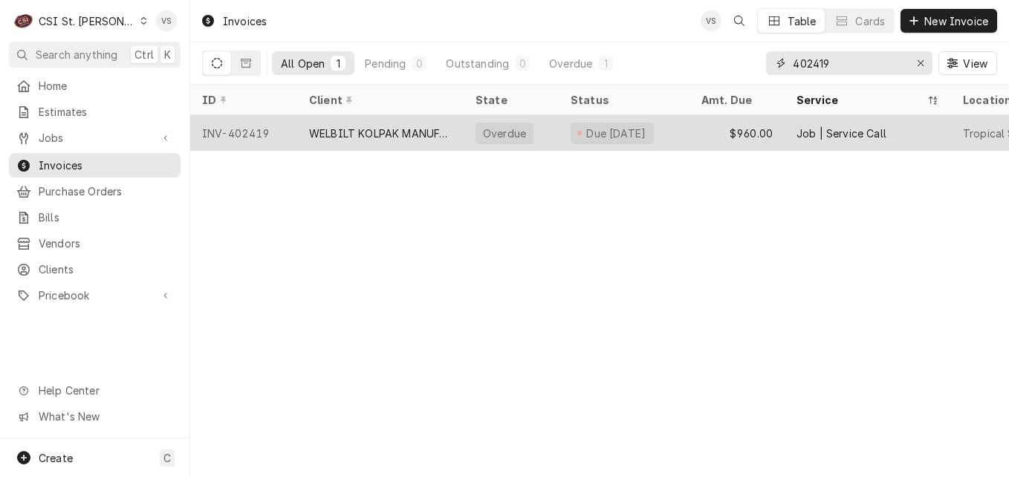
type input "402419"
click at [388, 129] on div "WELBILT KOLPAK MANUFACTURING" at bounding box center [380, 134] width 143 height 16
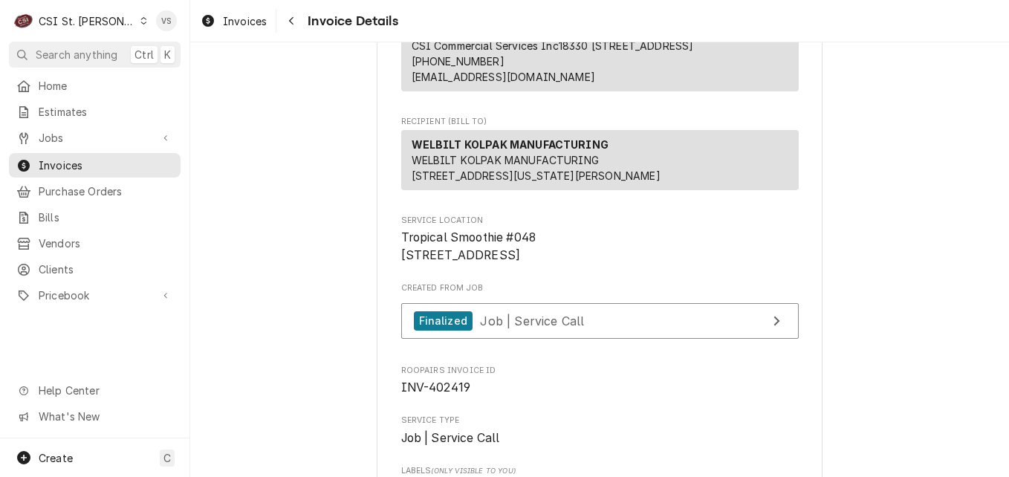
scroll to position [223, 0]
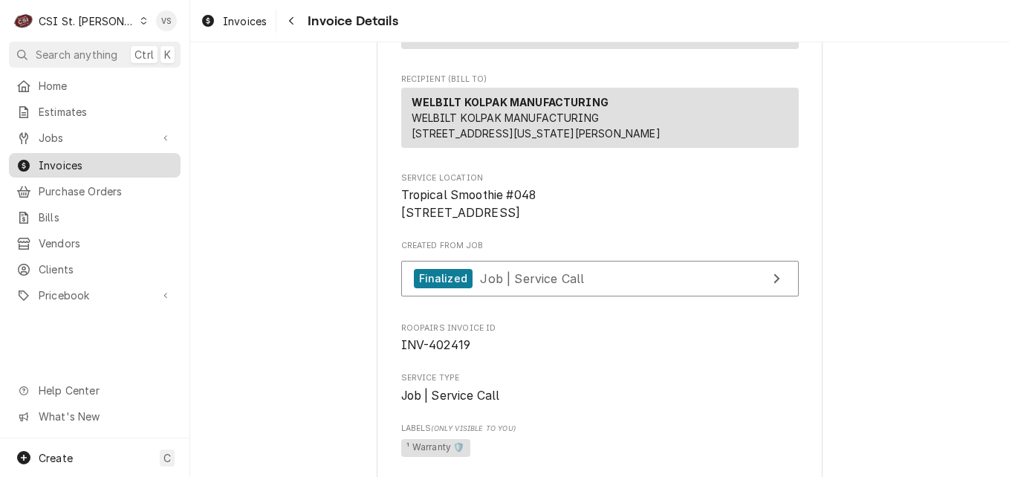
click at [49, 161] on span "Invoices" at bounding box center [106, 166] width 134 height 16
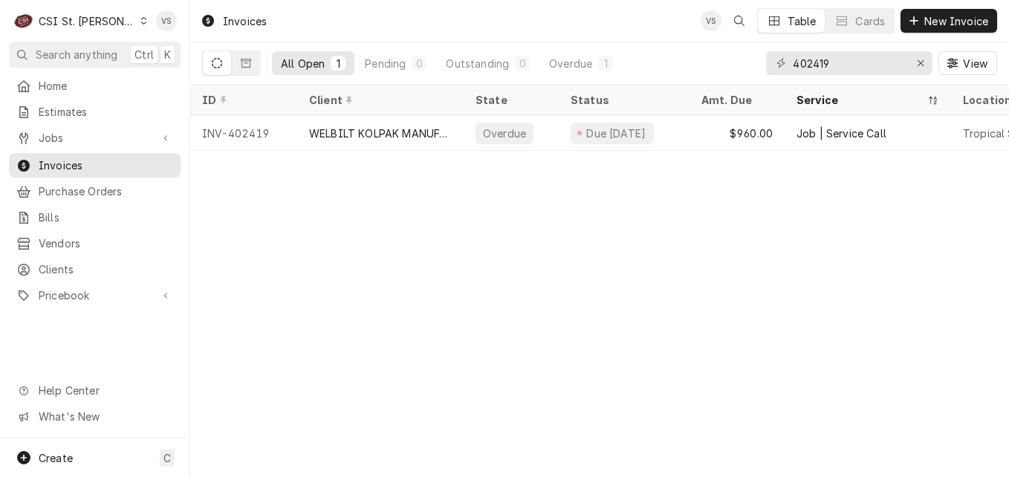
click at [140, 25] on div "Dynamic Content Wrapper" at bounding box center [144, 21] width 8 height 10
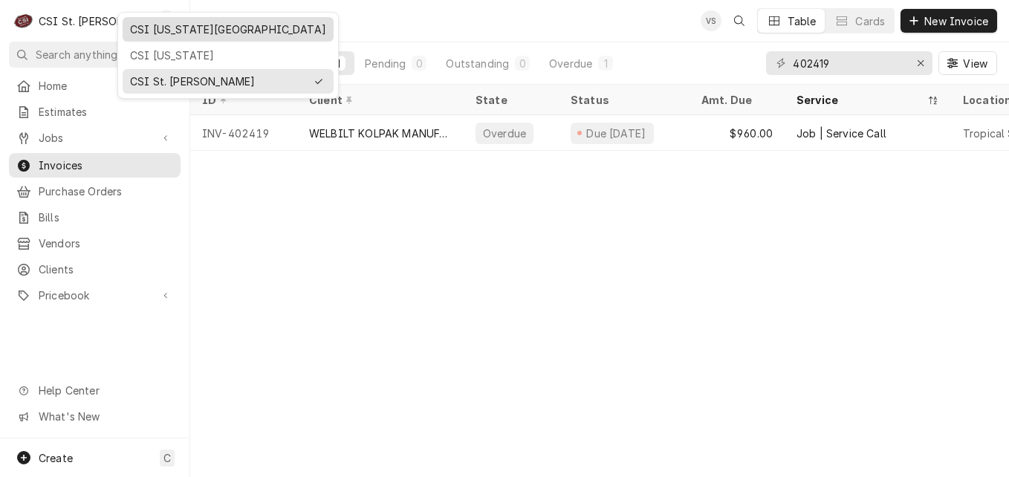
click at [167, 37] on div "CSI [US_STATE][GEOGRAPHIC_DATA]" at bounding box center [228, 29] width 205 height 19
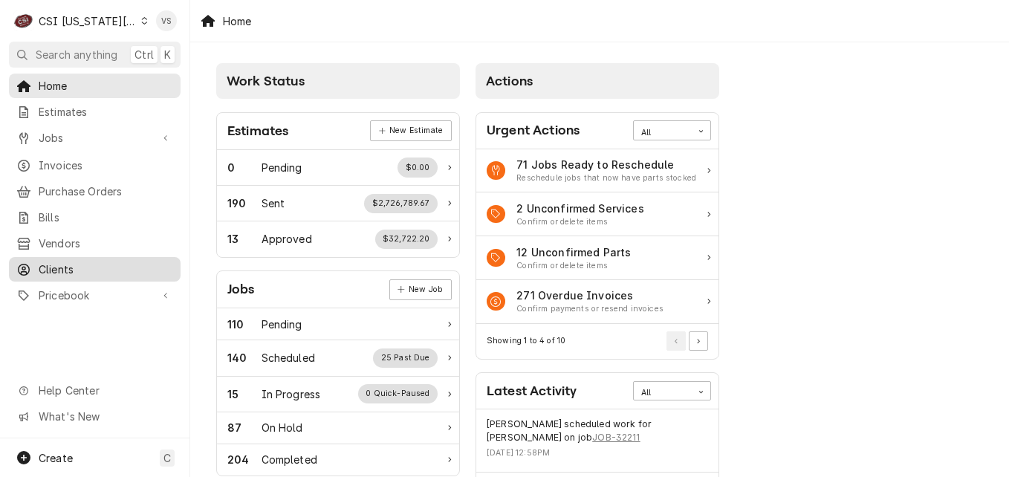
click at [62, 263] on span "Clients" at bounding box center [106, 270] width 134 height 16
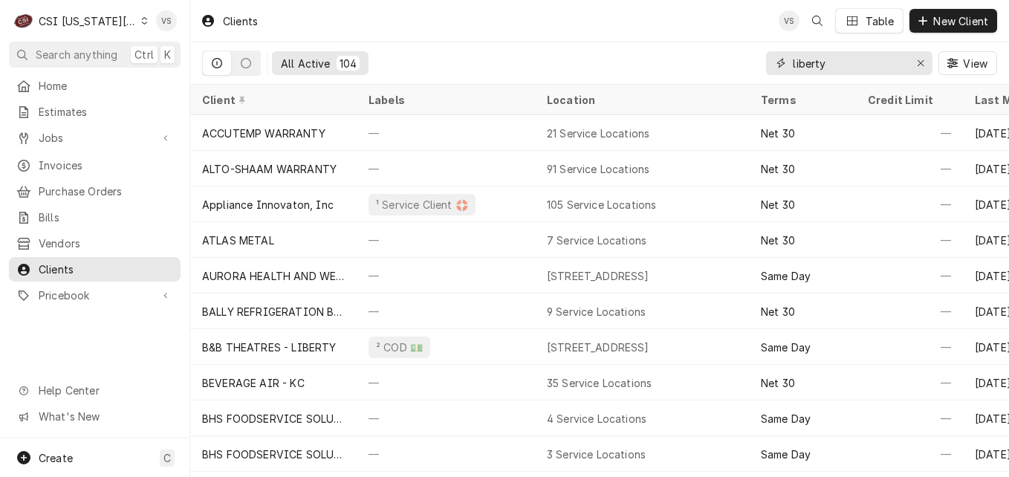
drag, startPoint x: 789, startPoint y: 71, endPoint x: 773, endPoint y: 74, distance: 16.6
click at [776, 73] on div "liberty" at bounding box center [849, 63] width 166 height 24
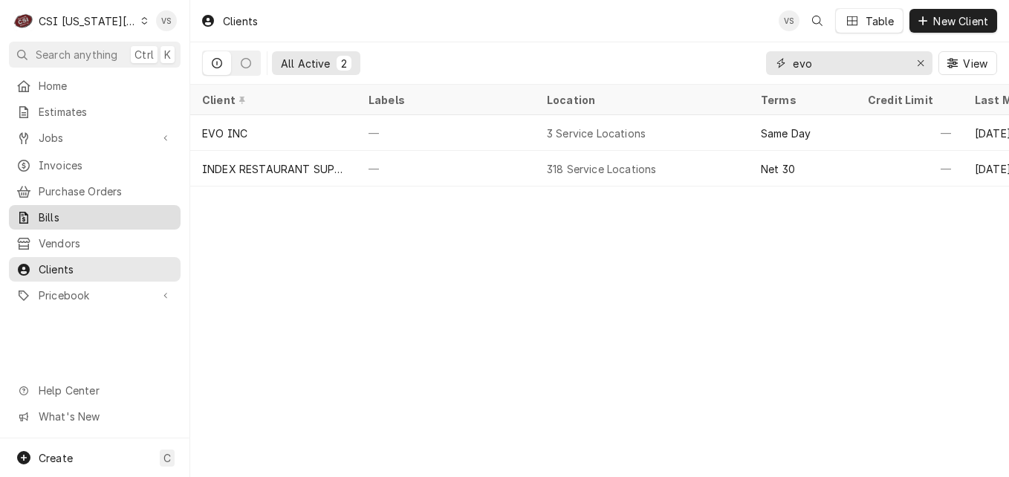
type input "evo"
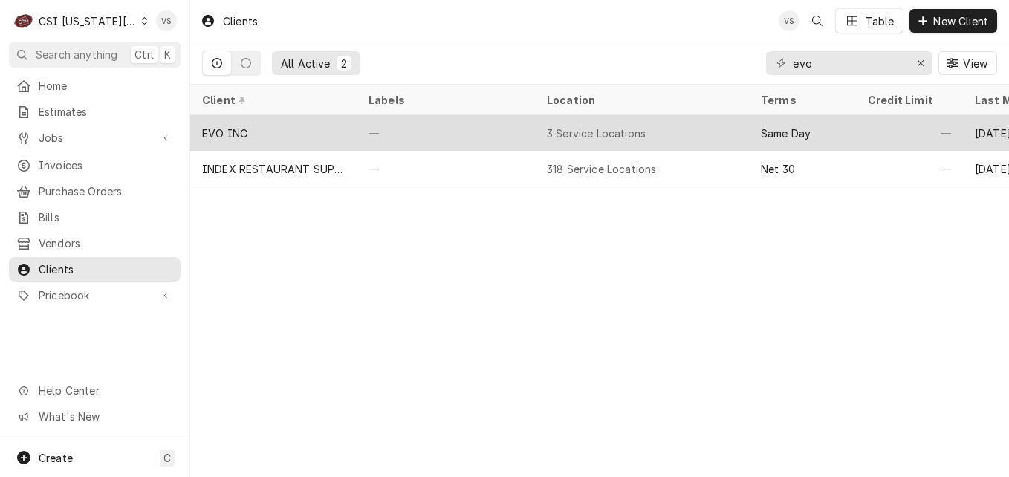
click at [519, 124] on div "—" at bounding box center [446, 133] width 178 height 36
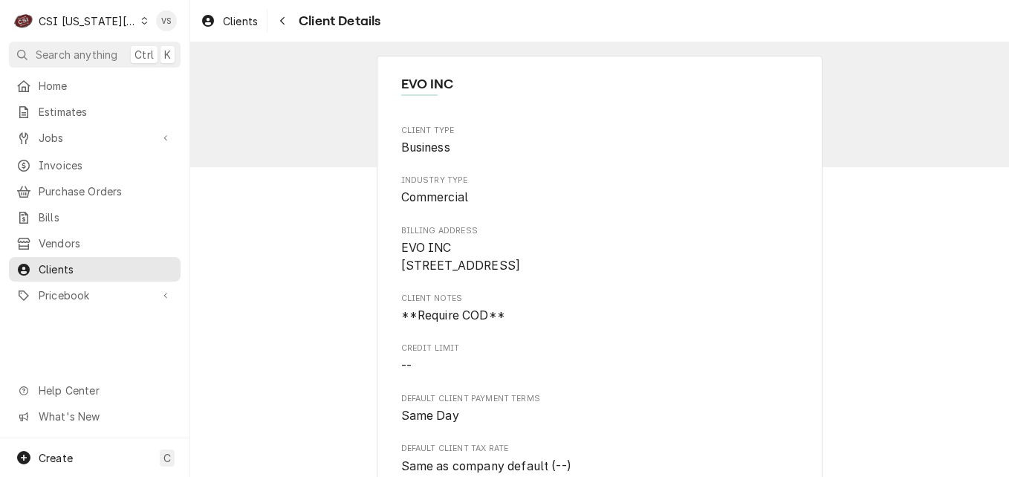
scroll to position [74, 0]
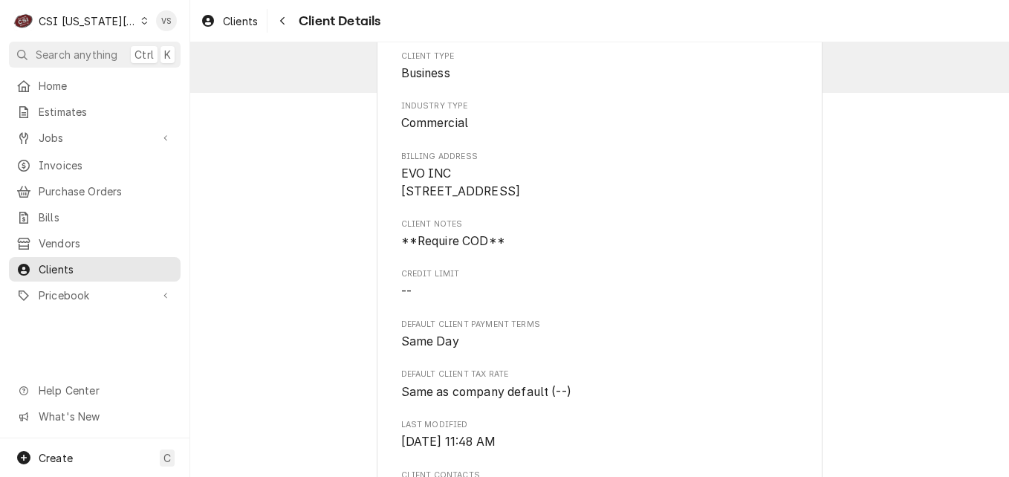
click at [569, 250] on span "**Require COD**" at bounding box center [600, 242] width 398 height 18
click at [119, 269] on div "Clients" at bounding box center [95, 269] width 166 height 19
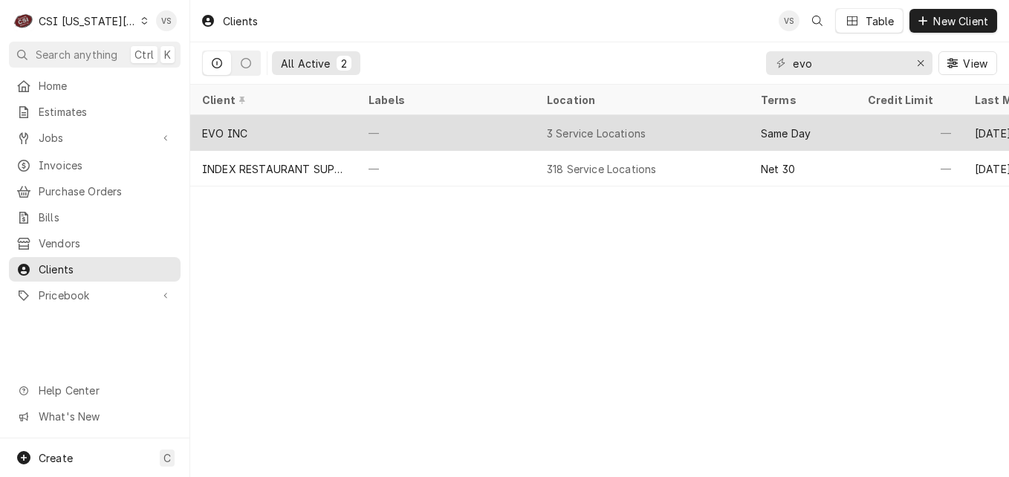
click at [382, 131] on div "—" at bounding box center [446, 133] width 178 height 36
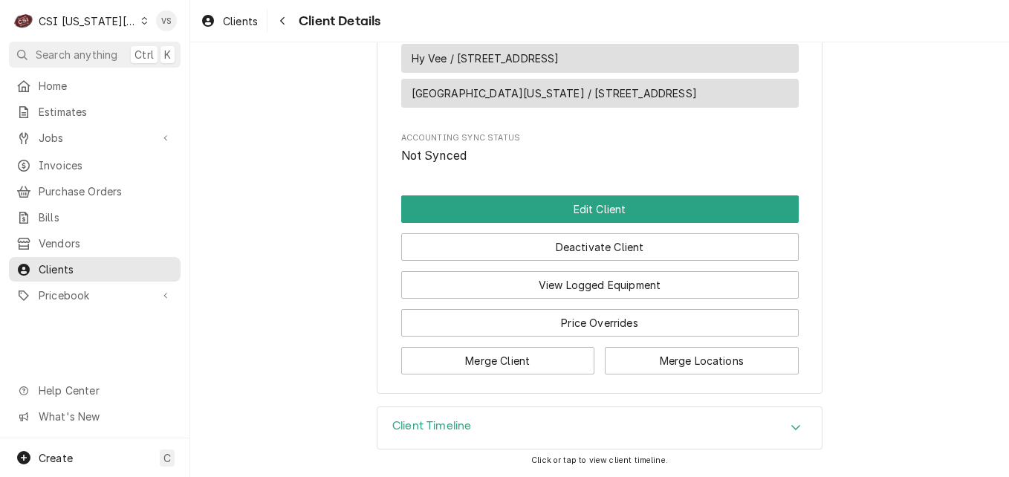
scroll to position [615, 0]
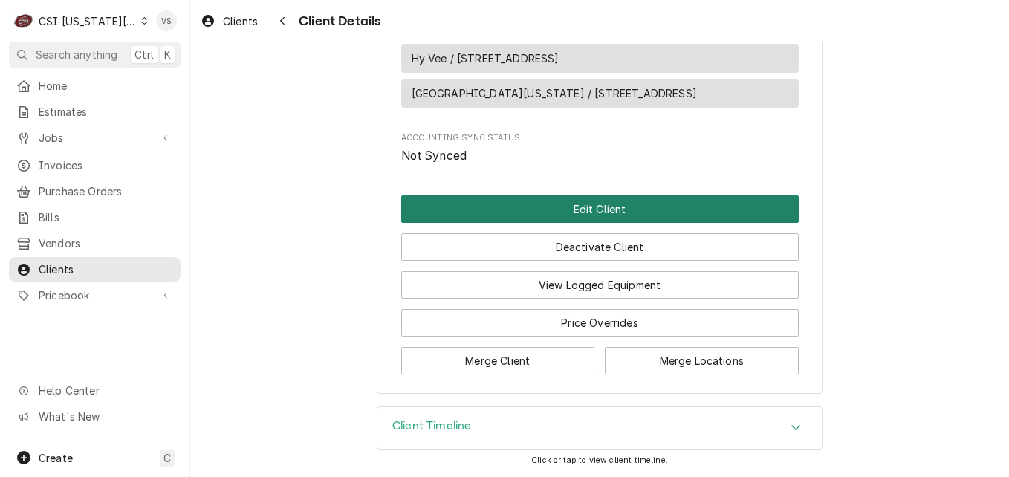
click at [540, 217] on button "Edit Client" at bounding box center [600, 208] width 398 height 27
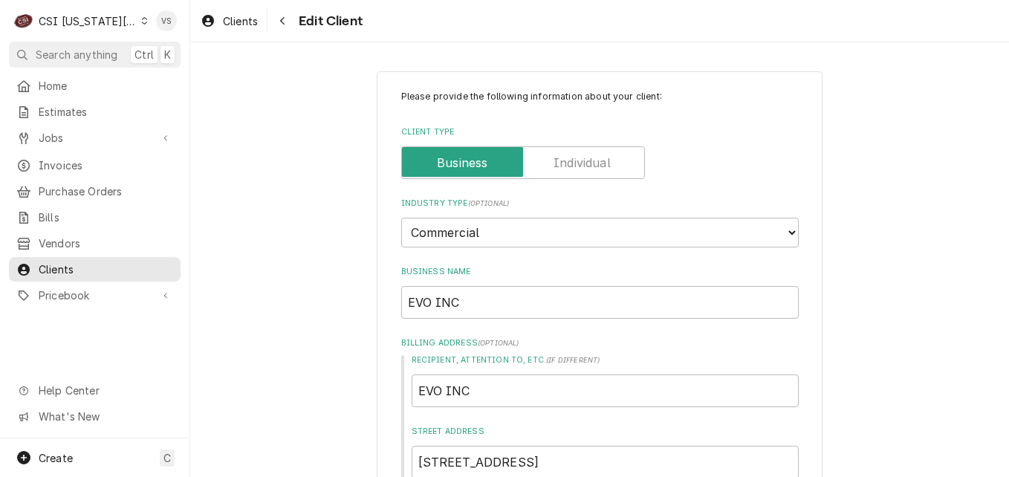
scroll to position [446, 0]
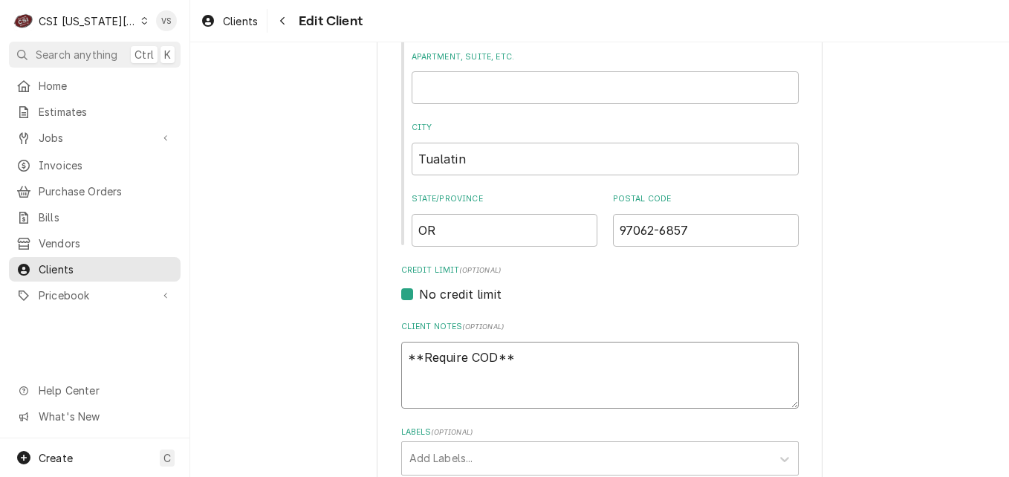
drag, startPoint x: 510, startPoint y: 357, endPoint x: 1008, endPoint y: 421, distance: 501.9
click at [391, 357] on div "Please provide the following information about your client: Client Type Industr…" at bounding box center [600, 324] width 446 height 1398
type textarea "x"
type textarea "a"
type textarea "x"
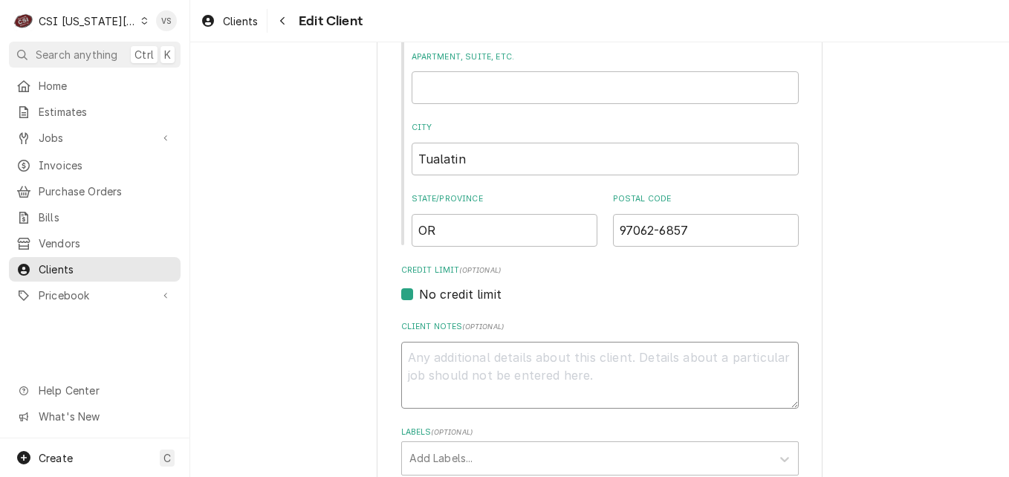
type textarea "x"
type textarea "A"
type textarea "x"
type textarea "A"
type textarea "x"
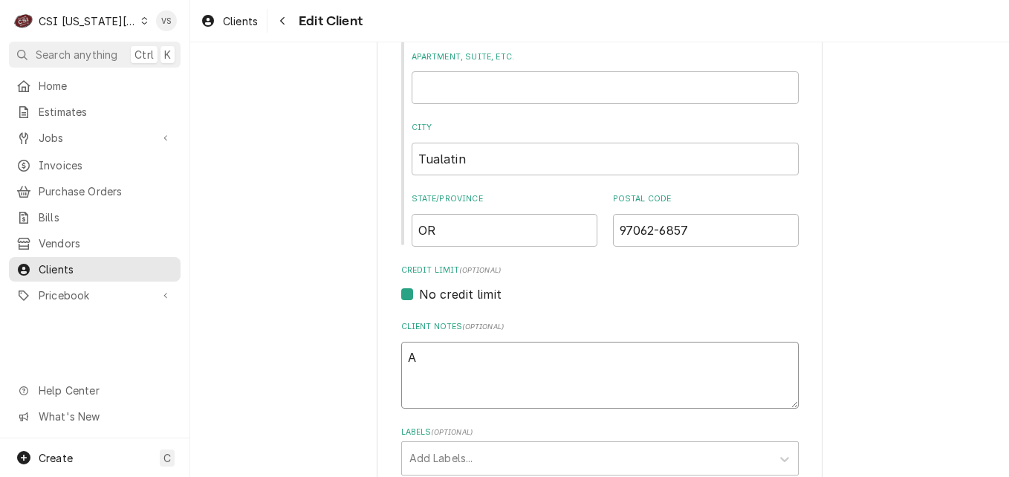
type textarea "A c"
type textarea "x"
type textarea "A co"
type textarea "x"
type textarea "A com"
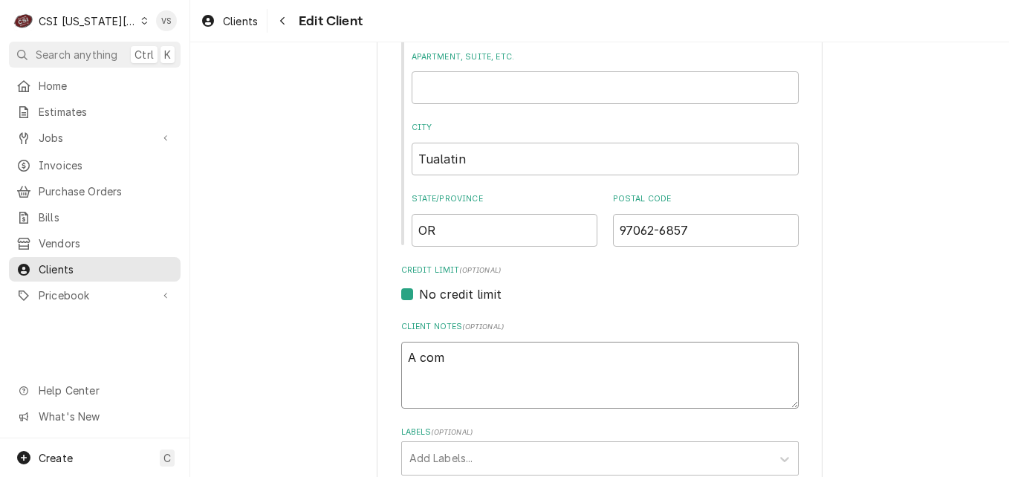
type textarea "x"
type textarea "A comp"
type textarea "x"
type textarea "A compa"
type textarea "x"
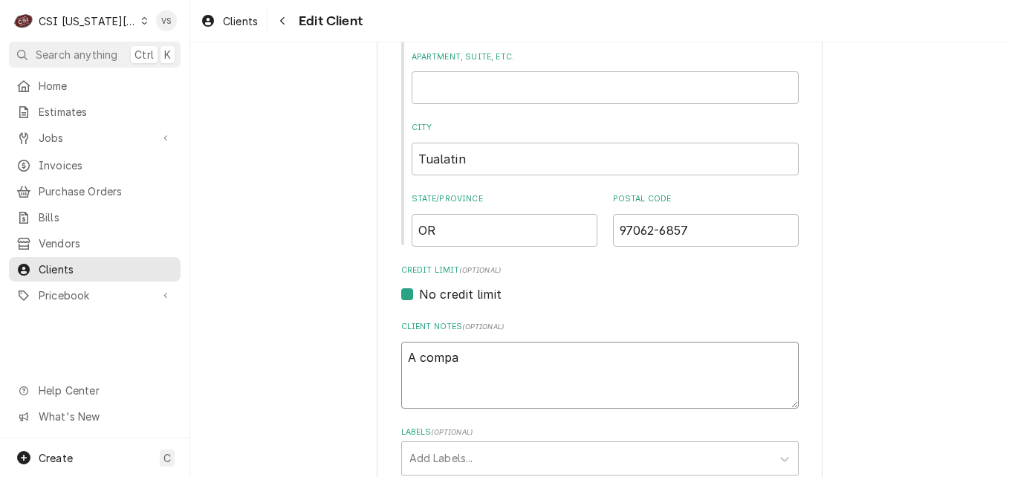
type textarea "A compan"
type textarea "x"
type textarea "A company"
type textarea "x"
type textarea "A company"
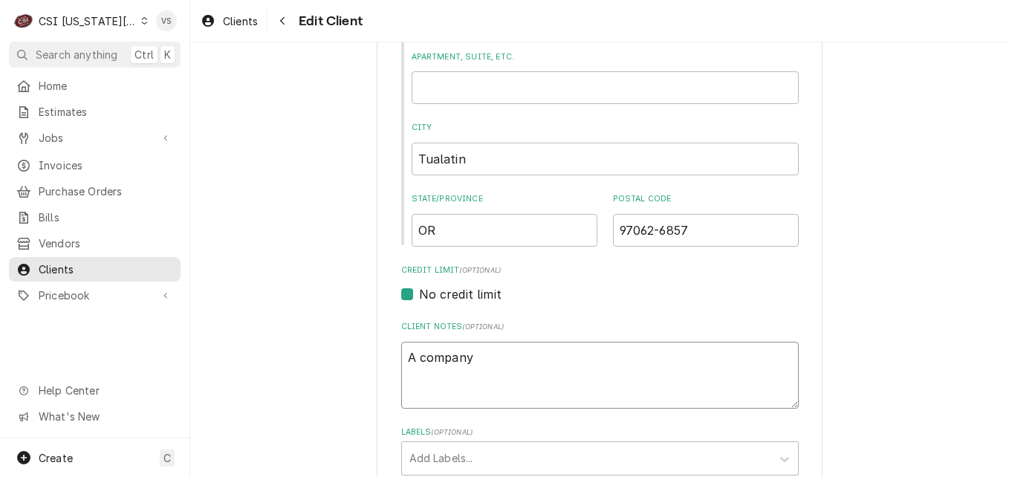
type textarea "x"
type textarea "A company o"
type textarea "x"
type textarea "A company of"
type textarea "x"
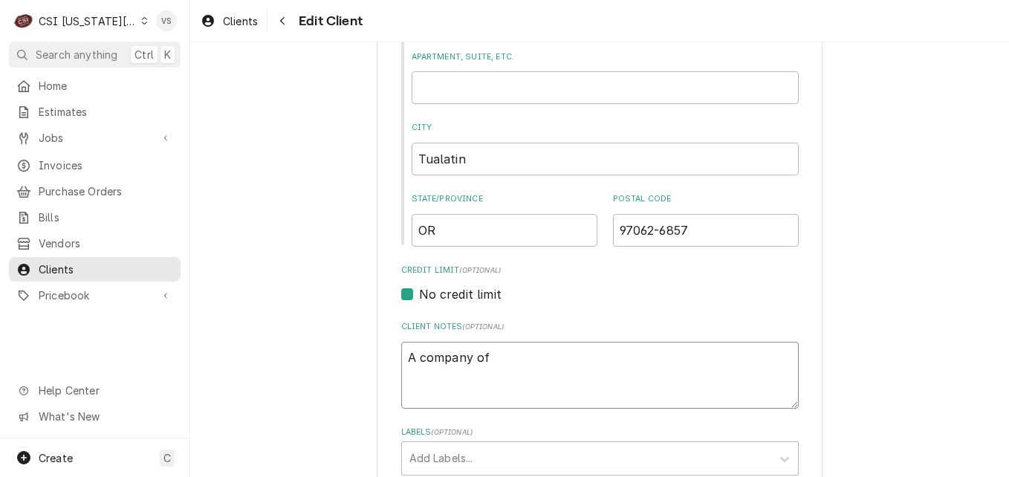
type textarea "A company of"
type textarea "x"
type textarea "A company of M"
type textarea "x"
type textarea "A company of Mi"
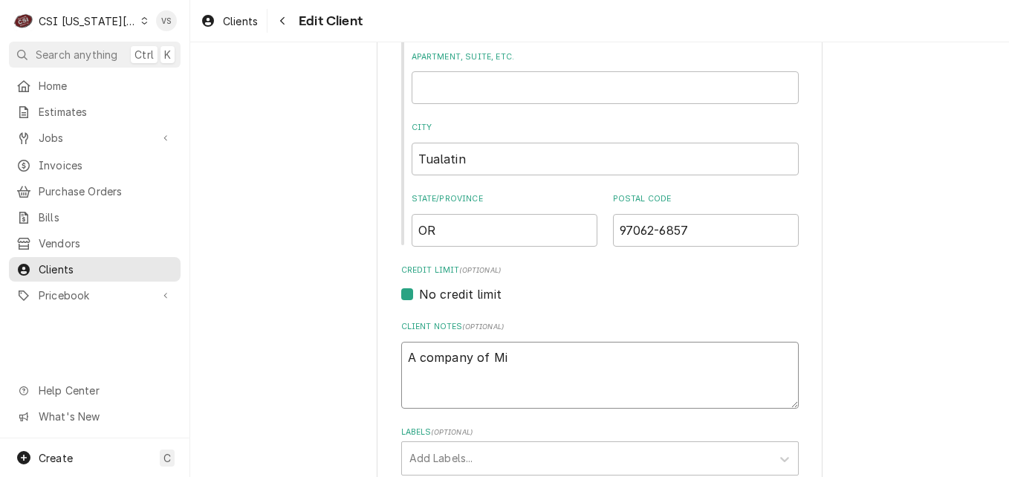
type textarea "x"
type textarea "A company of Mid"
type textarea "x"
type textarea "A company of Midd"
type textarea "x"
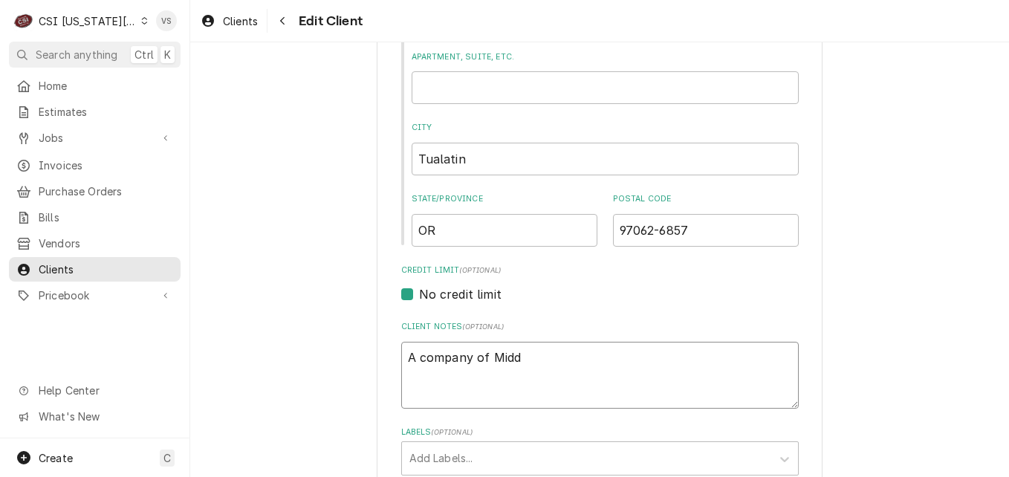
type textarea "A company of Middl"
type textarea "x"
type textarea "A company of Middle"
type textarea "x"
type textarea "A company of Middleb"
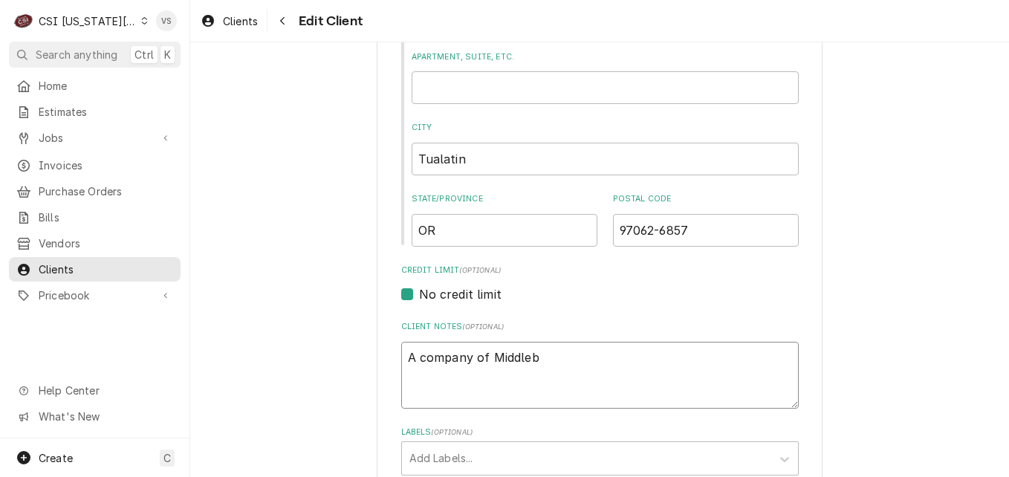
type textarea "x"
type textarea "A company of Middleby"
type textarea "x"
type textarea "A company of Middleby"
type textarea "x"
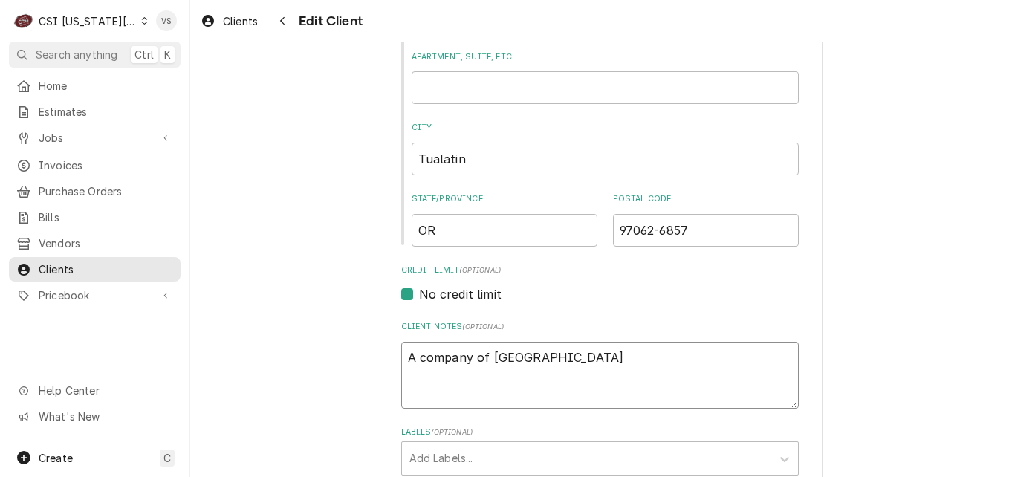
type textarea "A company of Middleby c"
type textarea "x"
type textarea "A company of Middleby co"
type textarea "x"
type textarea "A company of Middleby cor"
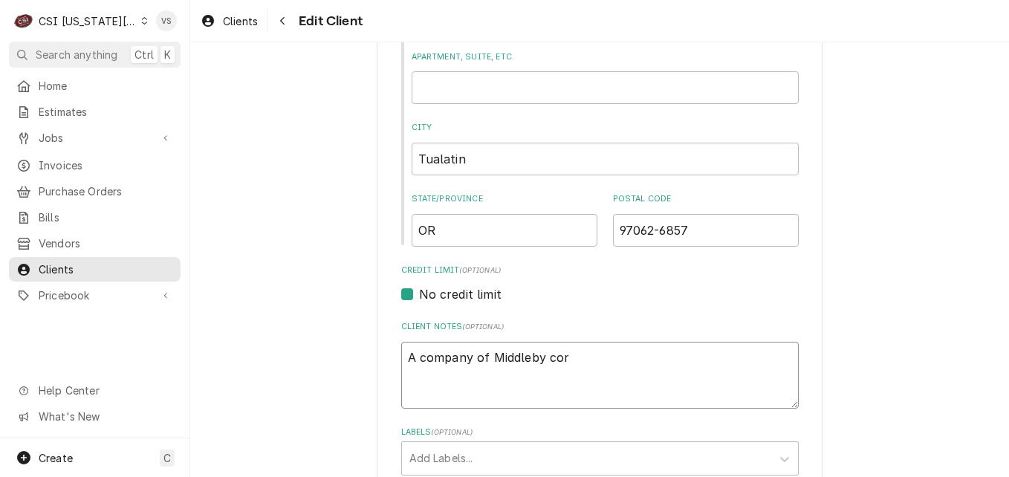
type textarea "x"
type textarea "A company of Middleby corp"
type textarea "x"
type textarea "A company of Middleby corpo"
type textarea "x"
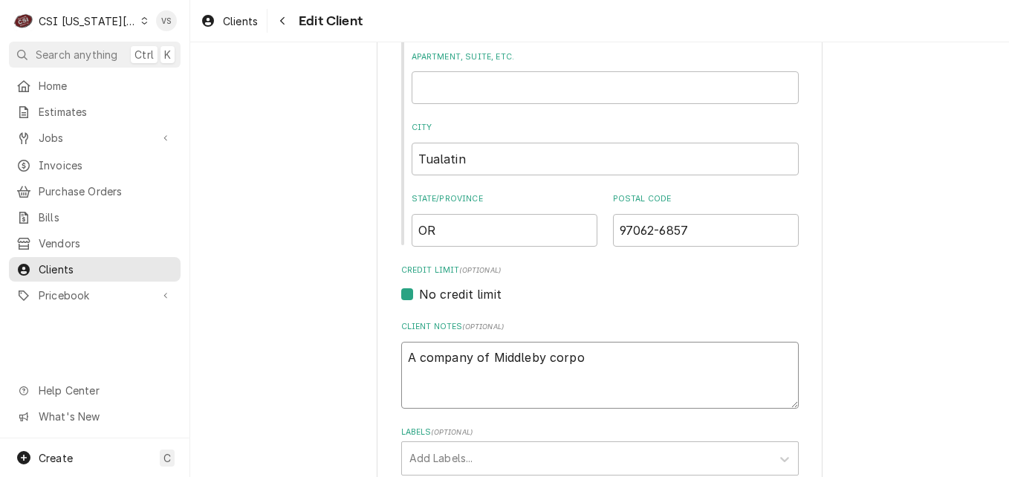
type textarea "A company of Middleby corpor"
type textarea "x"
type textarea "A company of Middleby corpora"
type textarea "x"
type textarea "A company of Middleby corporat"
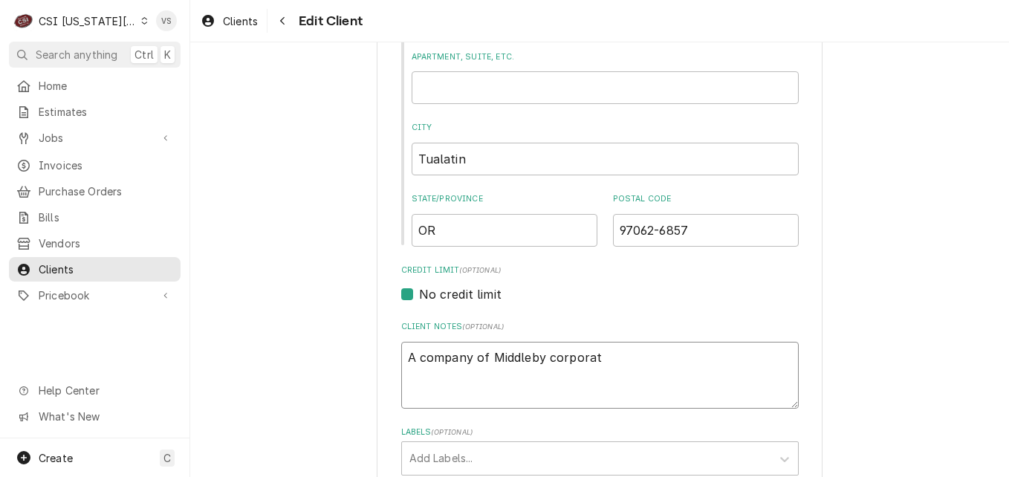
type textarea "x"
type textarea "A company of Middleby corporati"
type textarea "x"
type textarea "A company of Middleby corporatio"
type textarea "x"
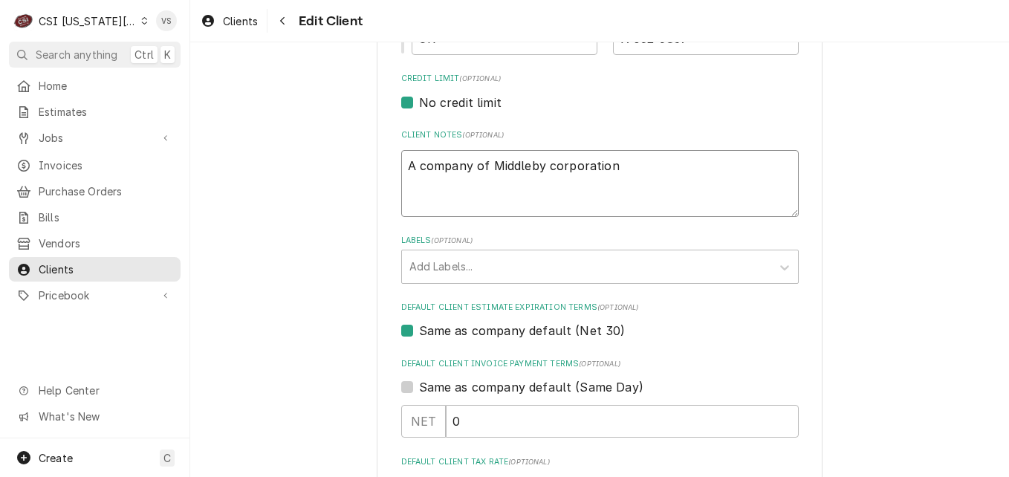
scroll to position [669, 0]
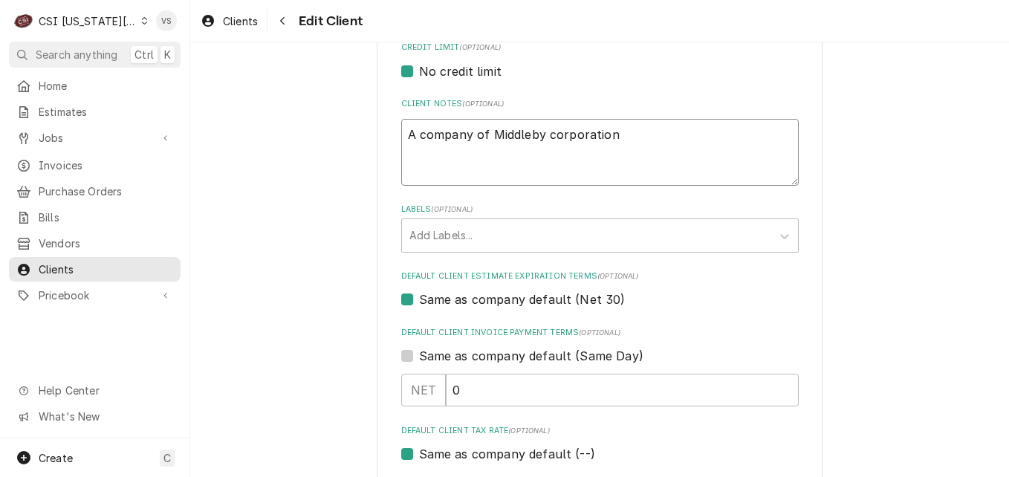
type textarea "A company of Middleby corporation"
click at [419, 297] on label "Same as company default (Net 30)" at bounding box center [522, 300] width 207 height 18
click at [419, 297] on input "Same as company default (Net 30)" at bounding box center [618, 307] width 398 height 33
checkbox input "false"
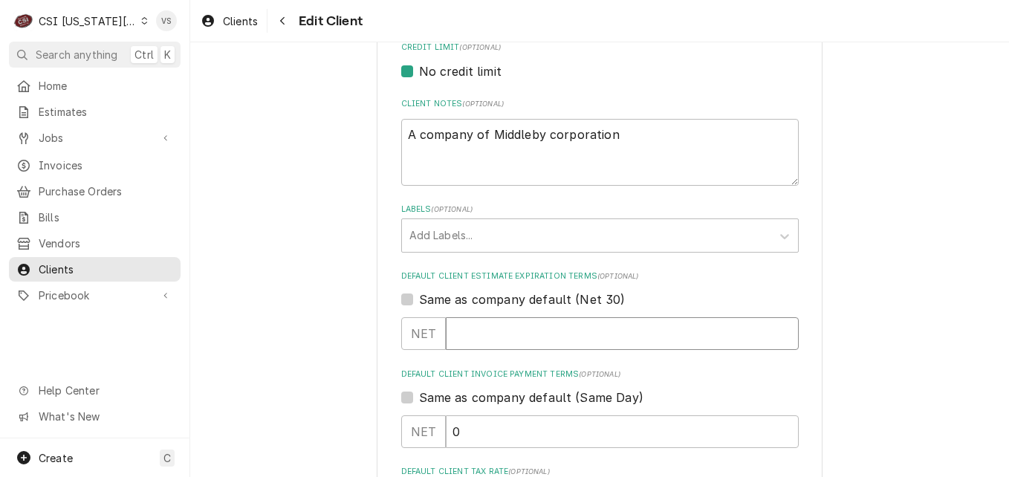
click at [464, 328] on input "Default Client Estimate Expiration Terms" at bounding box center [622, 333] width 353 height 33
type textarea "x"
type input "3"
type textarea "x"
type input "30"
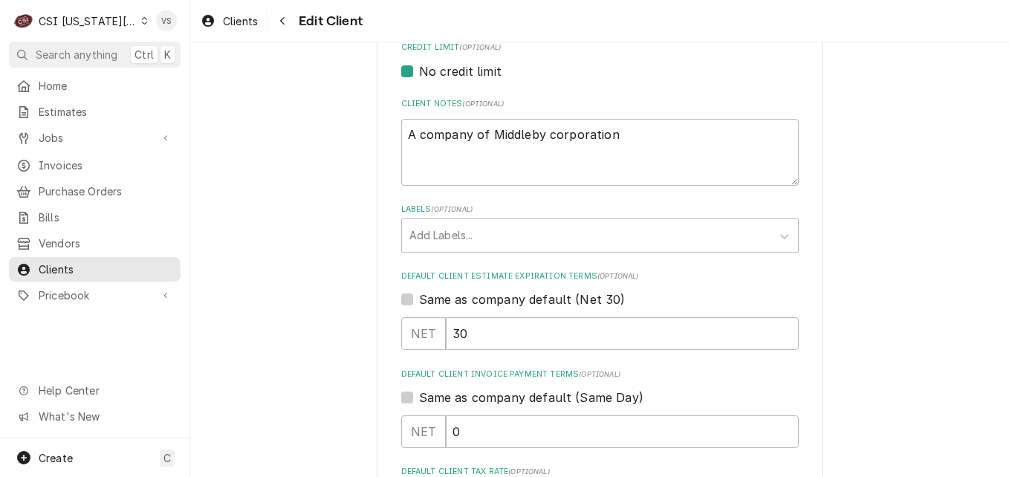
click at [419, 401] on label "Same as company default (Same Day)" at bounding box center [531, 398] width 224 height 18
click at [419, 401] on input "Same as company default (Same Day)" at bounding box center [618, 405] width 398 height 33
checkbox input "true"
type textarea "x"
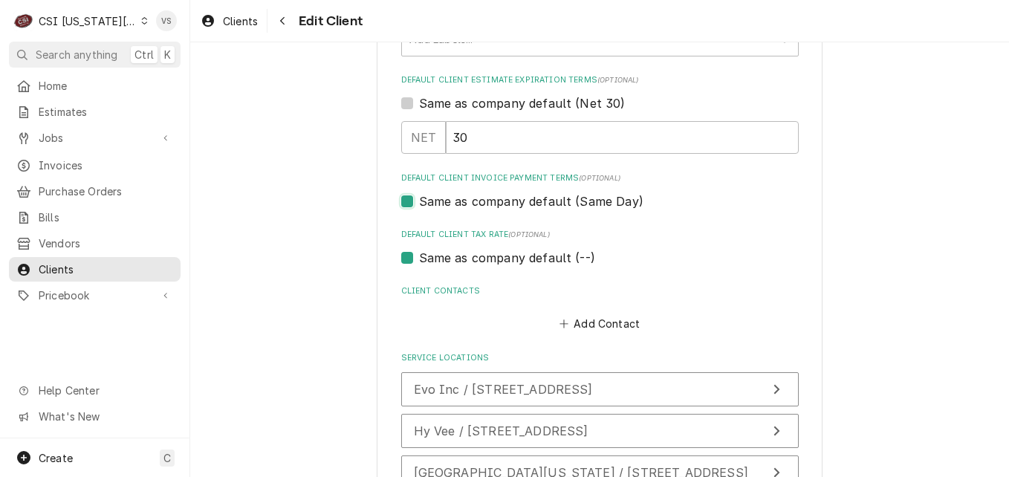
scroll to position [892, 0]
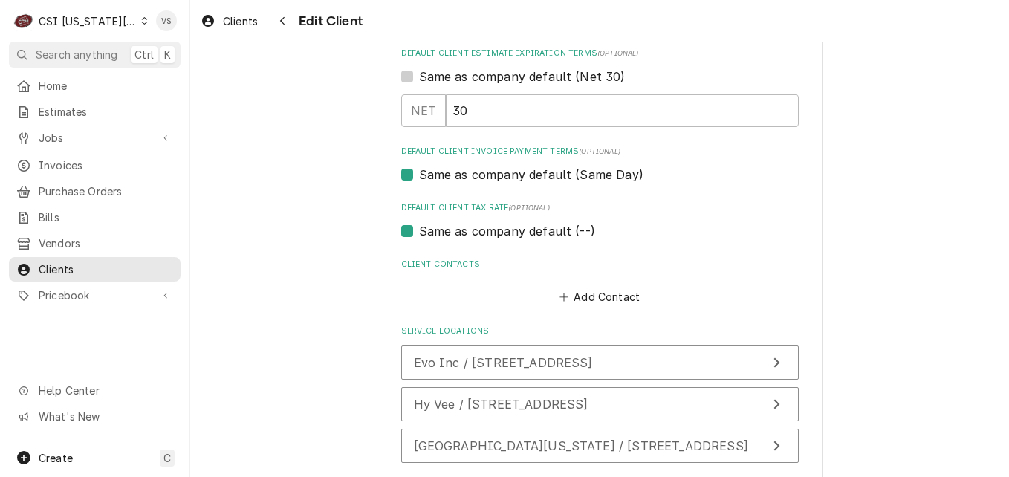
click at [419, 174] on label "Same as company default (Same Day)" at bounding box center [531, 175] width 224 height 18
click at [419, 174] on input "Same as company default (Same Day)" at bounding box center [618, 182] width 398 height 33
checkbox input "false"
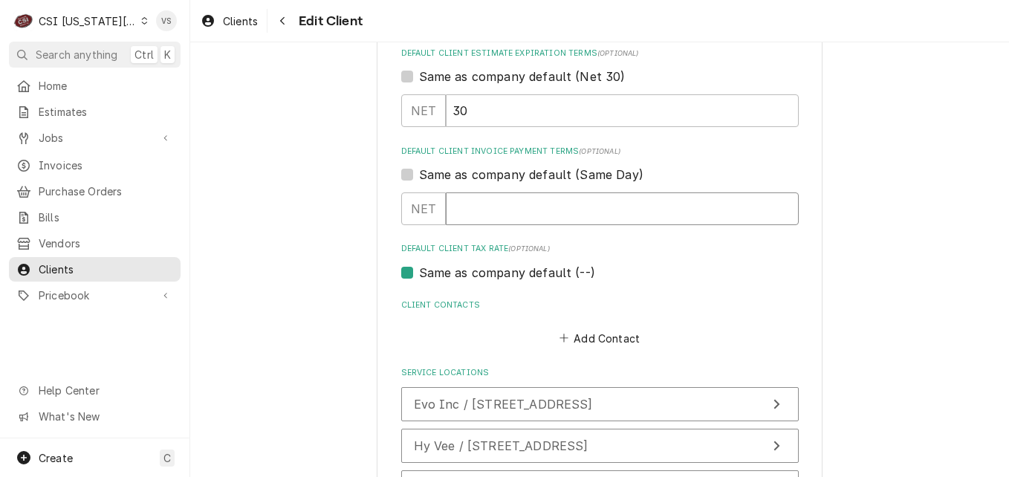
click at [493, 211] on input "Default Client Invoice Payment Terms" at bounding box center [622, 208] width 353 height 33
type textarea "x"
type input "3"
type textarea "x"
type input "30"
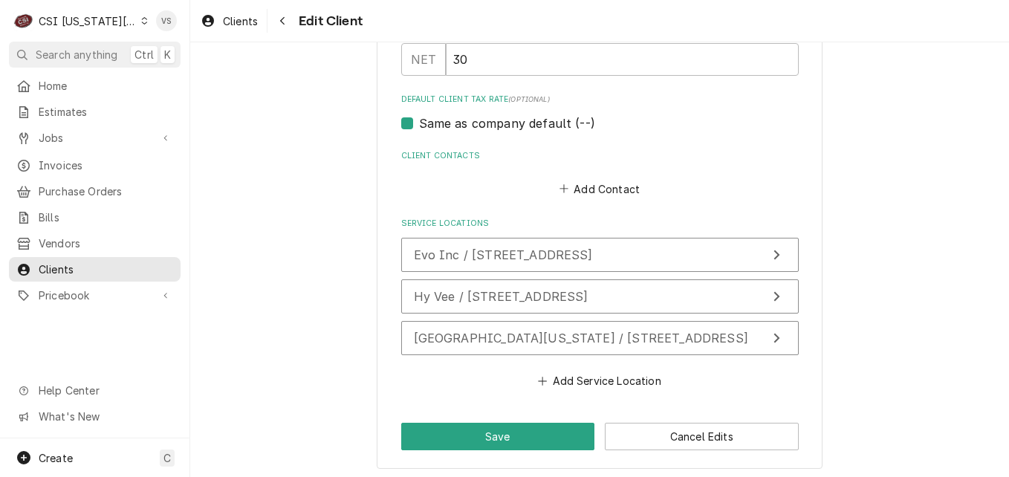
scroll to position [1046, 0]
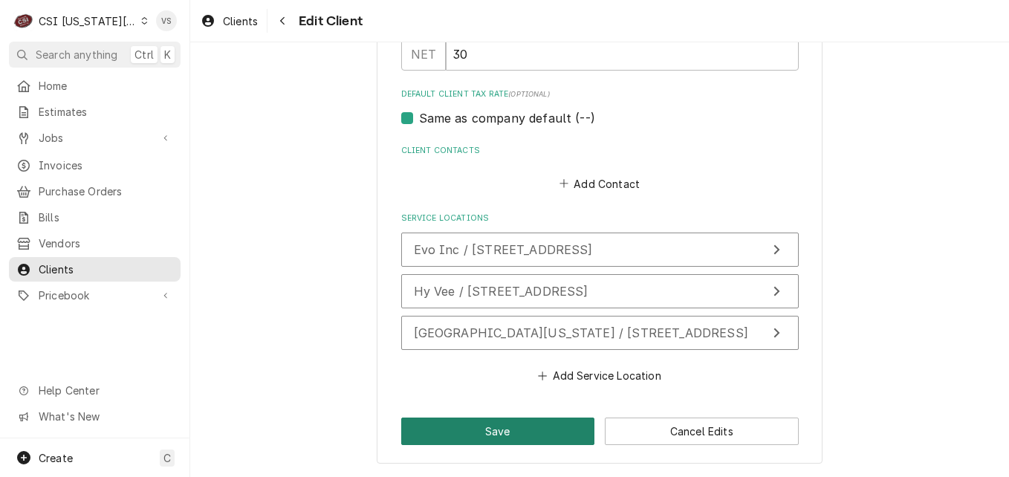
click at [516, 432] on button "Save" at bounding box center [498, 431] width 194 height 27
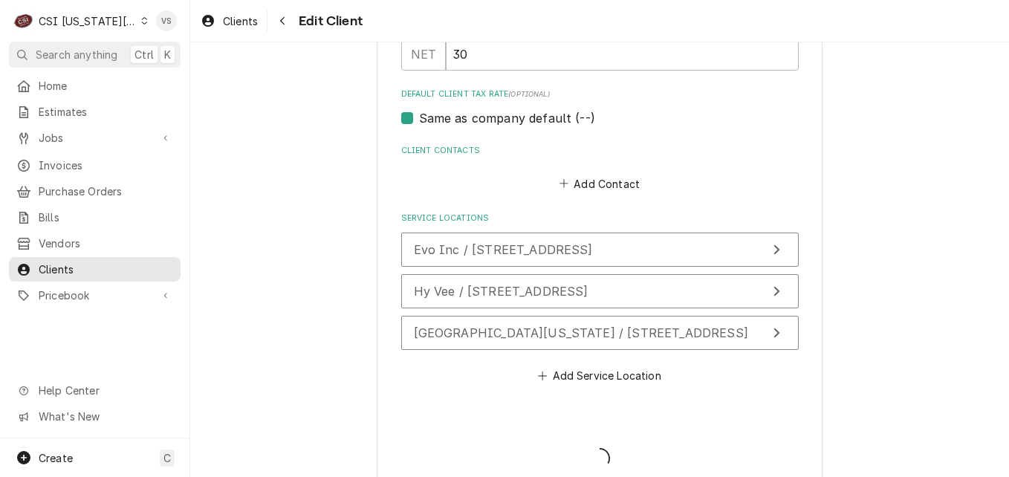
type textarea "x"
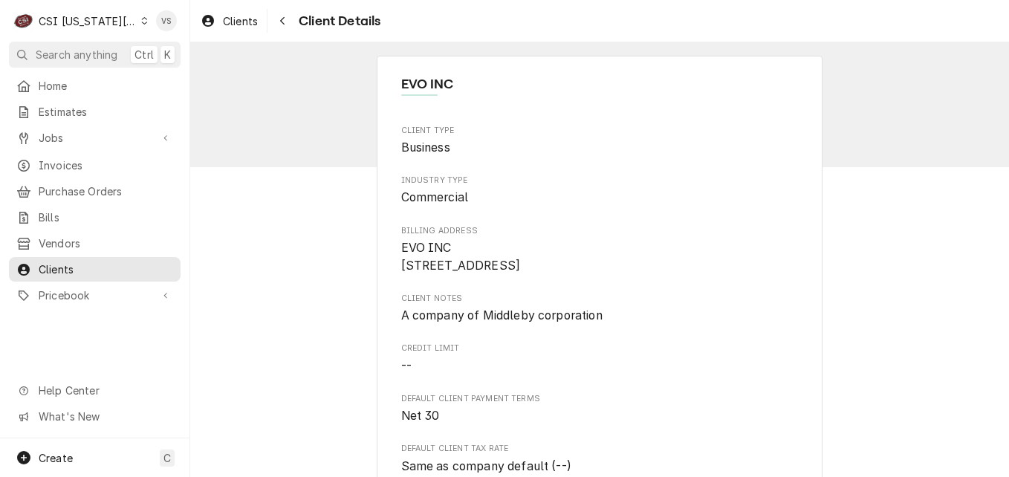
click at [141, 18] on icon "Dynamic Content Wrapper" at bounding box center [144, 20] width 7 height 7
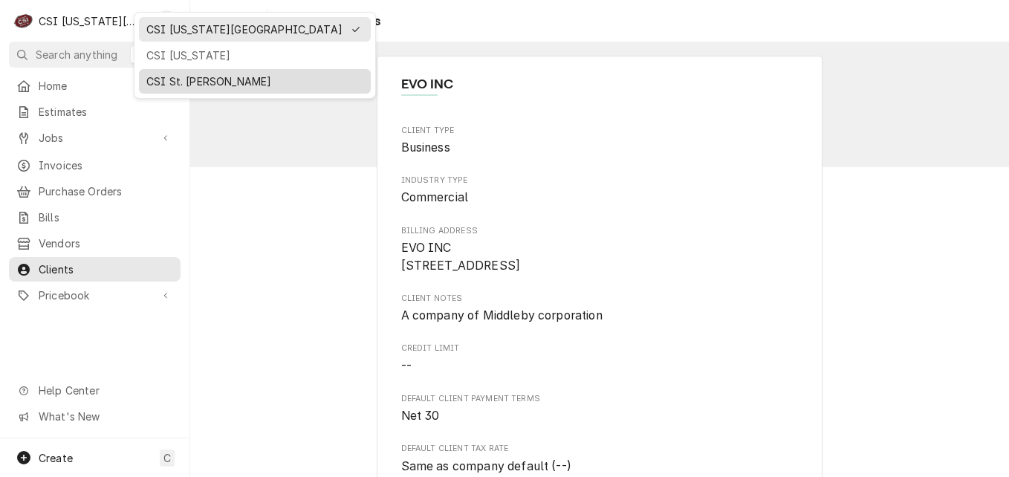
click at [196, 78] on div "CSI St. [PERSON_NAME]" at bounding box center [254, 82] width 217 height 16
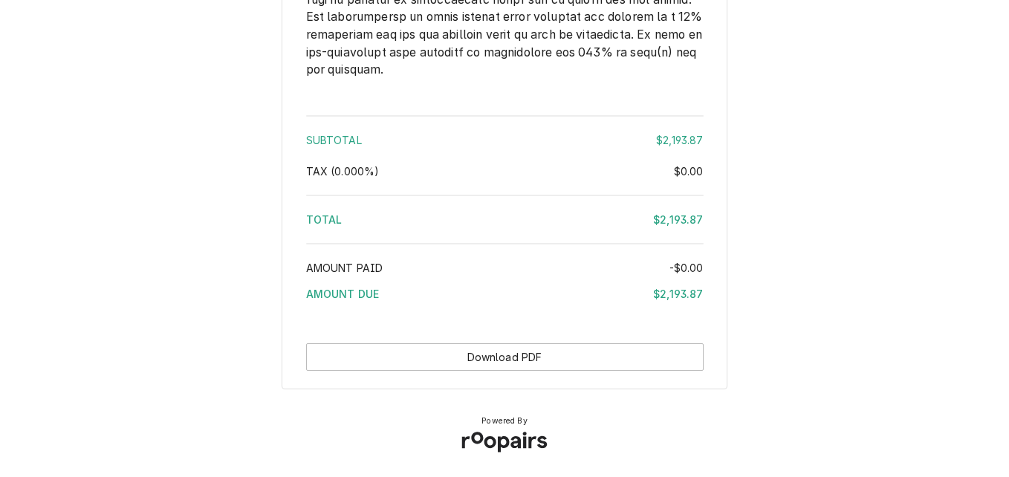
scroll to position [3273, 0]
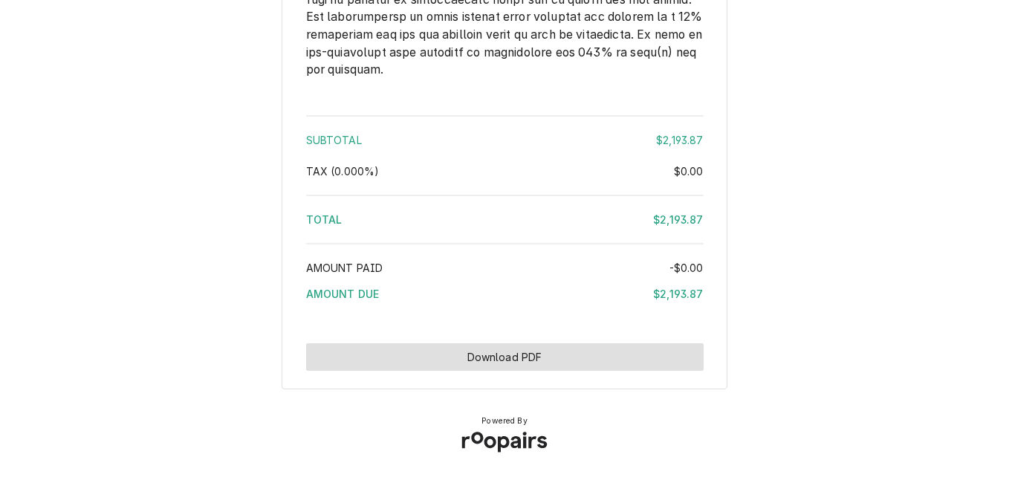
click at [564, 354] on button "Download PDF" at bounding box center [505, 356] width 398 height 27
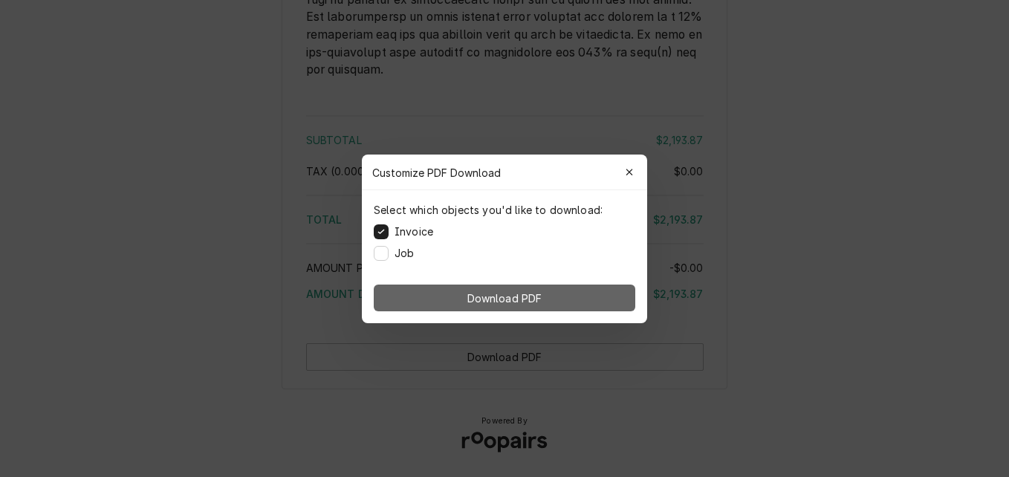
click at [554, 293] on button "Download PDF" at bounding box center [505, 298] width 262 height 27
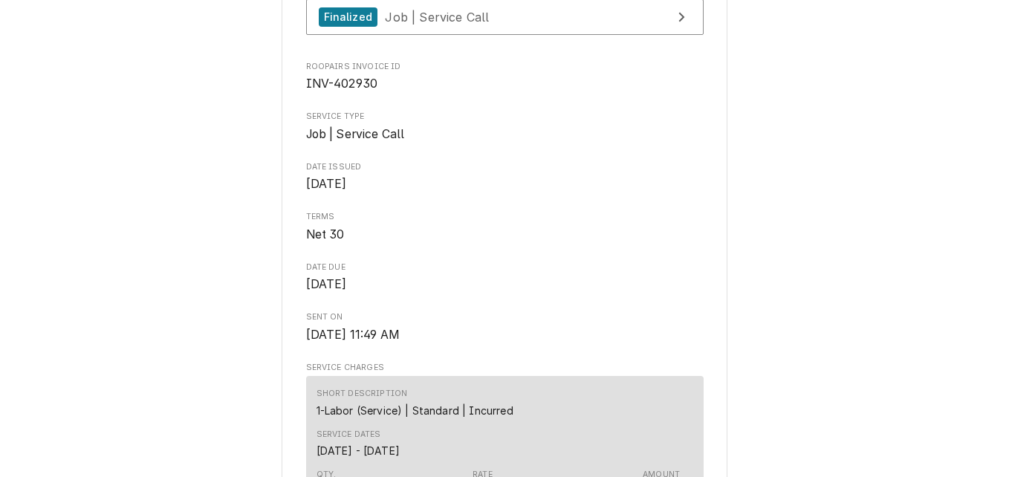
scroll to position [4, 0]
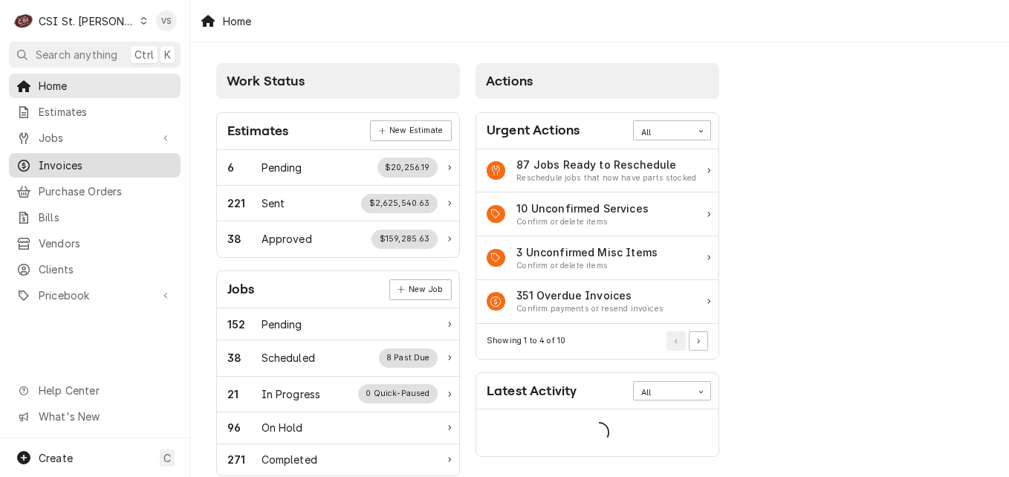
click at [71, 160] on span "Invoices" at bounding box center [106, 166] width 134 height 16
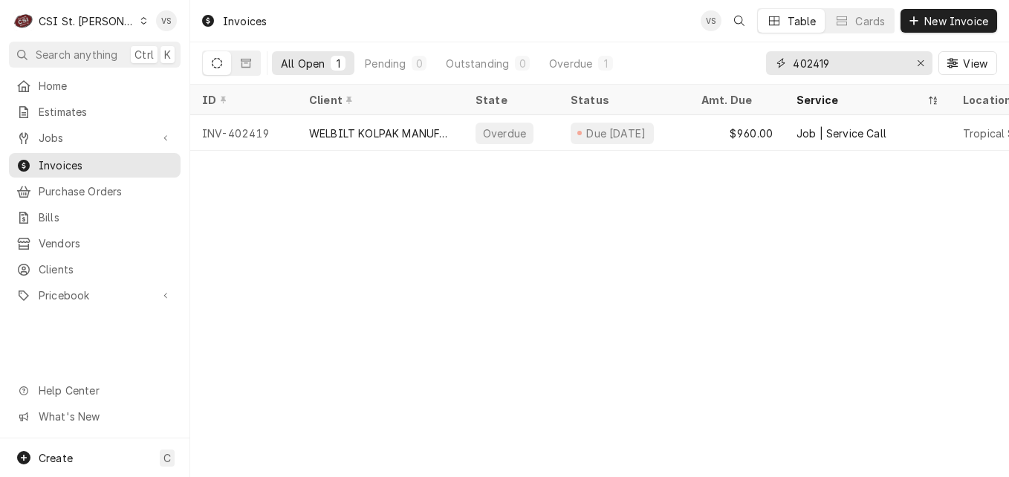
drag, startPoint x: 830, startPoint y: 63, endPoint x: 815, endPoint y: 64, distance: 14.9
click at [815, 64] on input "402419" at bounding box center [848, 63] width 111 height 24
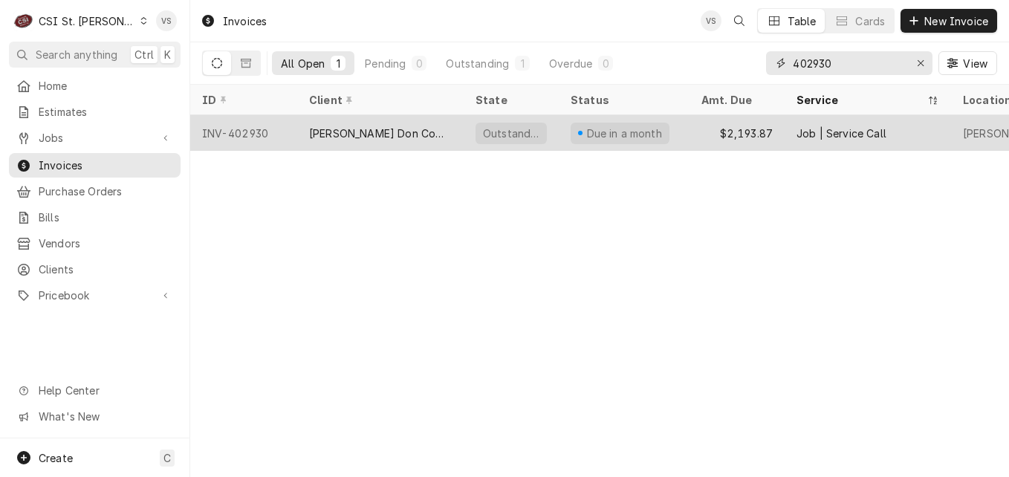
type input "402930"
click at [292, 134] on div "INV-402930" at bounding box center [243, 133] width 107 height 36
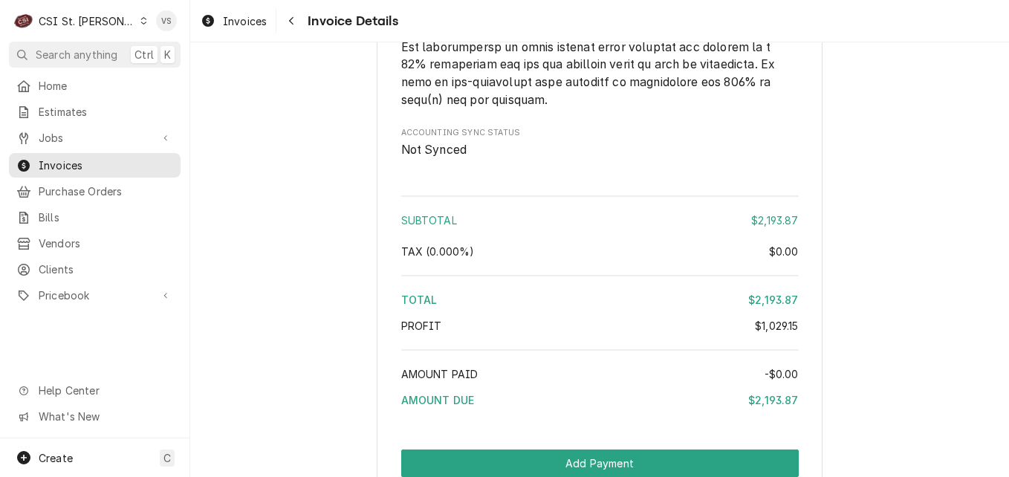
scroll to position [4410, 0]
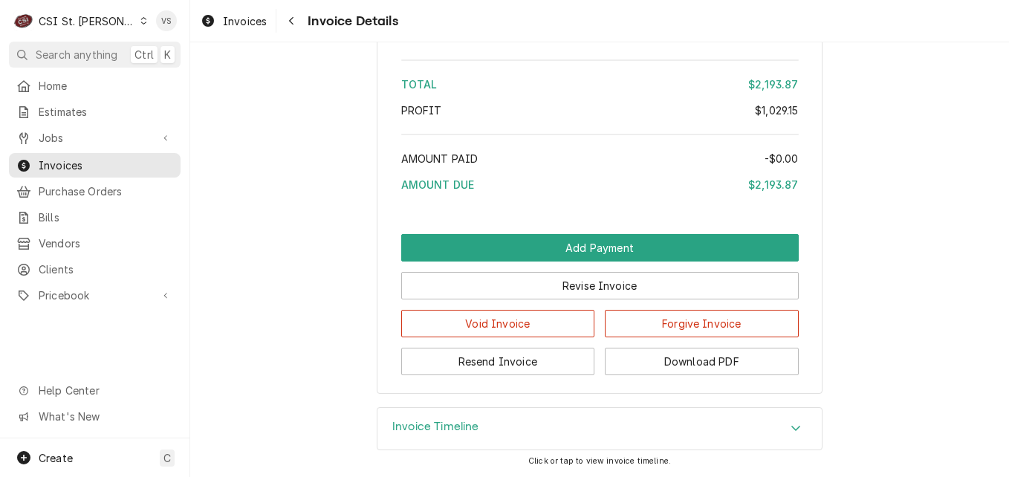
click at [791, 426] on icon "Accordion Header" at bounding box center [796, 428] width 10 height 12
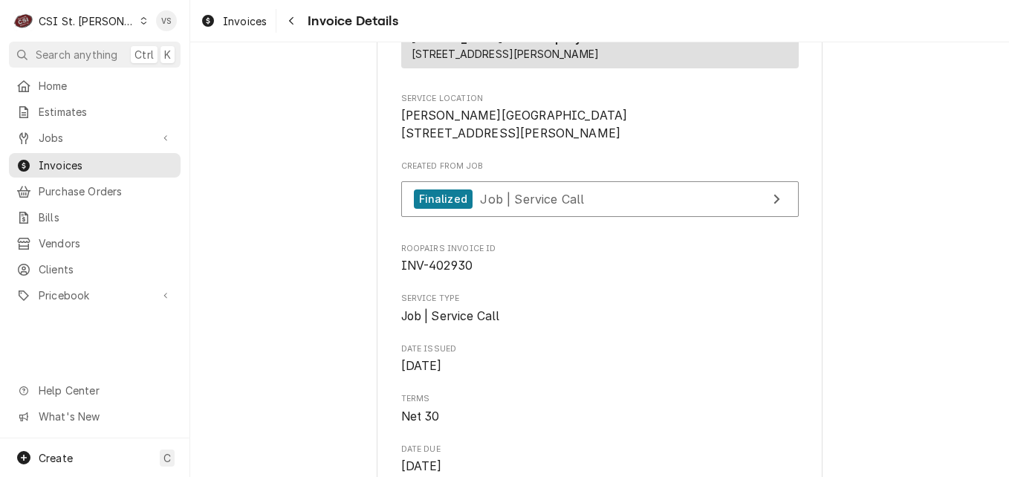
scroll to position [297, 0]
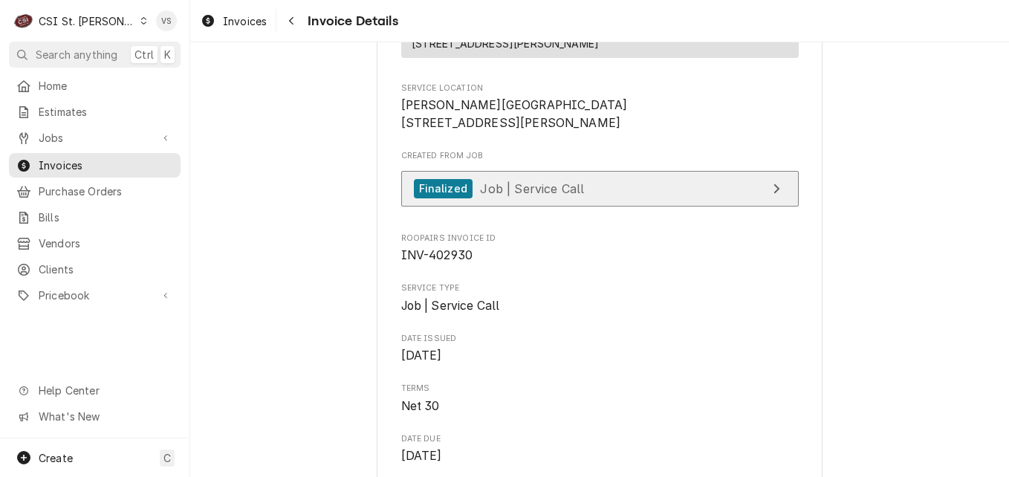
click at [545, 195] on span "Job | Service Call" at bounding box center [532, 188] width 104 height 15
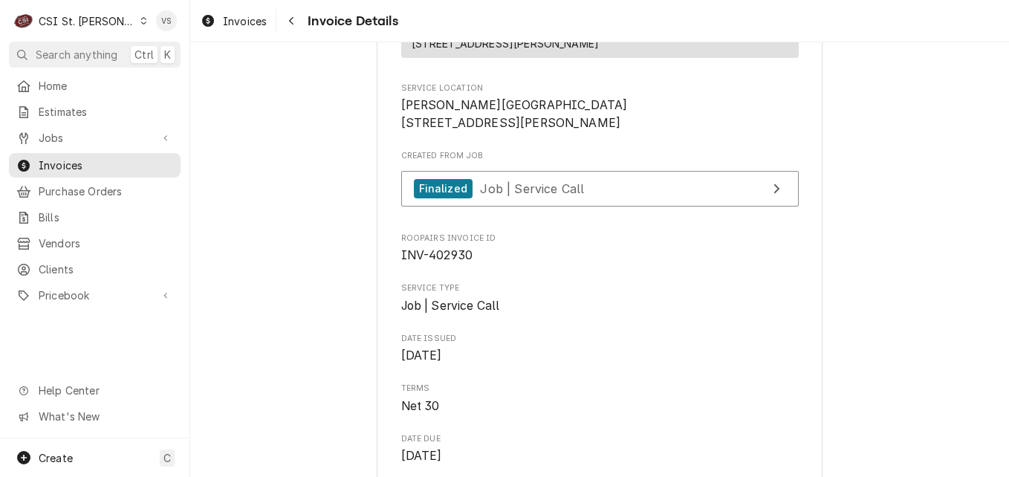
click at [140, 20] on icon "Dynamic Content Wrapper" at bounding box center [143, 20] width 7 height 7
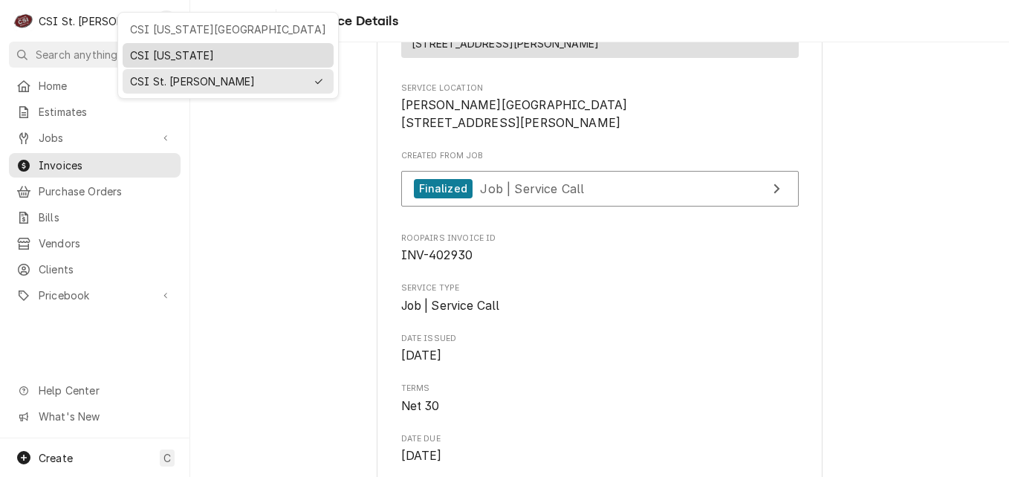
click at [165, 55] on div "CSI [US_STATE]" at bounding box center [228, 56] width 196 height 16
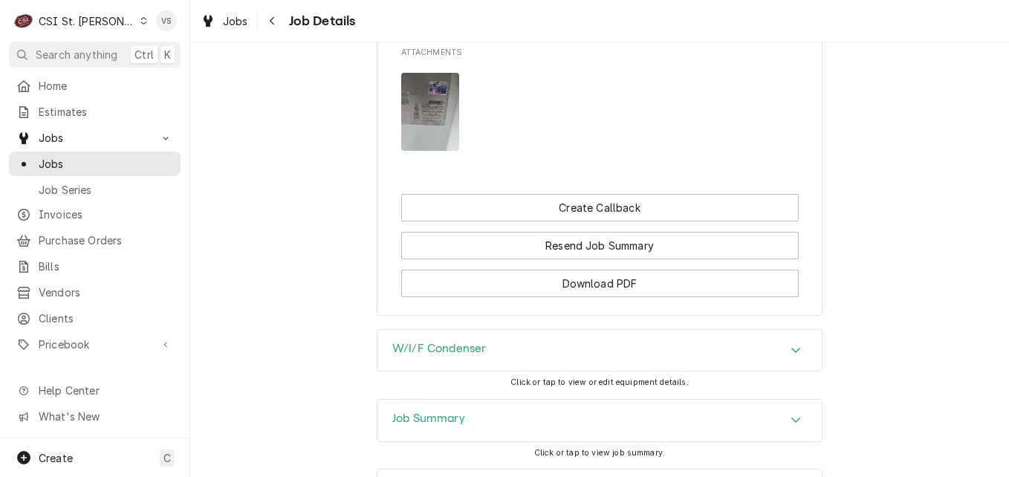
scroll to position [1635, 0]
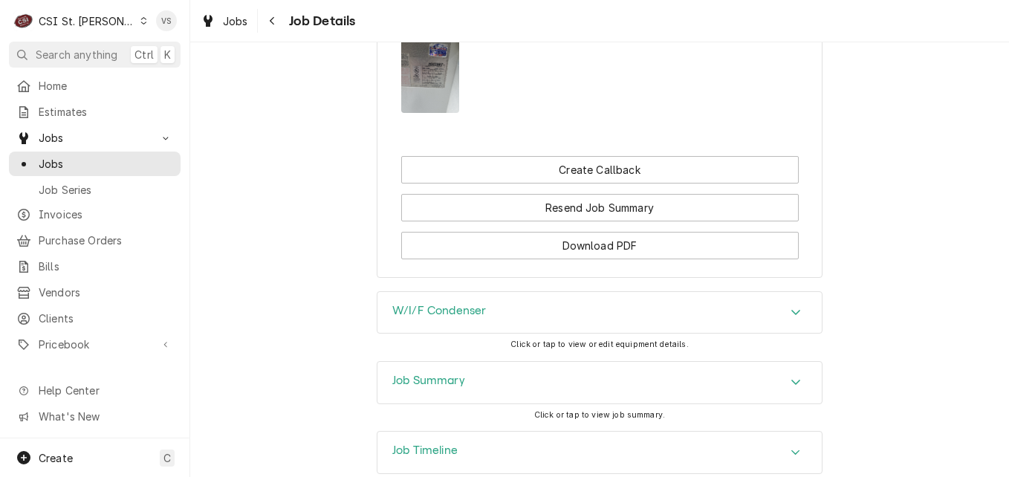
click at [517, 389] on div "Job Summary" at bounding box center [599, 383] width 444 height 42
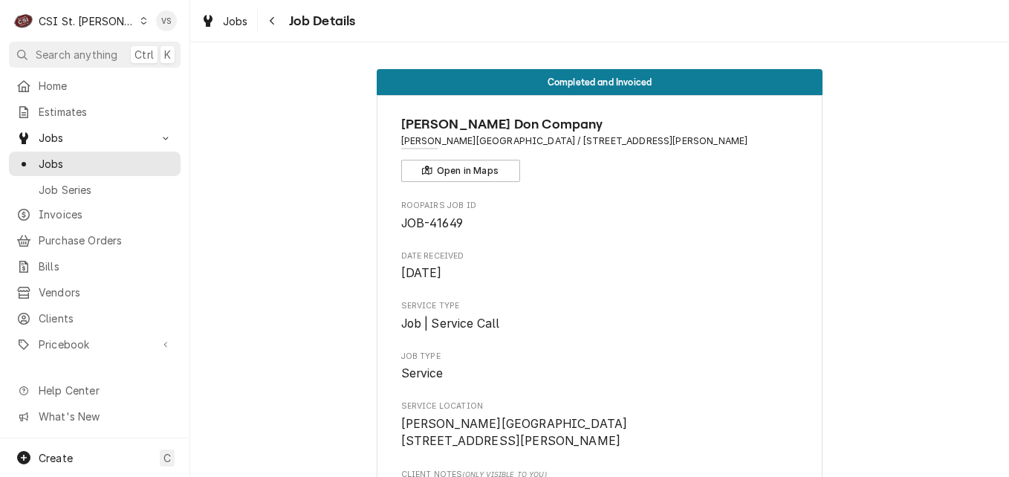
scroll to position [74, 0]
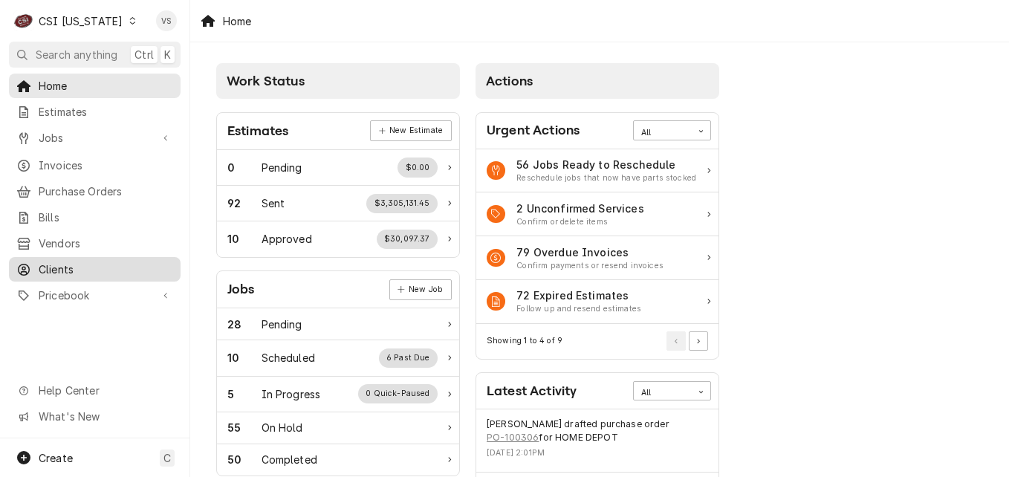
click at [90, 263] on span "Clients" at bounding box center [106, 270] width 134 height 16
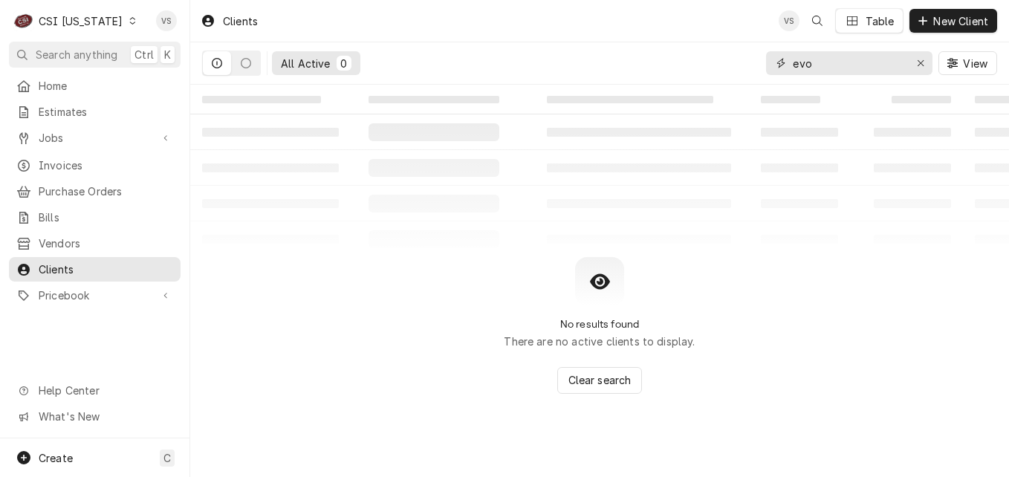
drag, startPoint x: 837, startPoint y: 63, endPoint x: 745, endPoint y: 65, distance: 91.4
click at [745, 65] on div "All Active 0 evo View" at bounding box center [599, 63] width 795 height 42
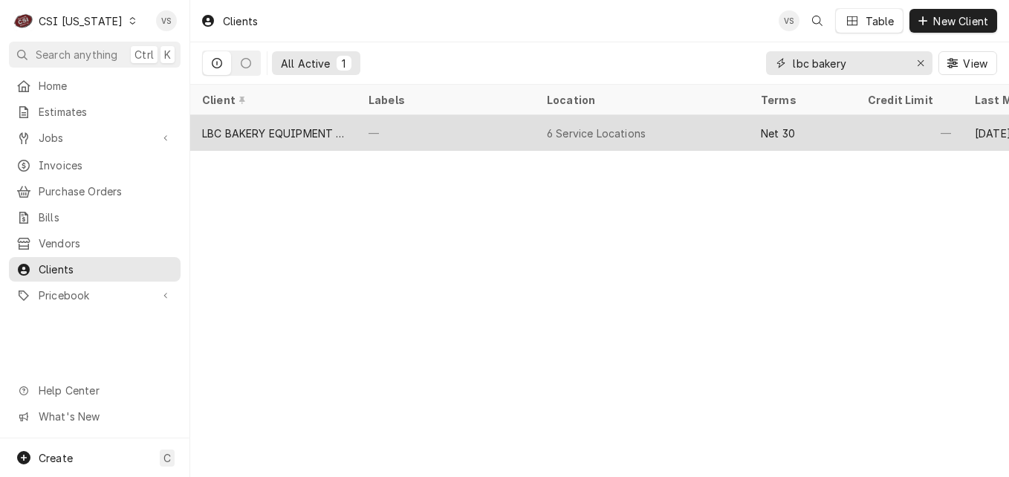
type input "lbc bakery"
click at [282, 131] on div "LBC BAKERY EQUIPMENT WARRANTY" at bounding box center [273, 134] width 143 height 16
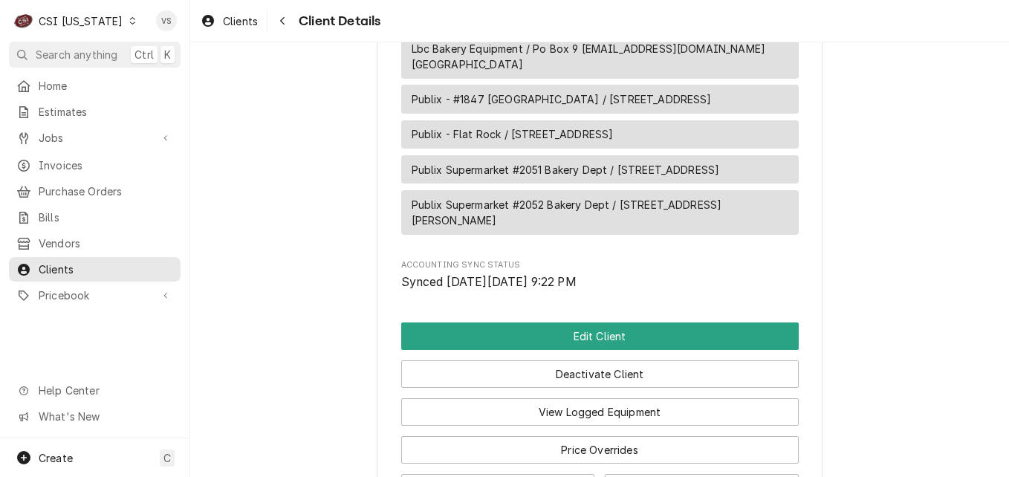
scroll to position [1486, 0]
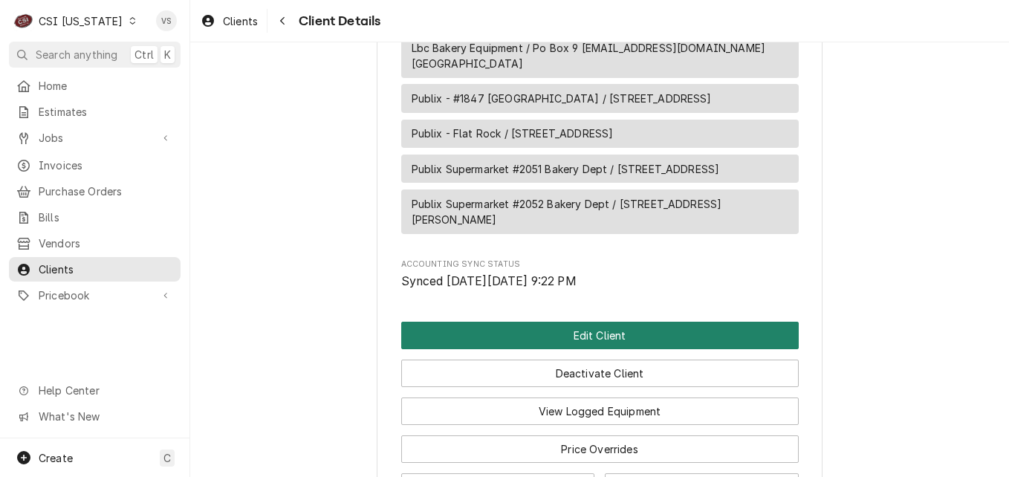
click at [525, 349] on button "Edit Client" at bounding box center [600, 335] width 398 height 27
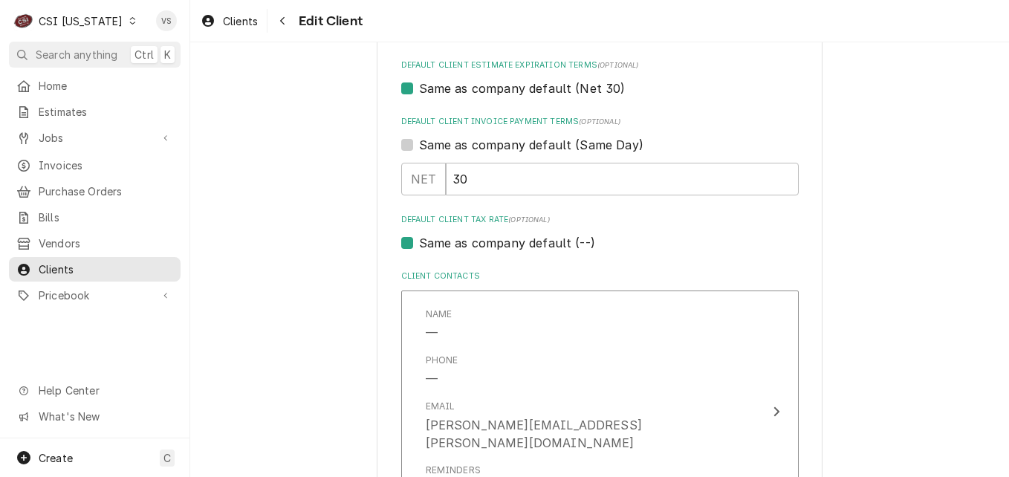
scroll to position [892, 0]
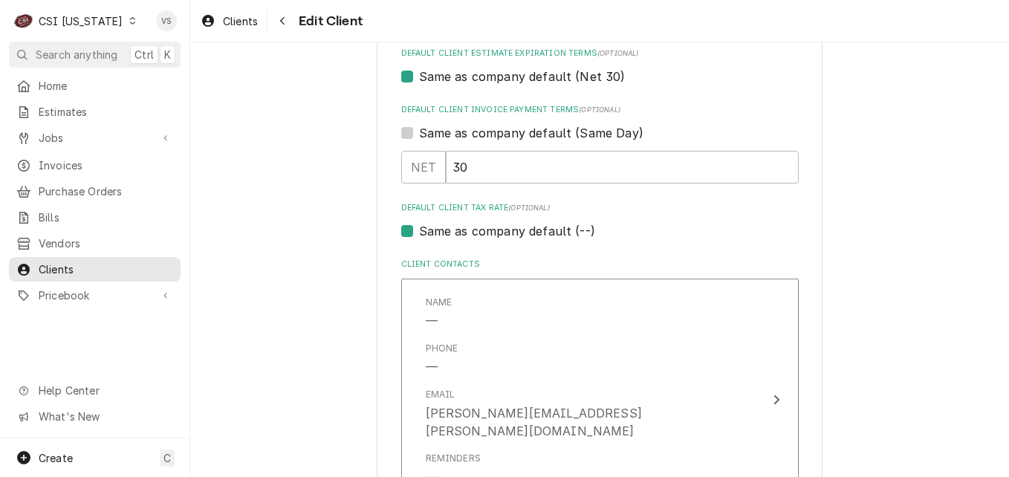
click at [419, 226] on label "Same as company default (--)" at bounding box center [507, 231] width 176 height 18
click at [419, 226] on input "Same as company default (--)" at bounding box center [618, 238] width 398 height 33
checkbox input "false"
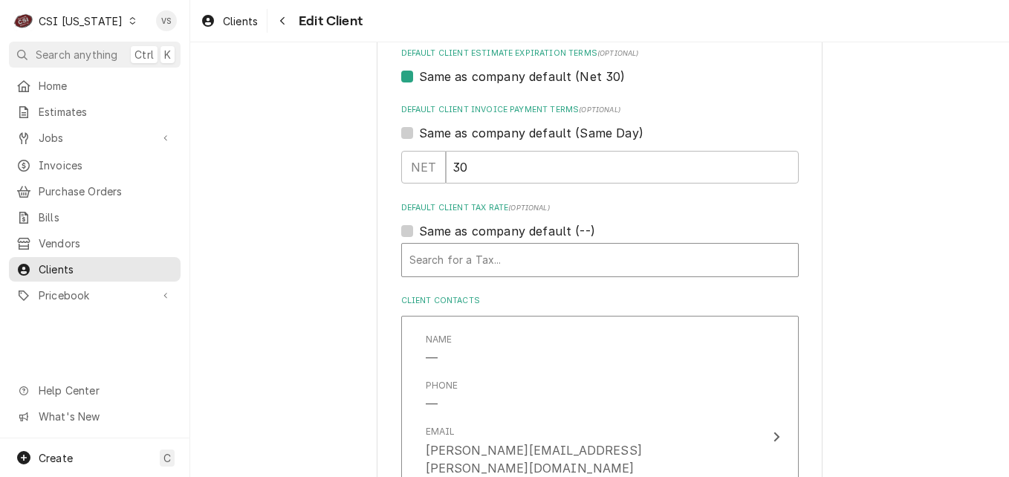
click at [439, 263] on div "Default Client Tax Rate" at bounding box center [599, 260] width 381 height 27
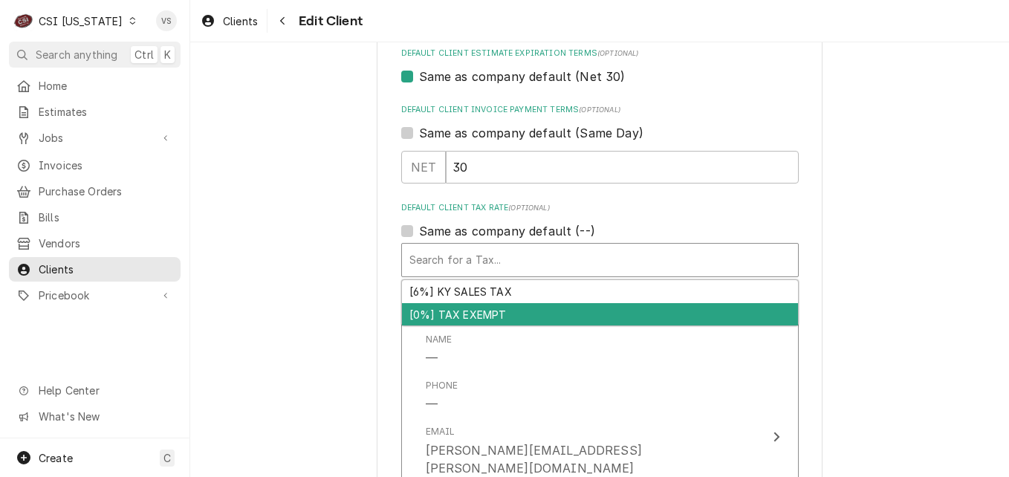
click at [451, 311] on div "[0%] TAX EXEMPT" at bounding box center [600, 314] width 396 height 23
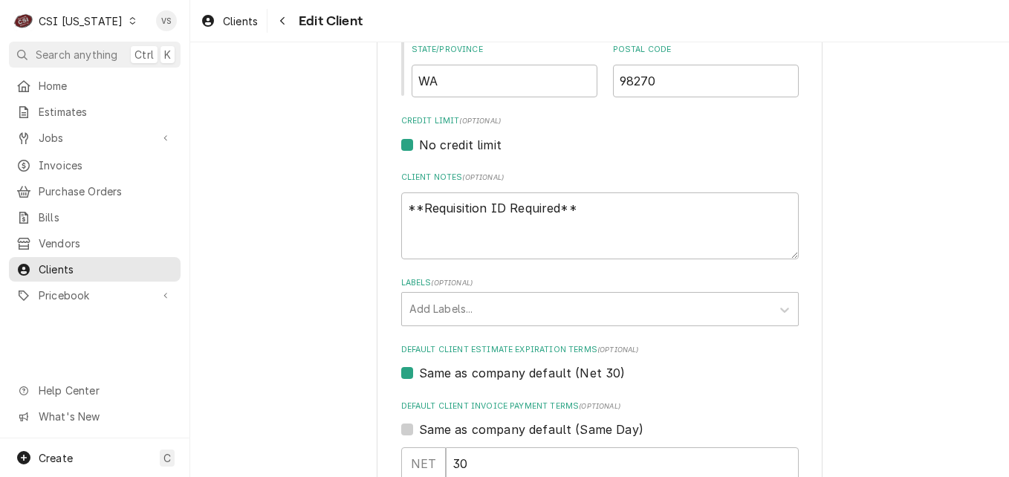
scroll to position [669, 0]
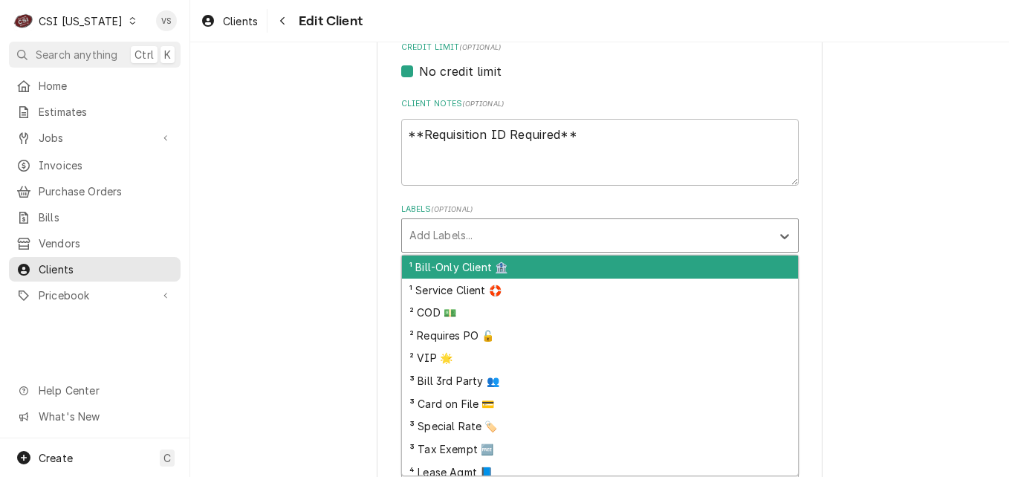
click at [429, 236] on div "Labels" at bounding box center [586, 235] width 354 height 27
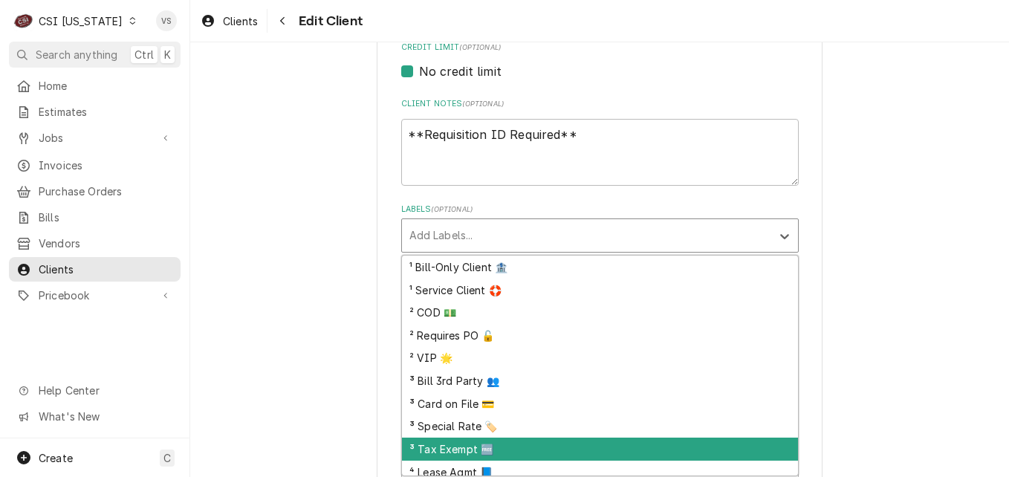
click at [453, 445] on div "³ Tax Exempt 🆓" at bounding box center [600, 449] width 396 height 23
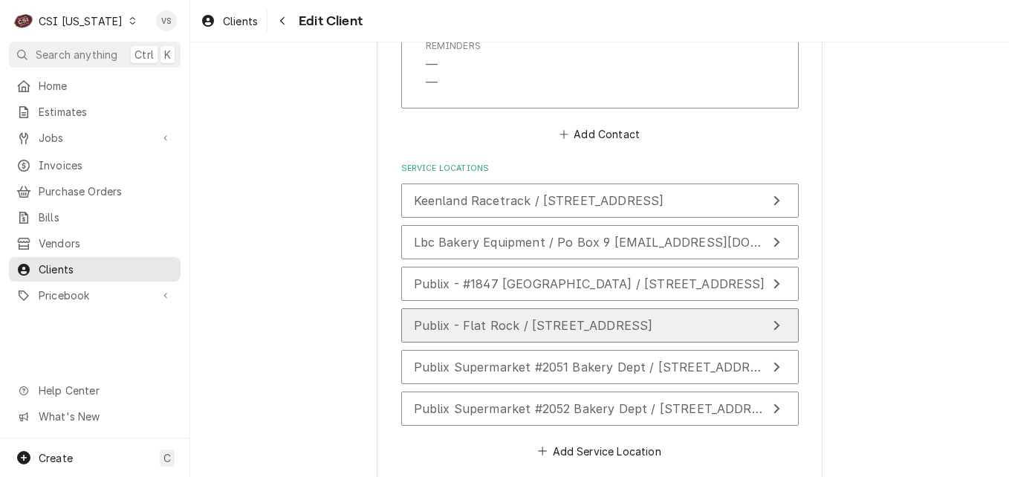
scroll to position [3081, 0]
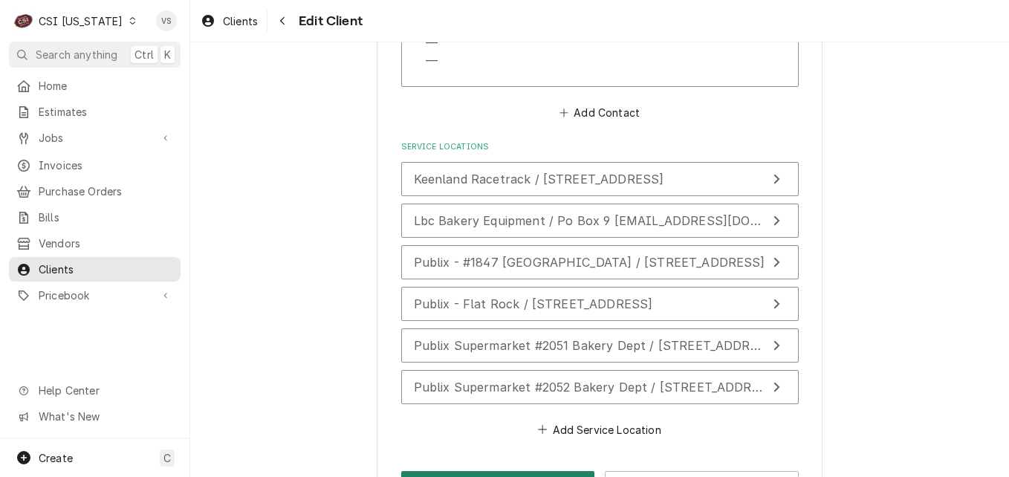
click at [534, 471] on button "Save" at bounding box center [498, 484] width 194 height 27
type textarea "x"
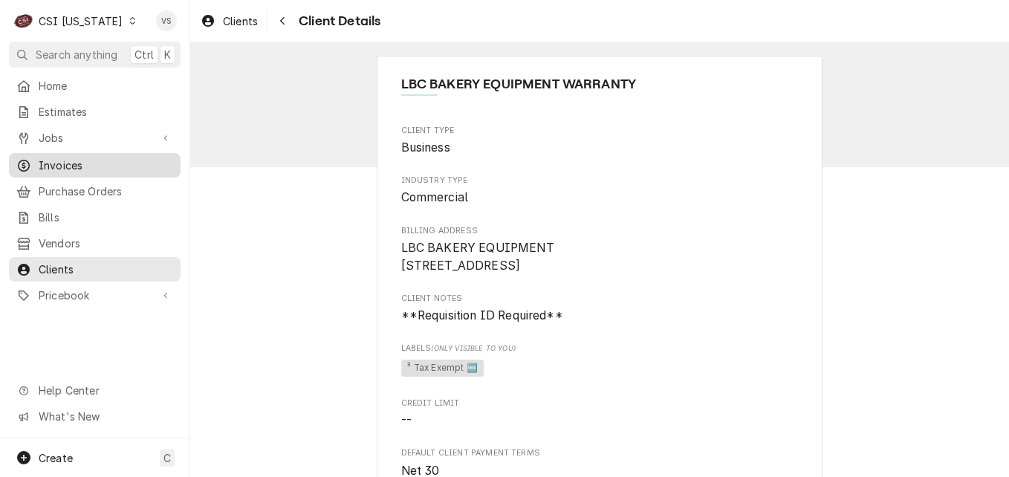
click at [69, 158] on span "Invoices" at bounding box center [106, 166] width 134 height 16
